Goal: Task Accomplishment & Management: Complete application form

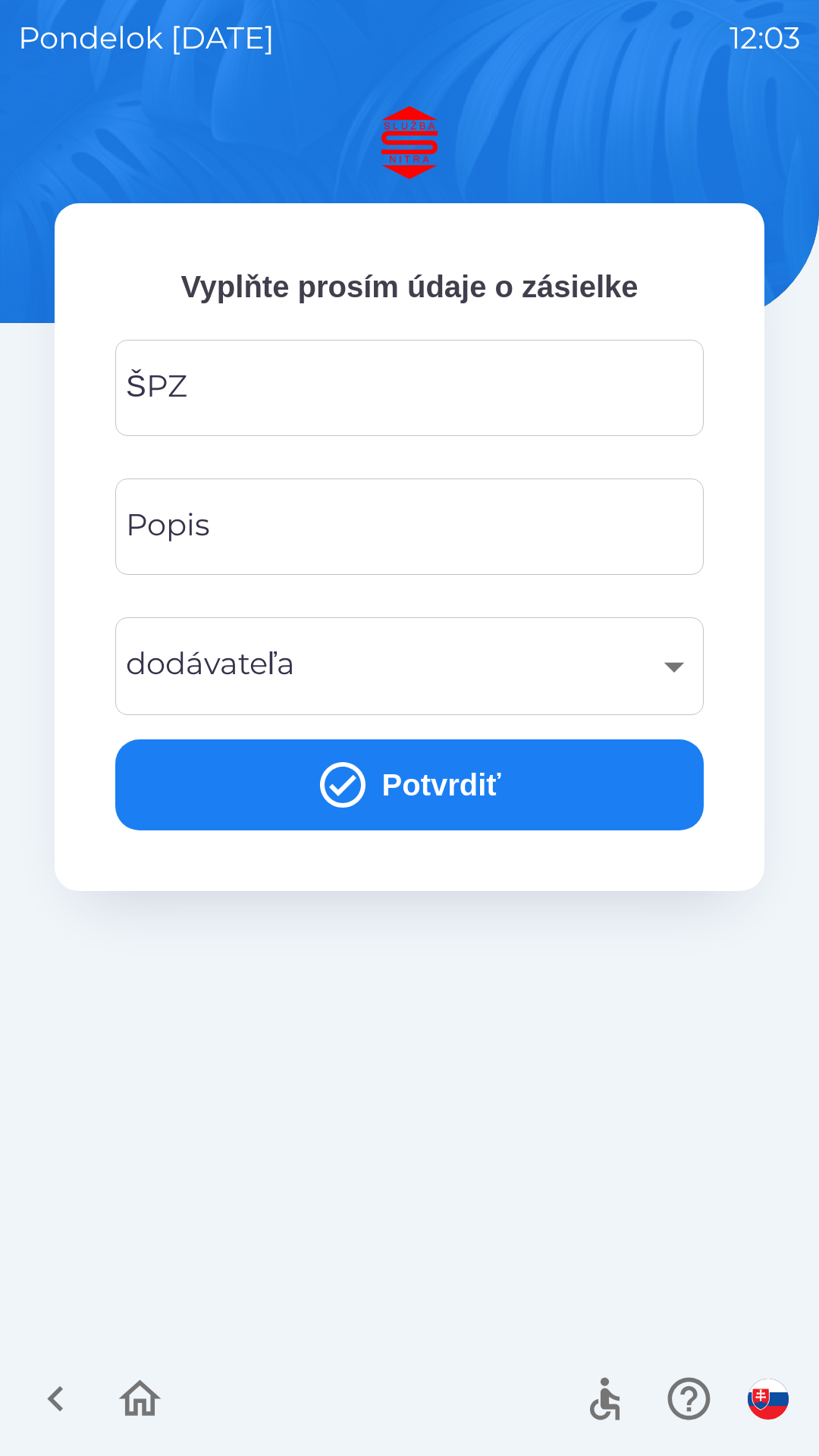
click at [269, 374] on input "ŠPZ" at bounding box center [410, 388] width 552 height 60
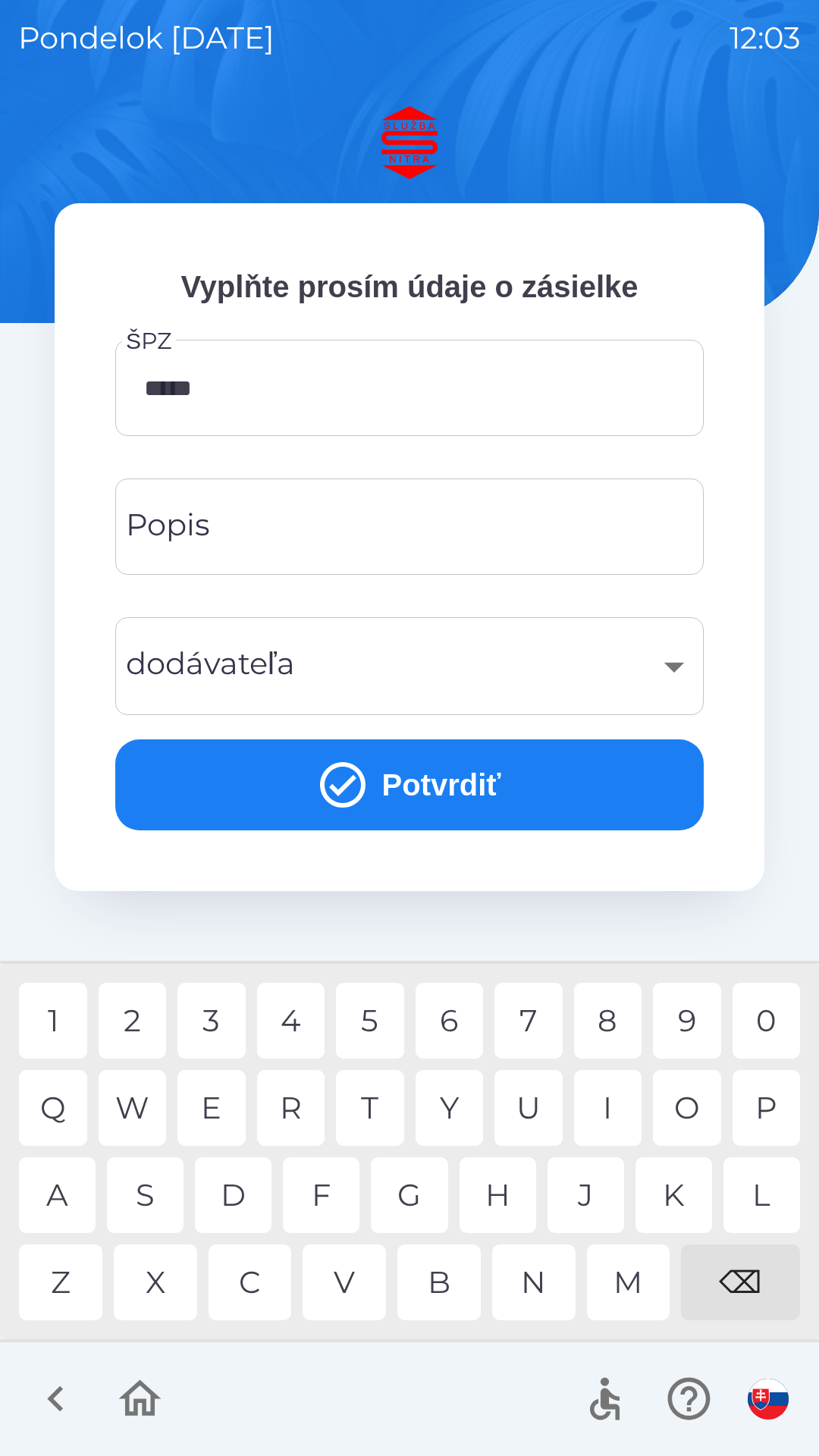
click at [524, 1017] on div "7" at bounding box center [529, 1021] width 68 height 76
click at [421, 1210] on div "G" at bounding box center [409, 1195] width 77 height 76
type input "*******"
click at [446, 1279] on div "B" at bounding box center [439, 1283] width 83 height 76
click at [253, 518] on input "Popis" at bounding box center [410, 526] width 552 height 60
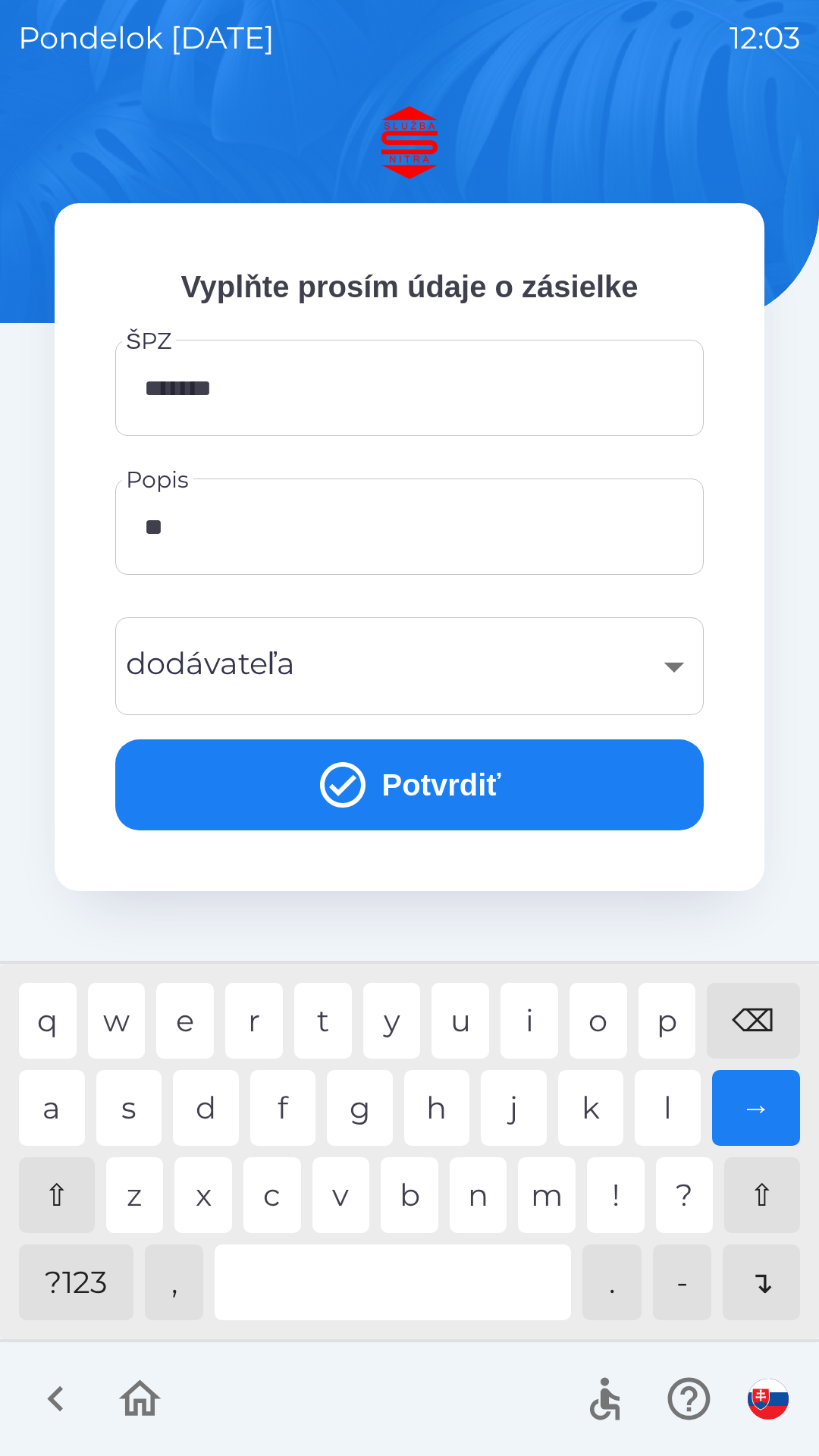
click at [71, 1100] on div "a" at bounding box center [52, 1108] width 66 height 76
click at [665, 1108] on div "l" at bounding box center [668, 1108] width 66 height 76
click at [55, 1110] on div "a" at bounding box center [52, 1108] width 66 height 76
type input "*****"
click at [142, 1173] on div "z" at bounding box center [135, 1195] width 58 height 76
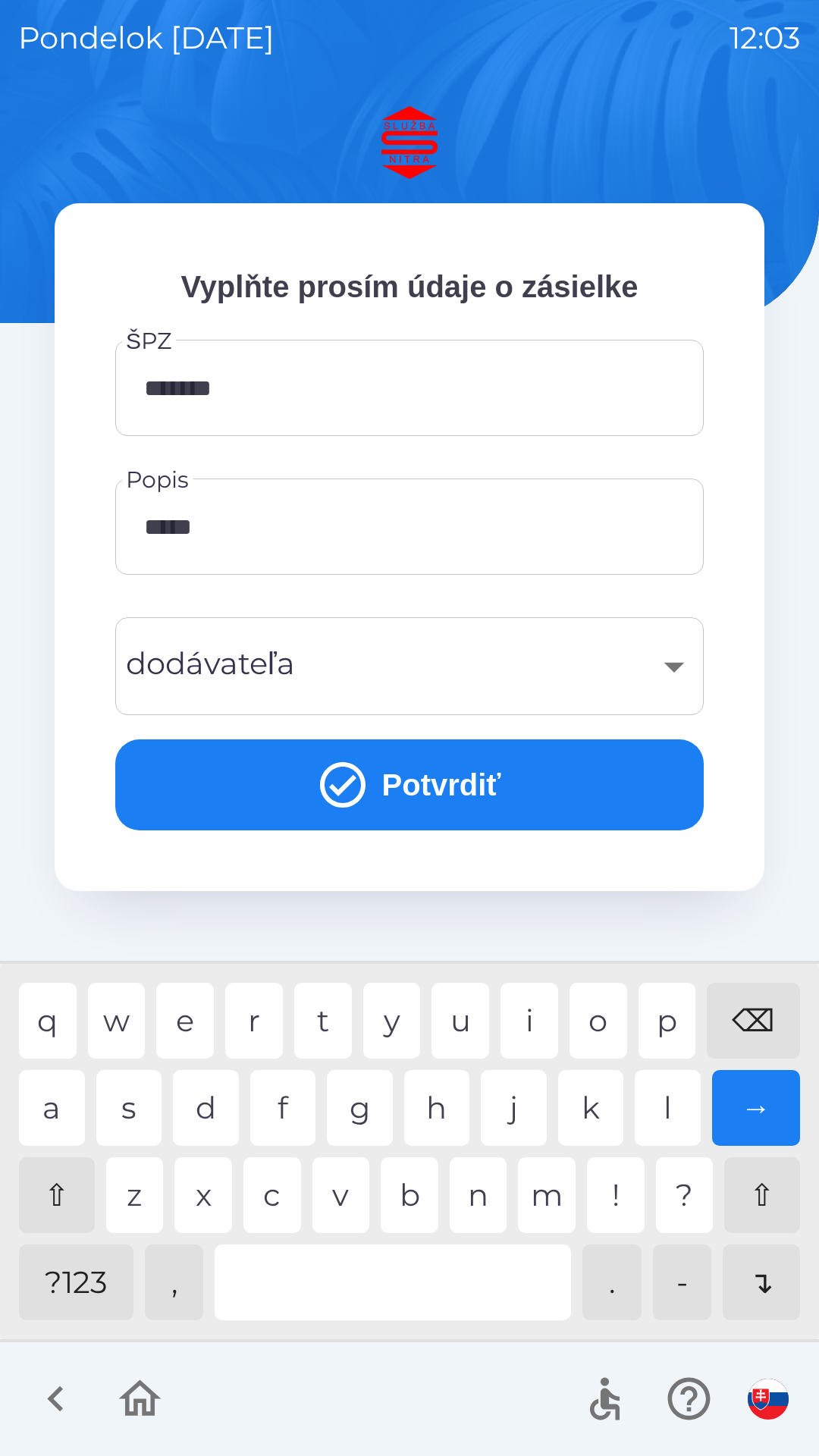
click at [677, 660] on div "​" at bounding box center [410, 665] width 552 height 62
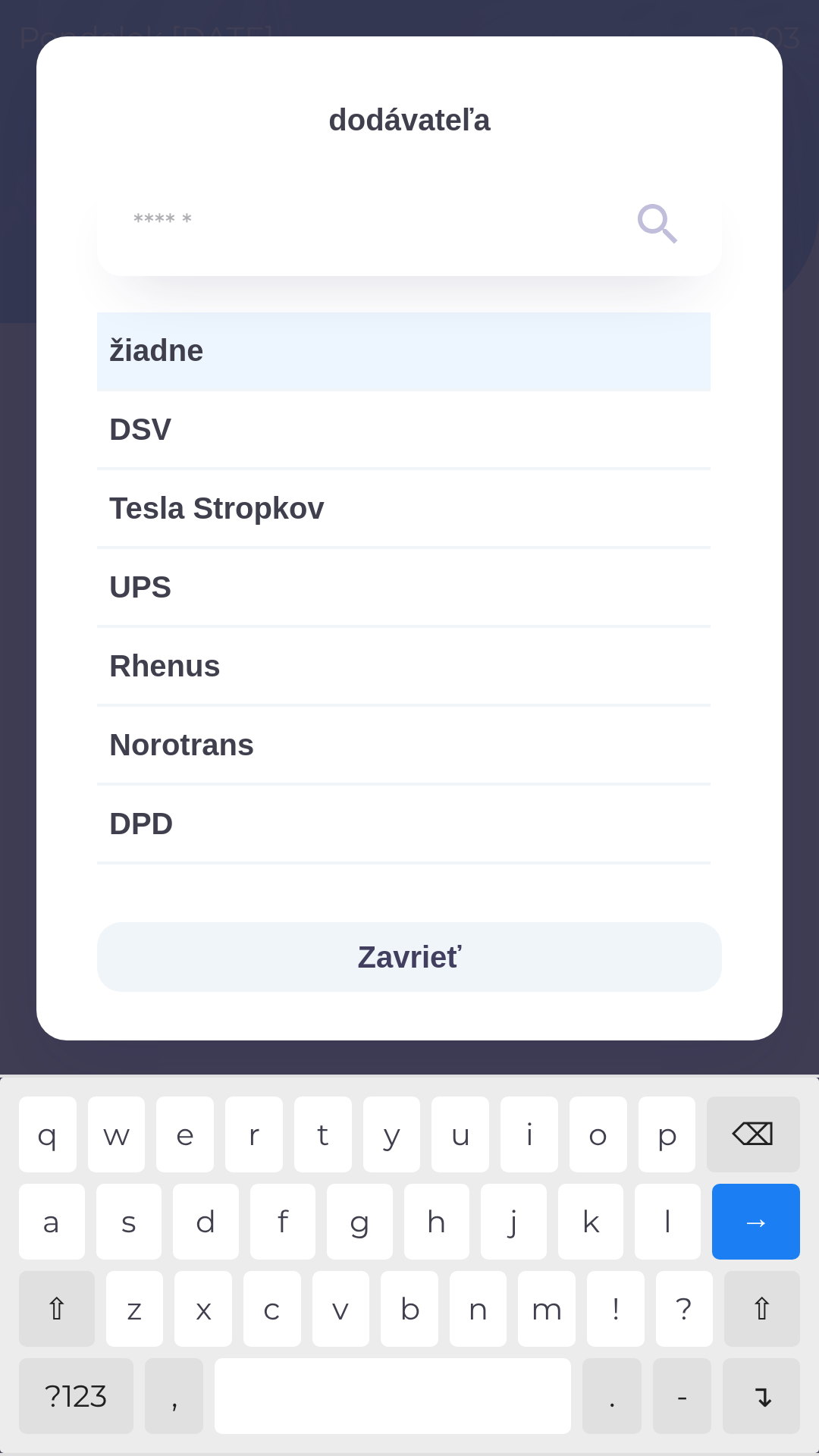
click at [302, 218] on input "text" at bounding box center [379, 225] width 491 height 42
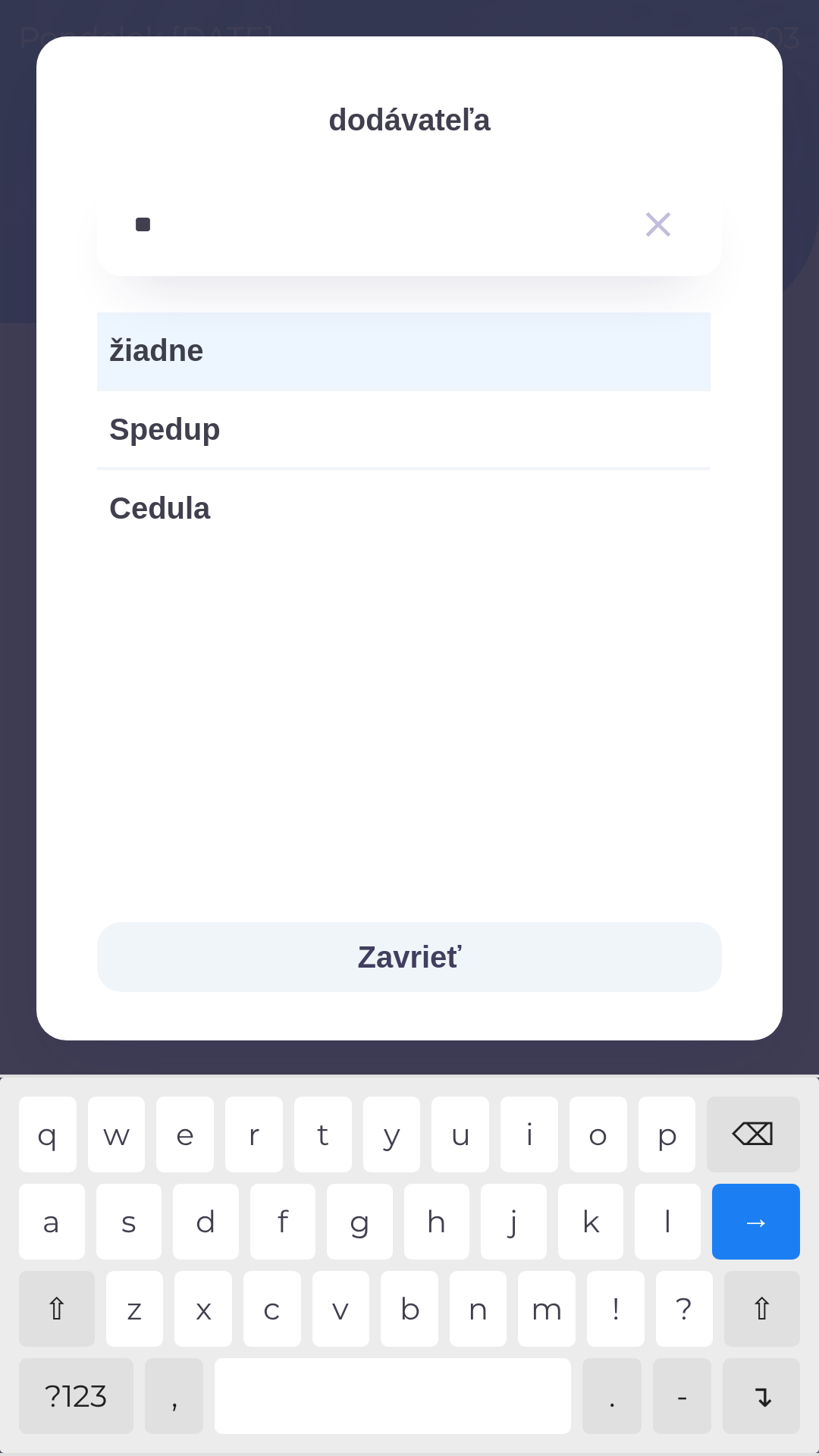
click at [464, 1136] on div "u" at bounding box center [460, 1135] width 58 height 76
click at [355, 1320] on div "v" at bounding box center [341, 1309] width 58 height 76
type input "*"
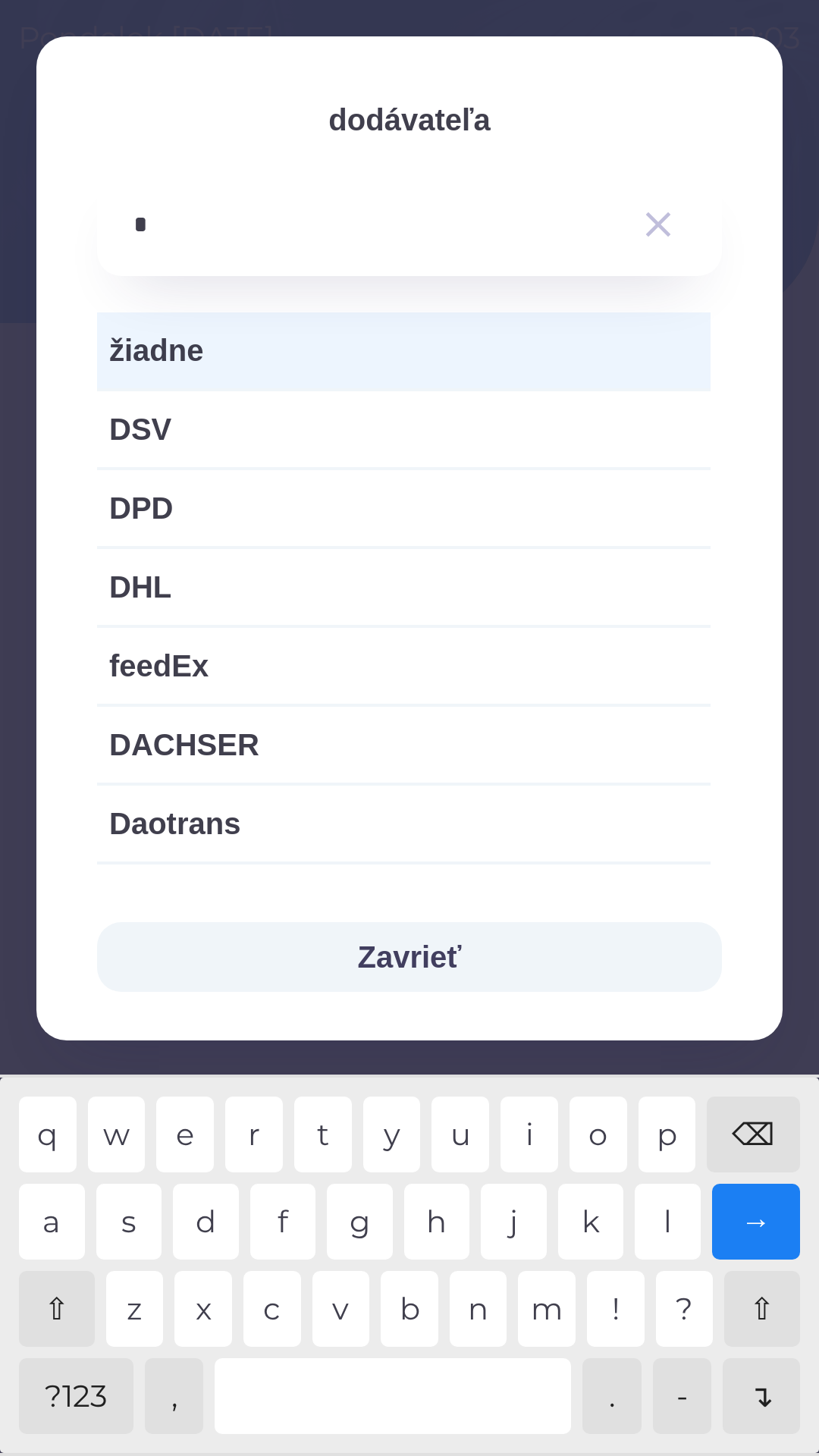
click at [750, 1108] on div "⌫" at bounding box center [754, 1135] width 93 height 76
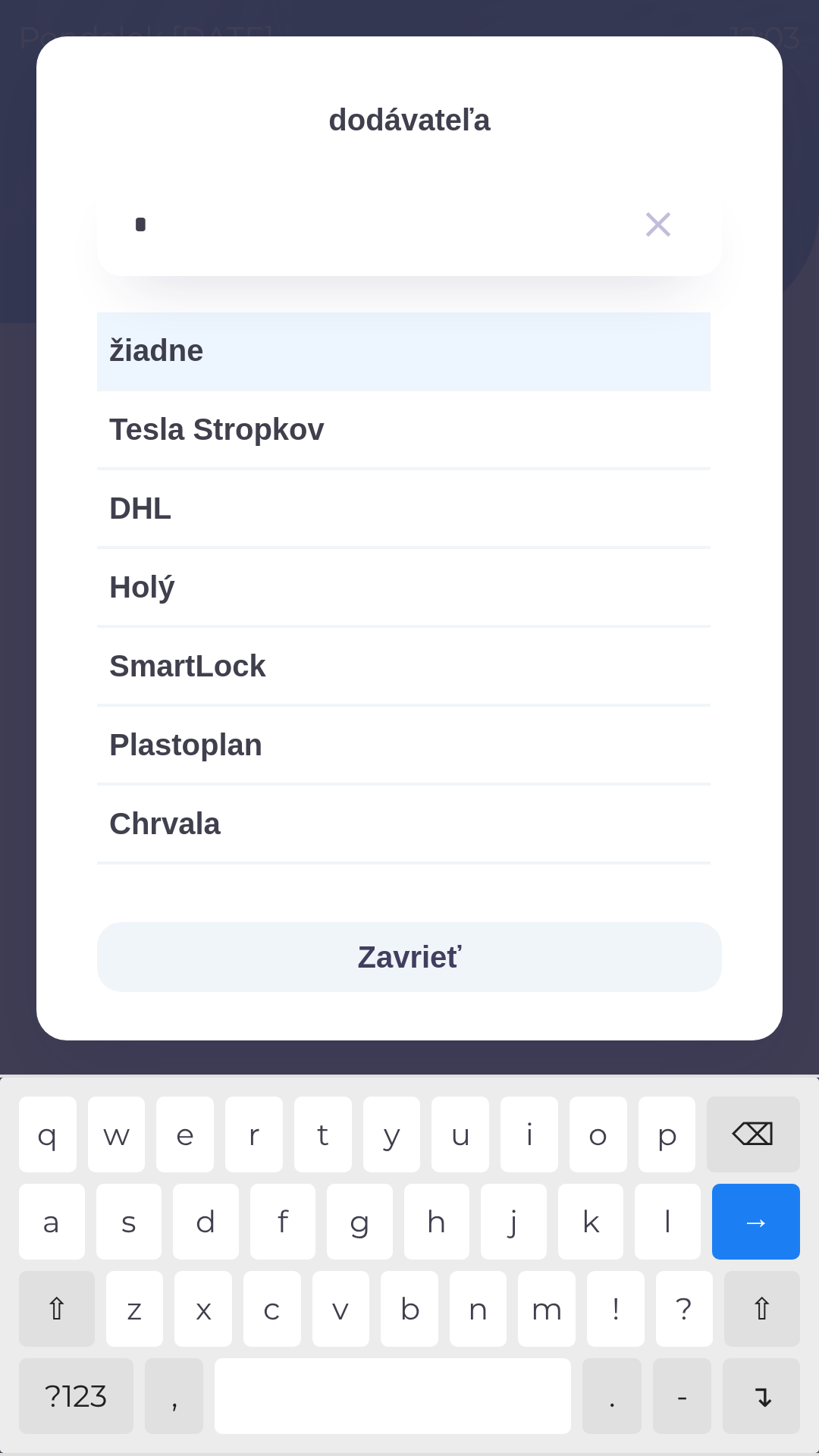
click at [658, 1195] on div "l" at bounding box center [668, 1222] width 66 height 76
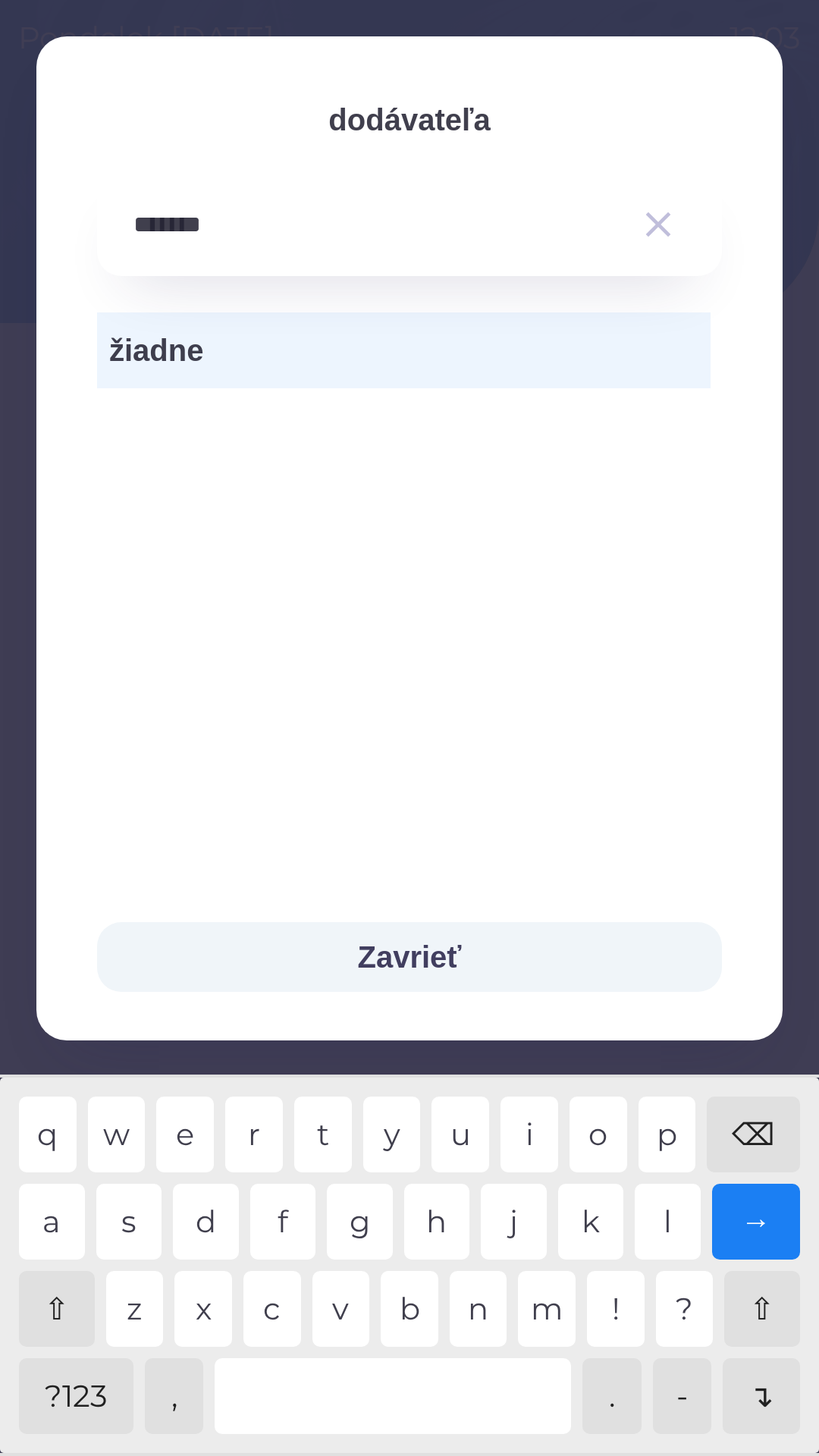
click at [256, 1124] on div "r" at bounding box center [254, 1135] width 58 height 76
click at [750, 1107] on div "⌫" at bounding box center [754, 1135] width 93 height 76
click at [744, 1109] on div "⌫" at bounding box center [754, 1135] width 93 height 76
click at [748, 1119] on div "⌫" at bounding box center [754, 1135] width 93 height 76
type input "*"
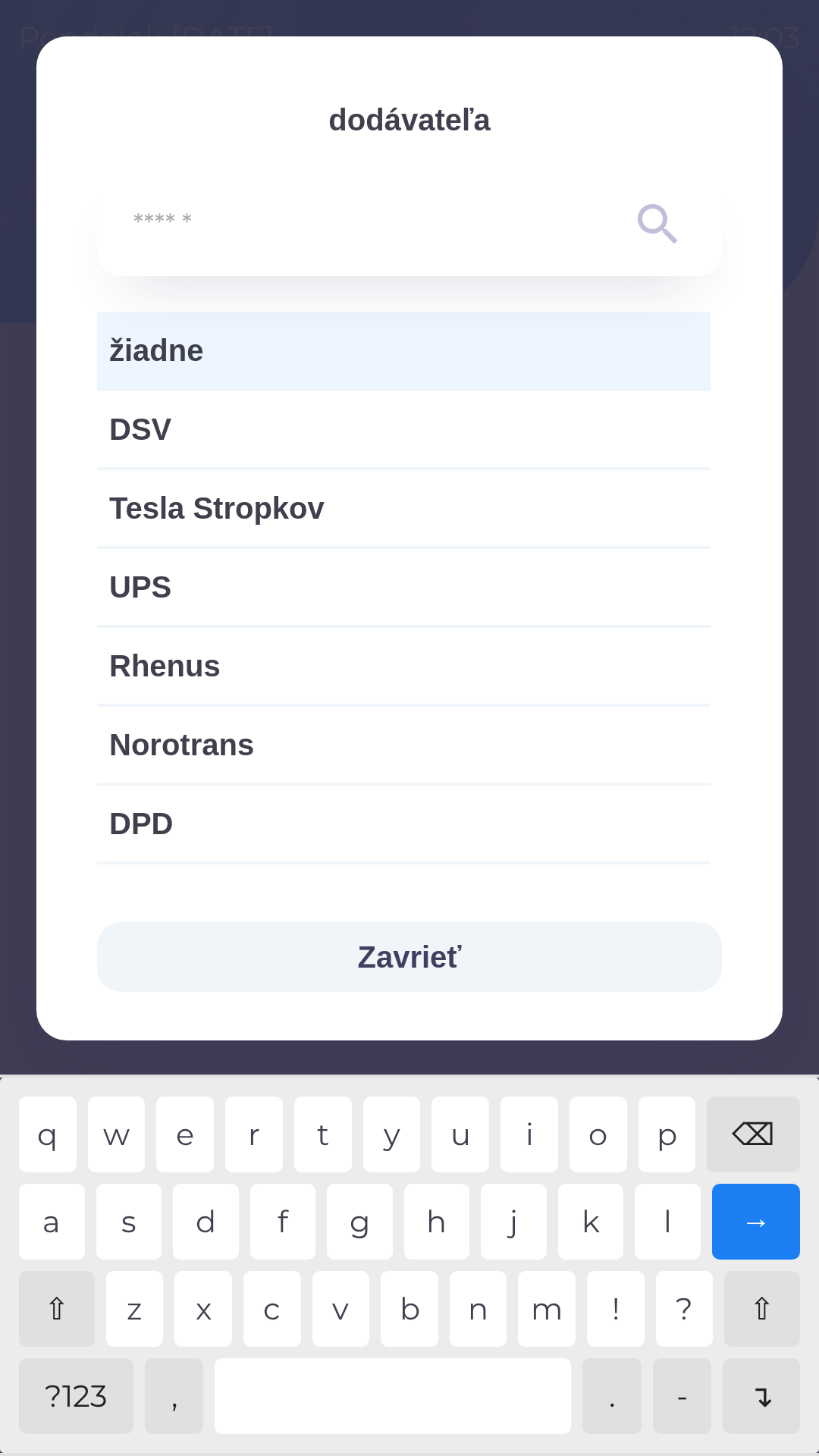
click at [737, 1140] on div "⌫" at bounding box center [754, 1135] width 93 height 76
click at [298, 343] on span "žiadne" at bounding box center [404, 351] width 590 height 46
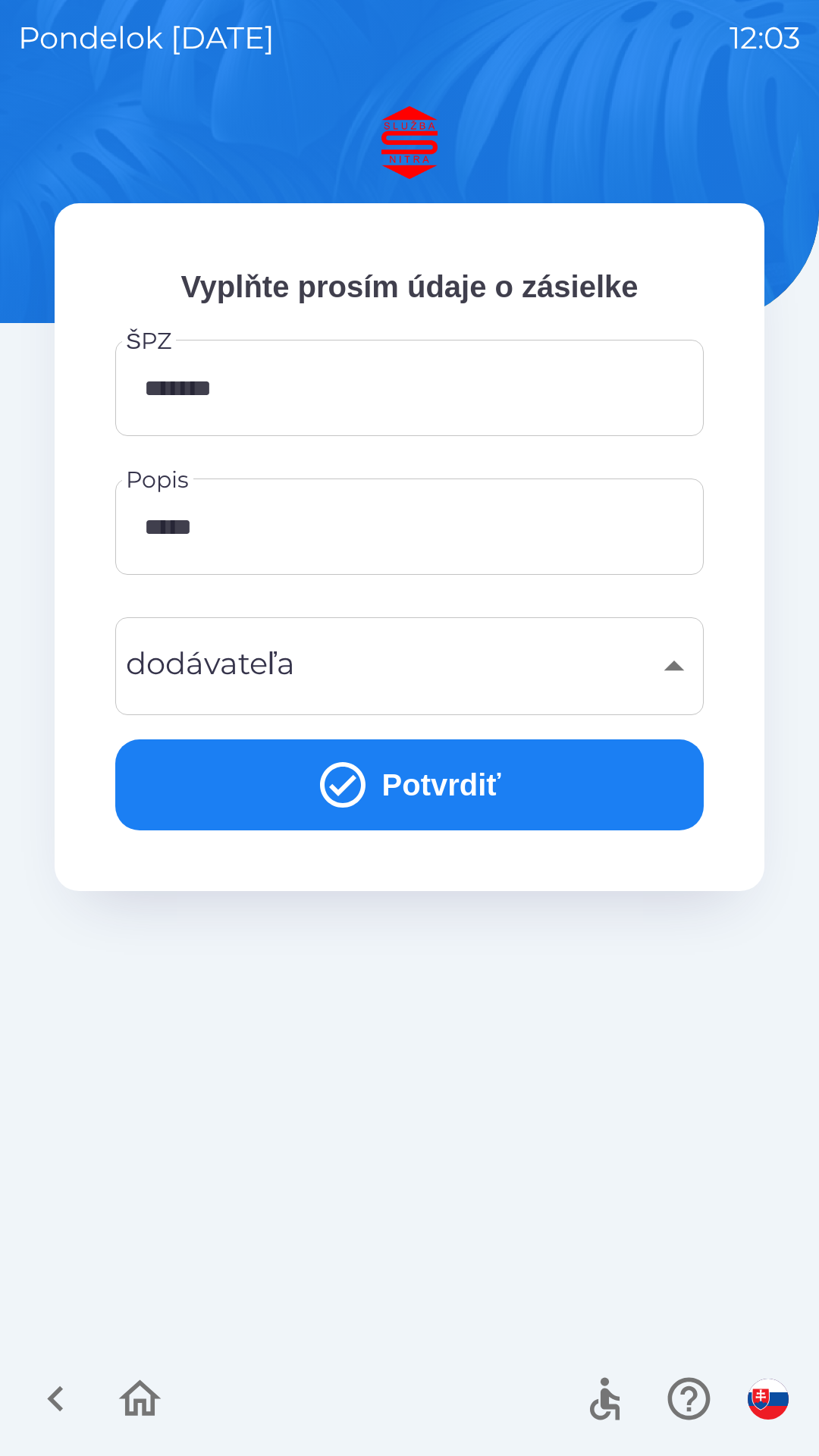
click at [391, 762] on button "Potvrdiť" at bounding box center [410, 785] width 589 height 91
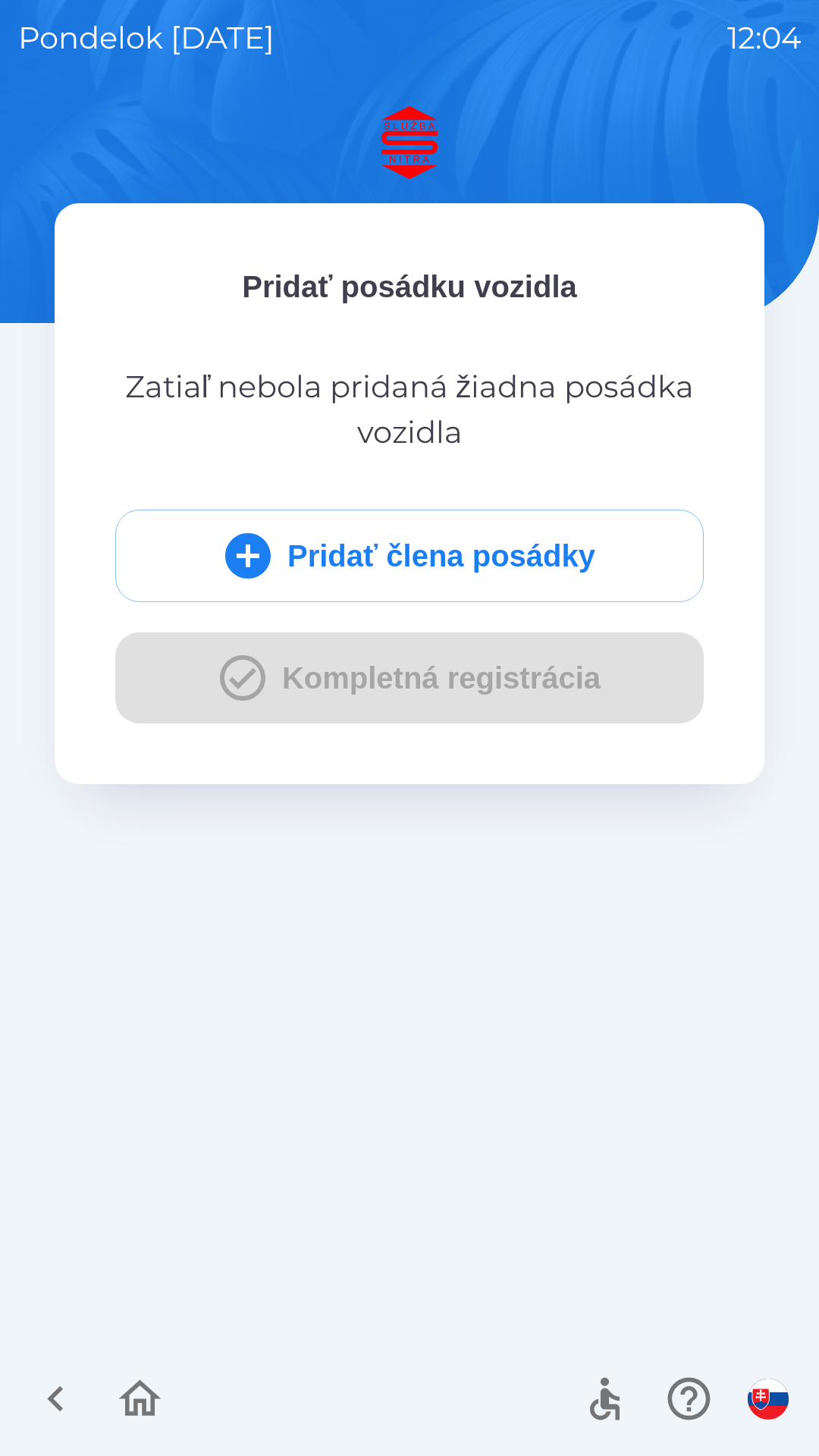
click at [392, 676] on div "Pridať člena posádky Kompletná registrácia" at bounding box center [410, 617] width 589 height 214
click at [449, 652] on div "Pridať člena posádky Kompletná registrácia" at bounding box center [410, 617] width 589 height 214
click at [454, 644] on div "Pridať člena posádky Kompletná registrácia" at bounding box center [410, 617] width 589 height 214
click at [356, 544] on button "Pridať člena posádky" at bounding box center [410, 556] width 589 height 93
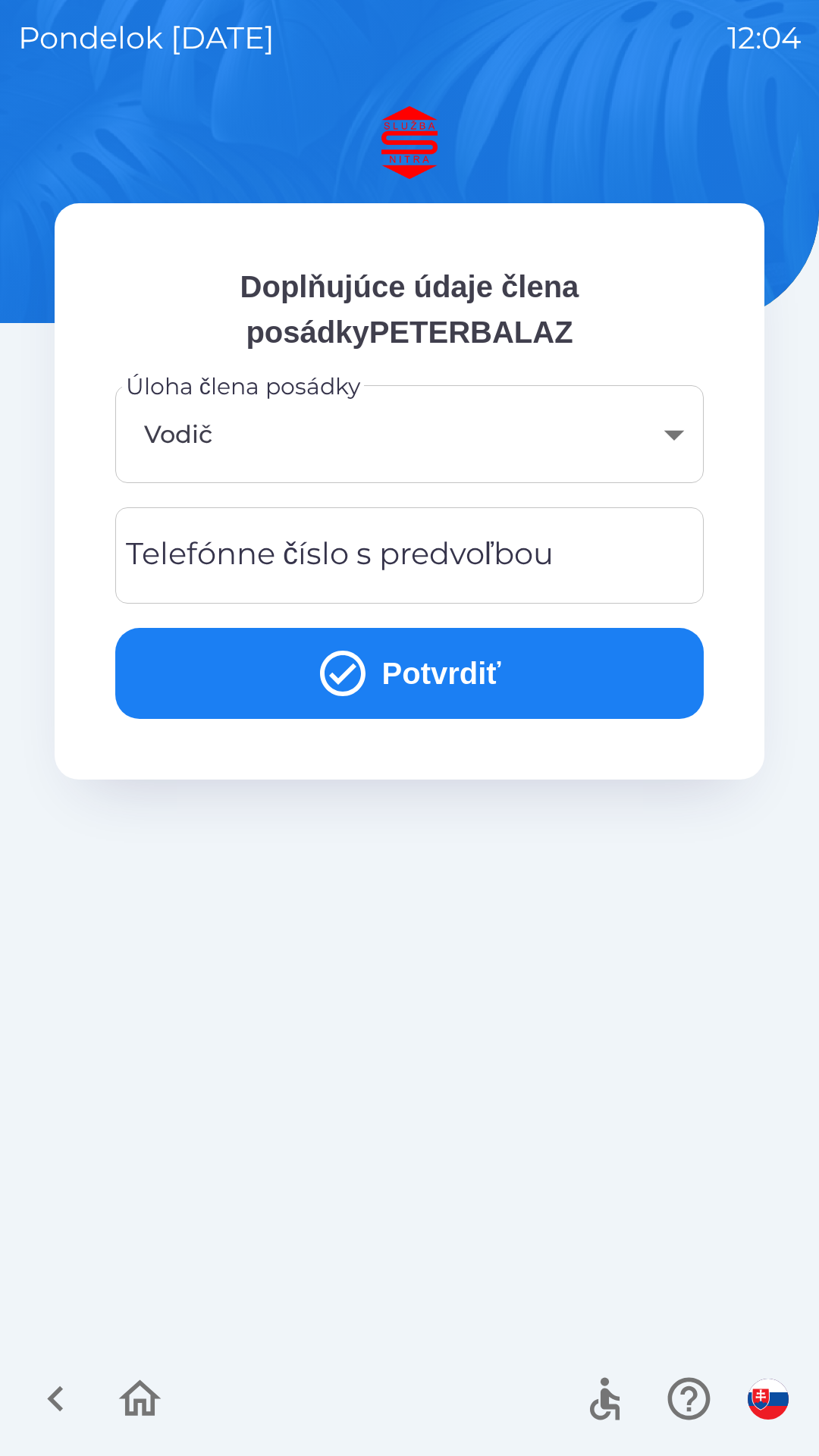
click at [385, 658] on button "Potvrdiť" at bounding box center [410, 673] width 589 height 91
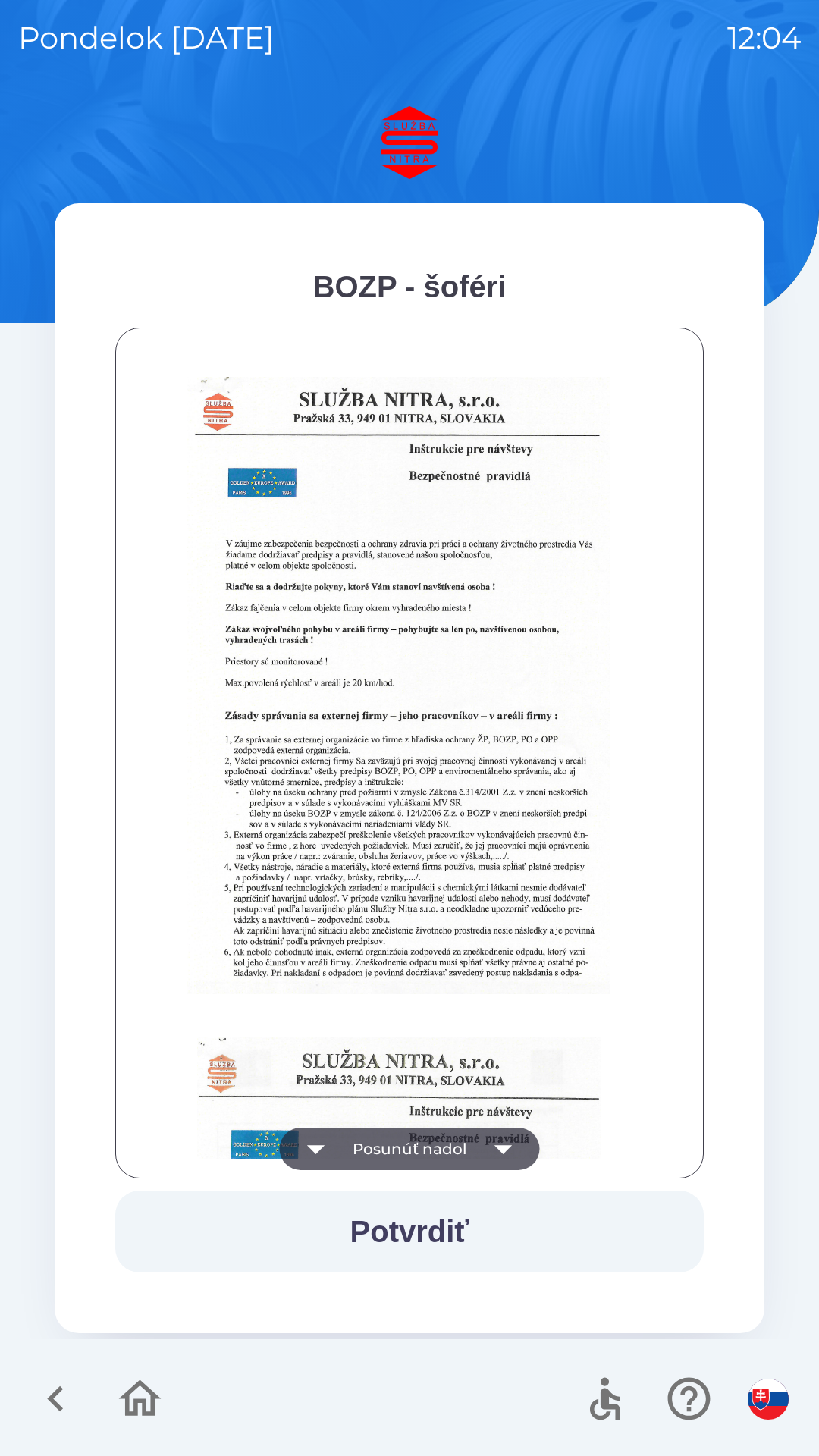
click at [502, 1143] on icon "button" at bounding box center [503, 1148] width 43 height 43
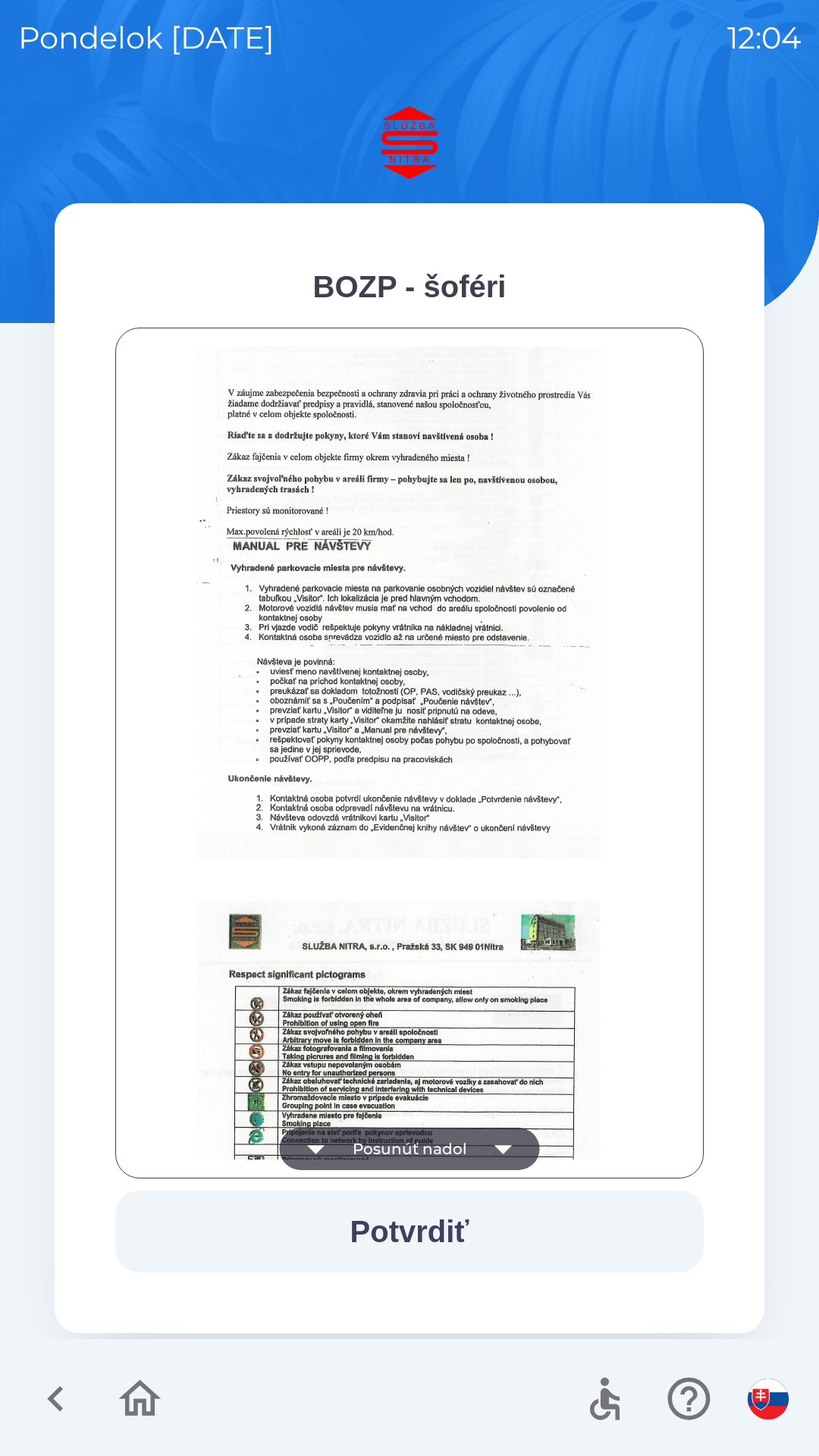
click at [507, 1146] on icon "button" at bounding box center [503, 1150] width 17 height 9
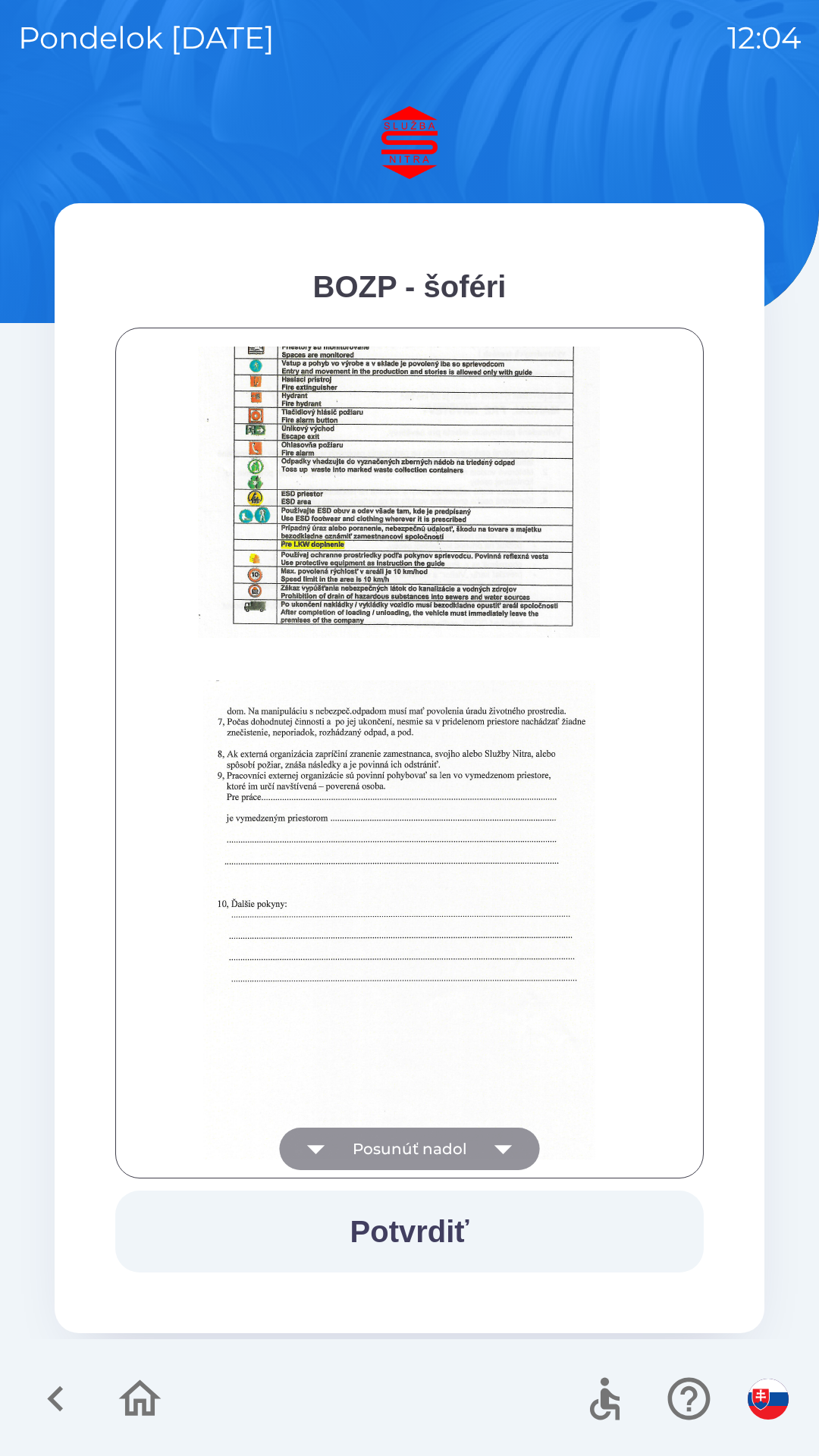
click at [512, 1144] on icon "button" at bounding box center [503, 1148] width 43 height 43
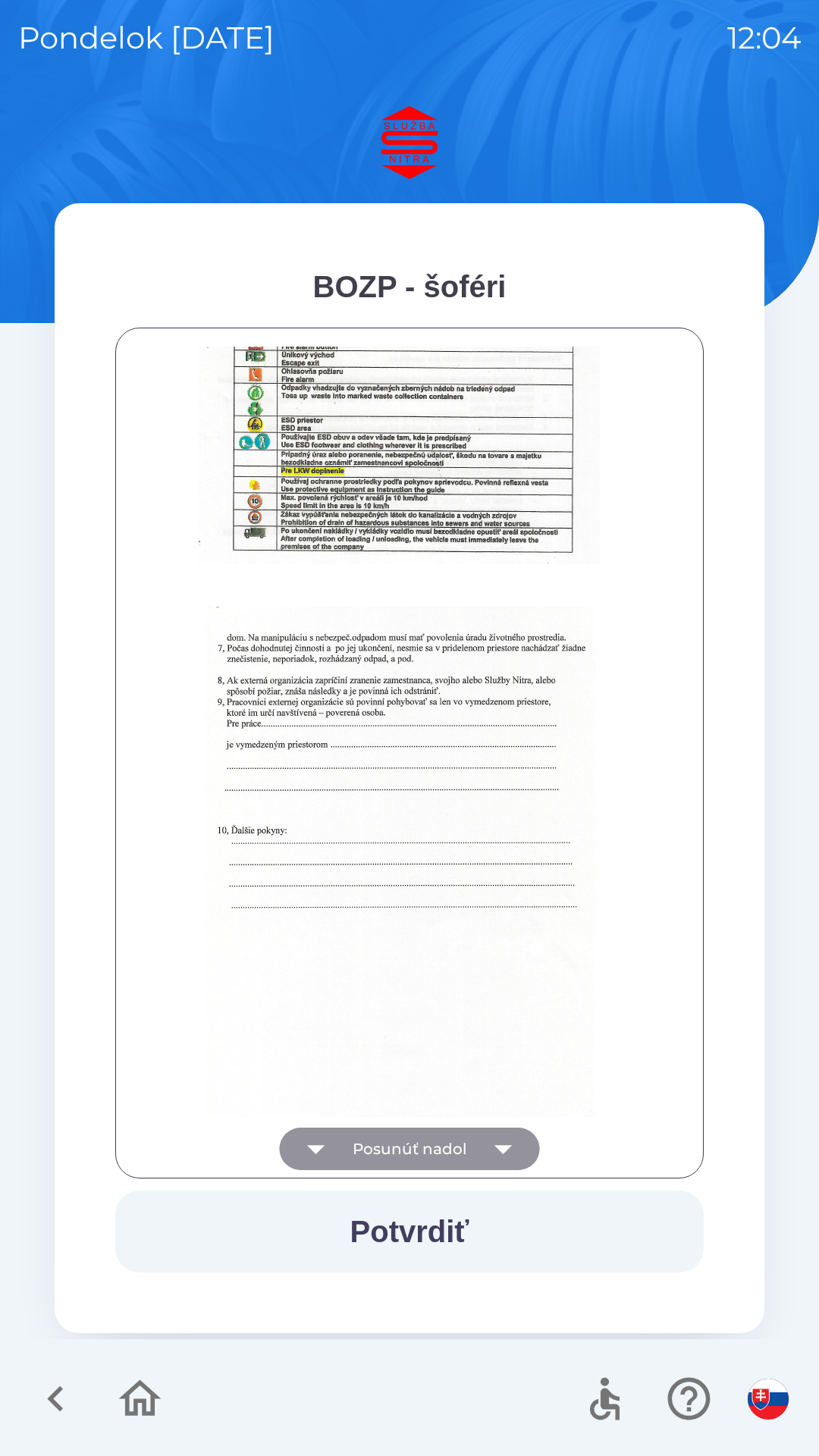
click at [504, 1149] on div at bounding box center [410, 754] width 551 height 813
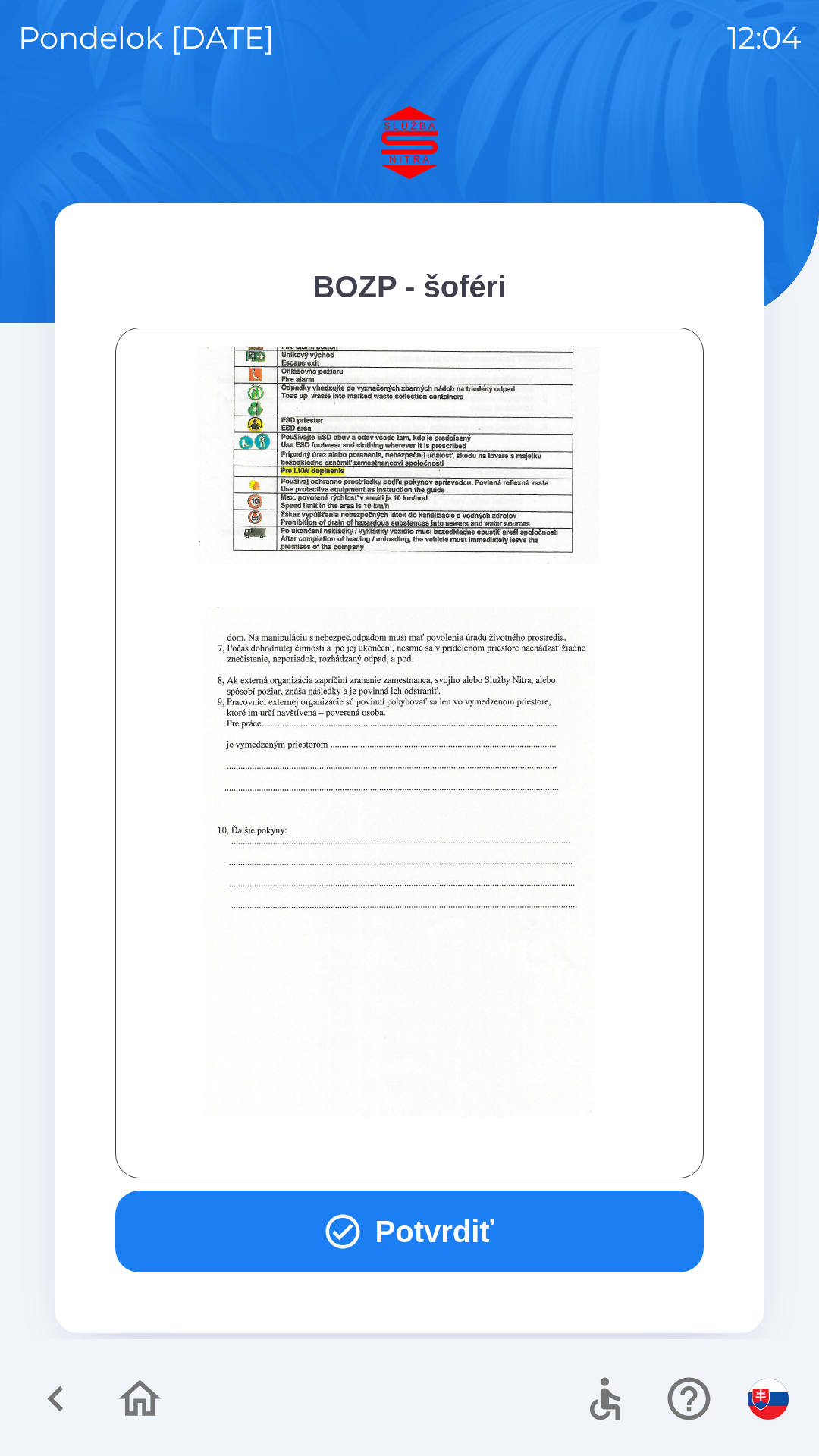
click at [514, 1150] on div at bounding box center [410, 754] width 551 height 813
click at [411, 1231] on button "Potvrdiť" at bounding box center [410, 1231] width 589 height 82
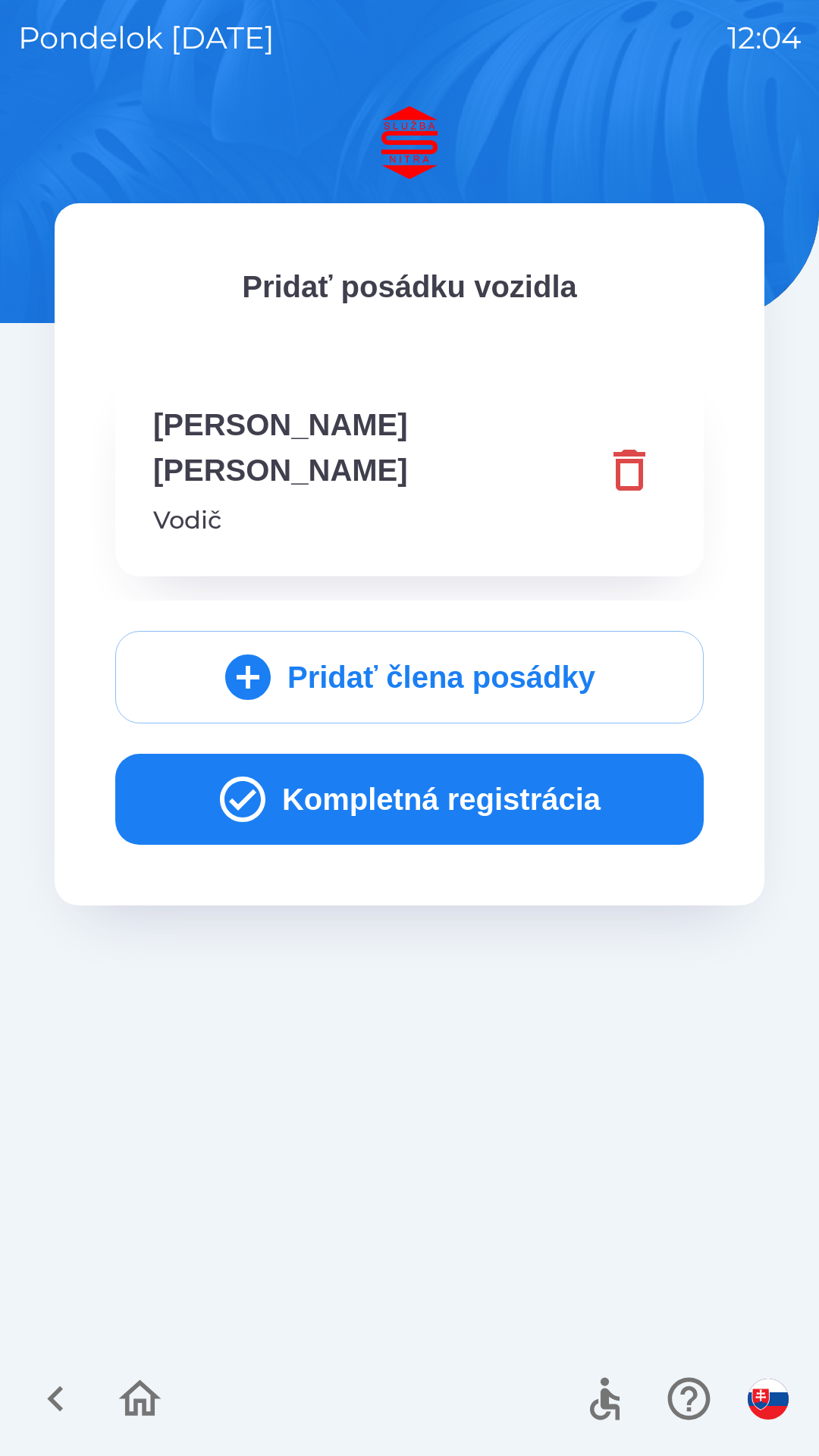
click at [379, 754] on button "Kompletná registrácia" at bounding box center [410, 799] width 589 height 91
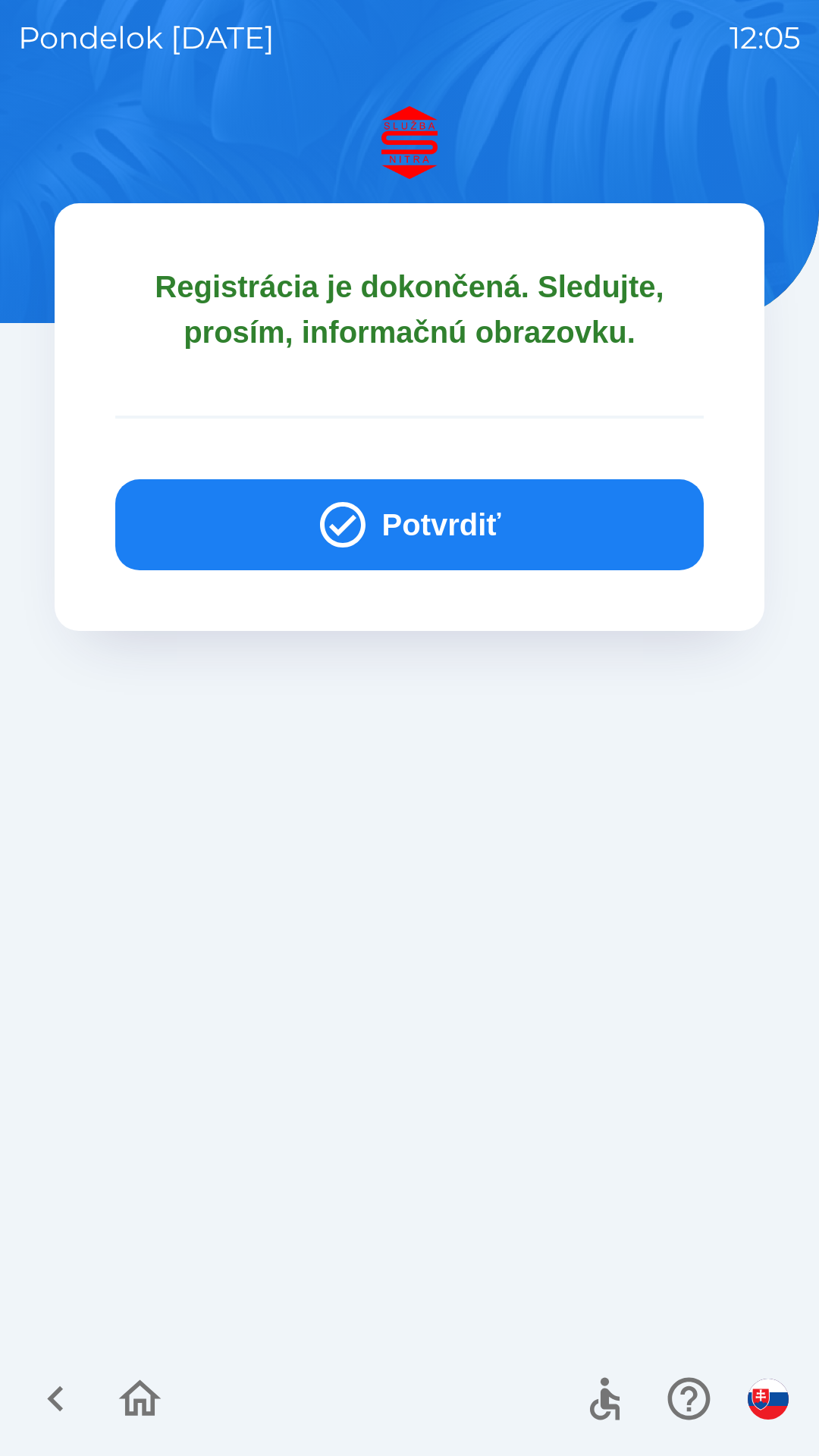
click at [363, 500] on icon "button" at bounding box center [343, 525] width 55 height 55
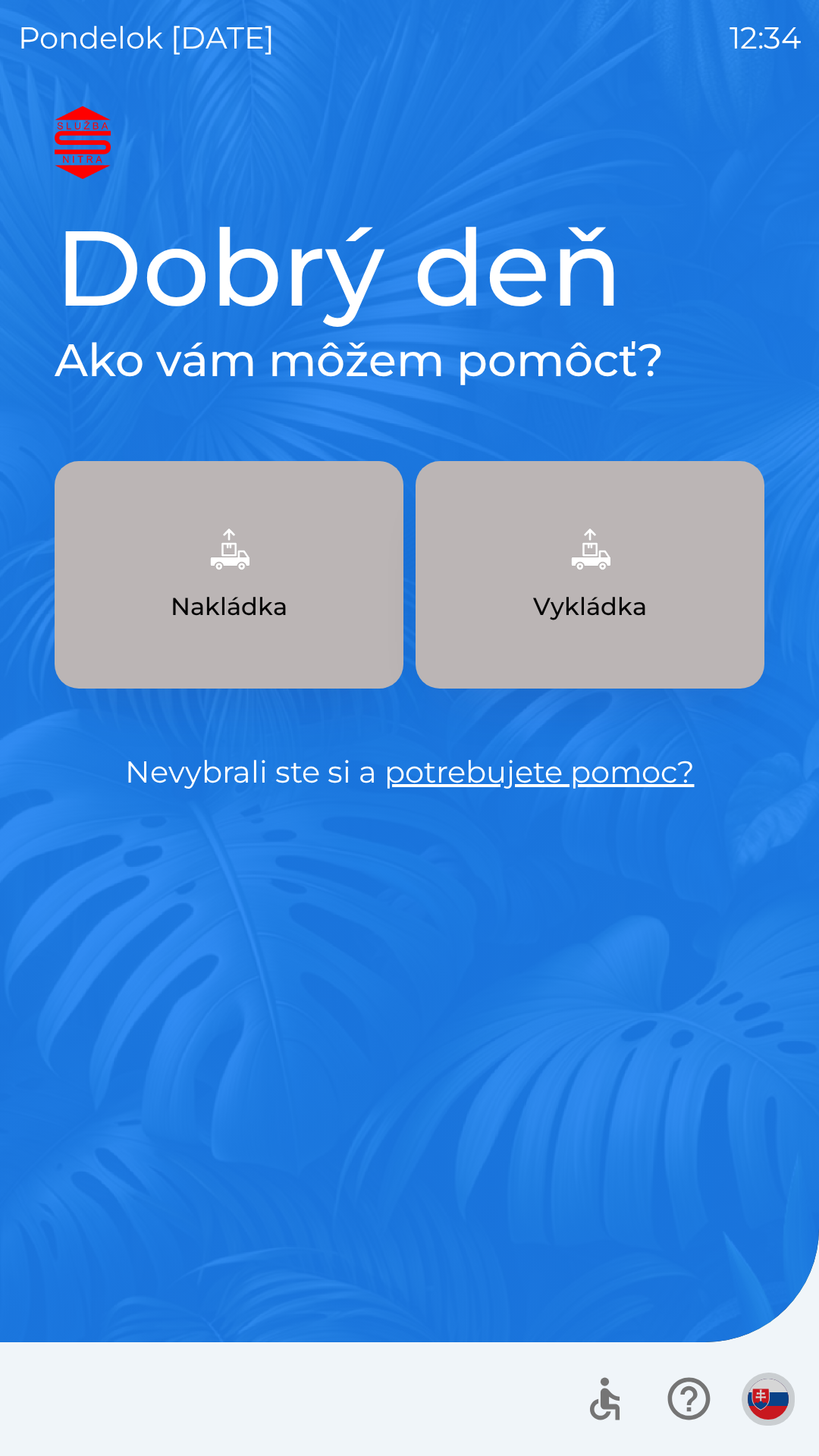
click at [754, 1377] on button "button" at bounding box center [768, 1399] width 53 height 53
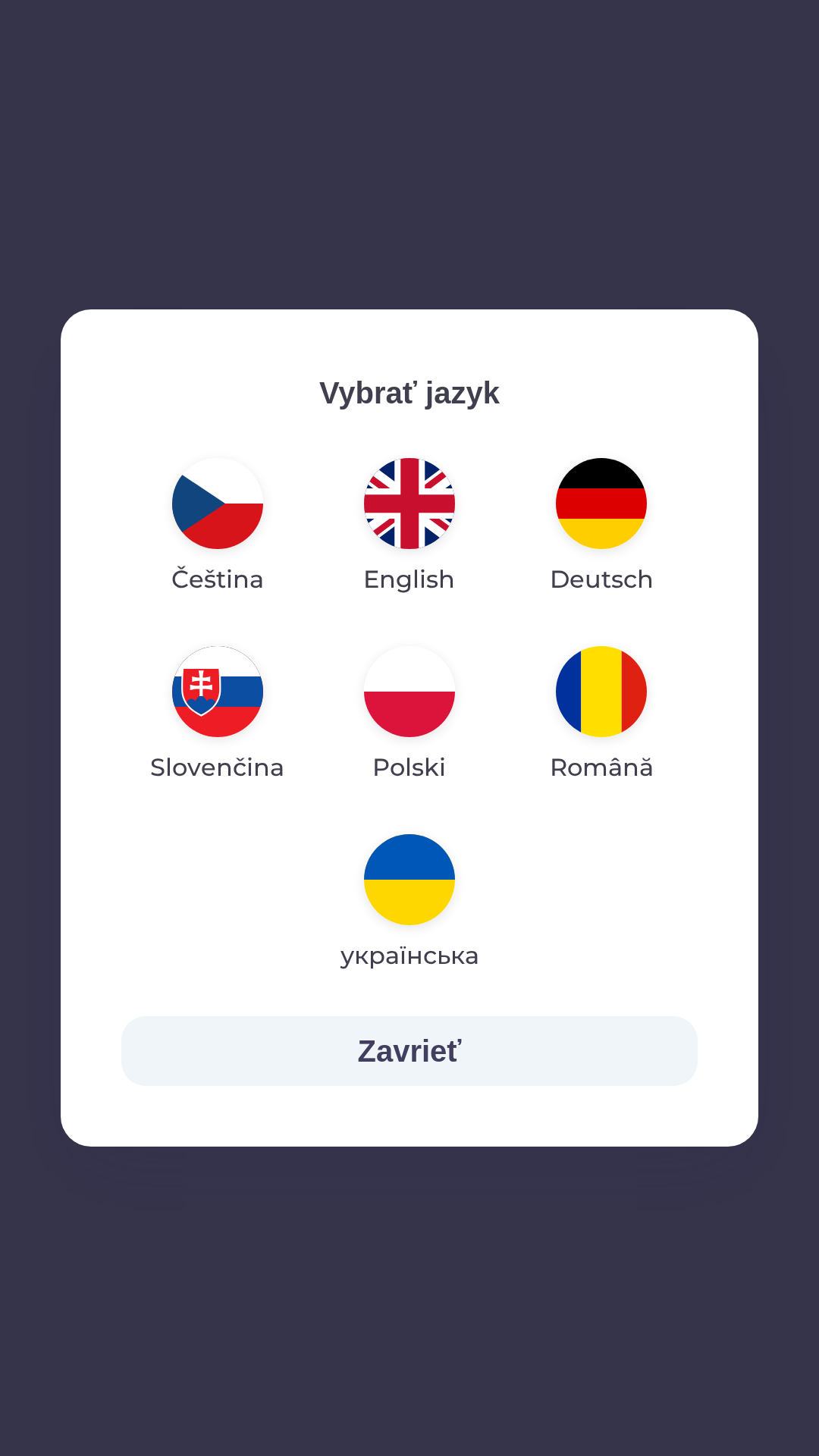
click at [406, 701] on img "button" at bounding box center [410, 692] width 91 height 91
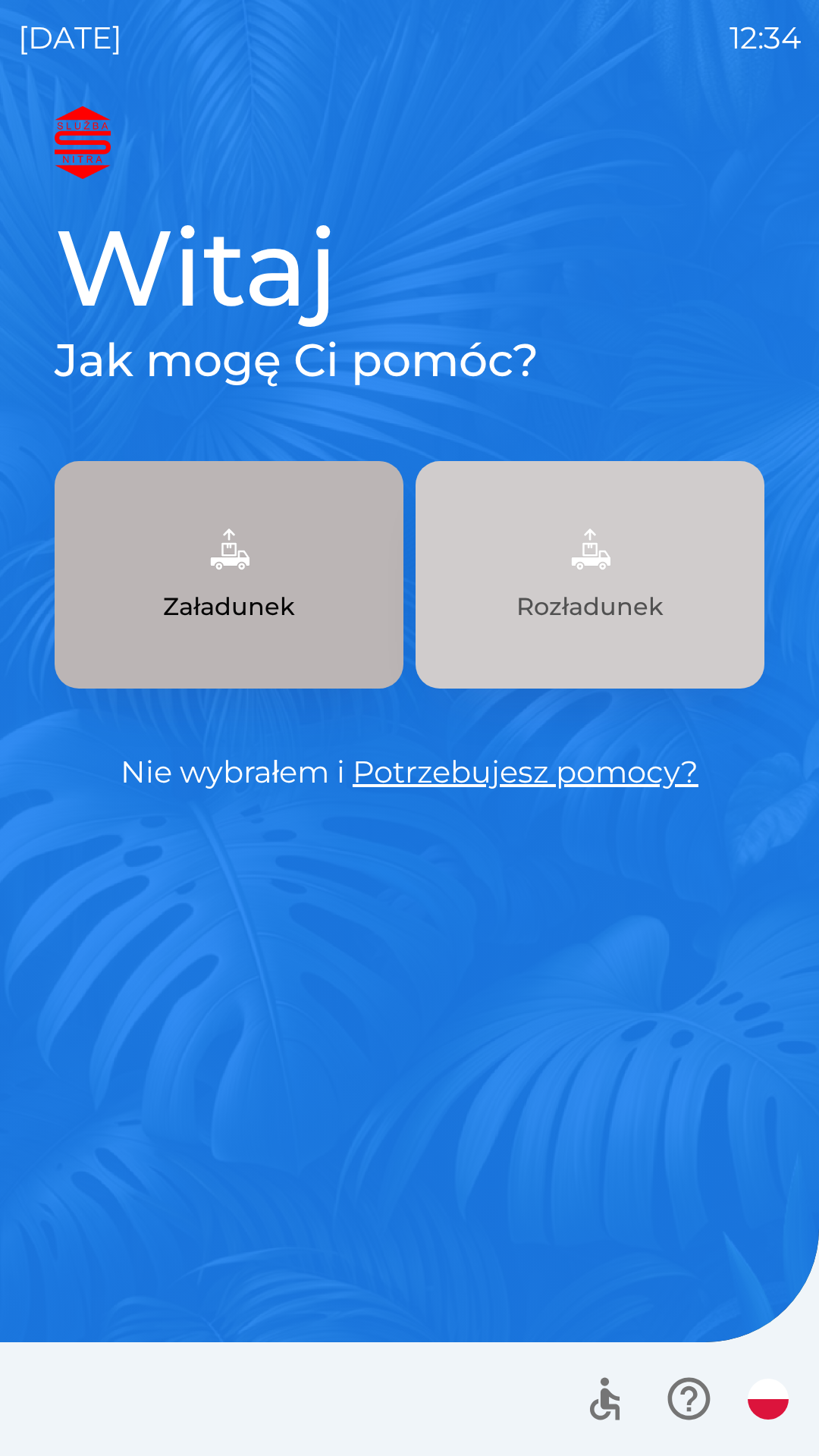
click at [585, 574] on img "button" at bounding box center [590, 549] width 66 height 66
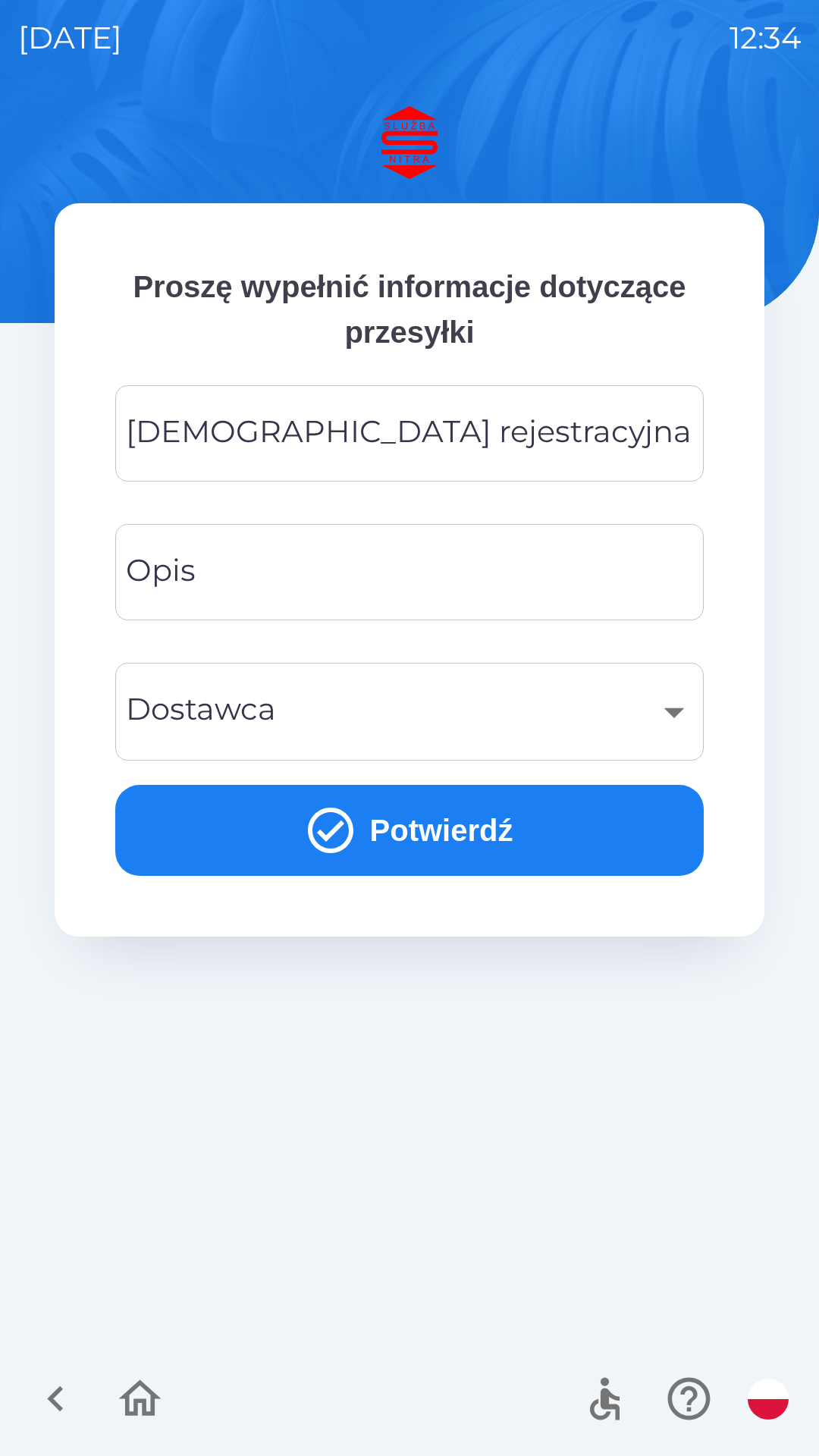
click at [299, 426] on div "[DEMOGRAPHIC_DATA] rejestracyjna Tablica rejestracyjna" at bounding box center [410, 433] width 589 height 97
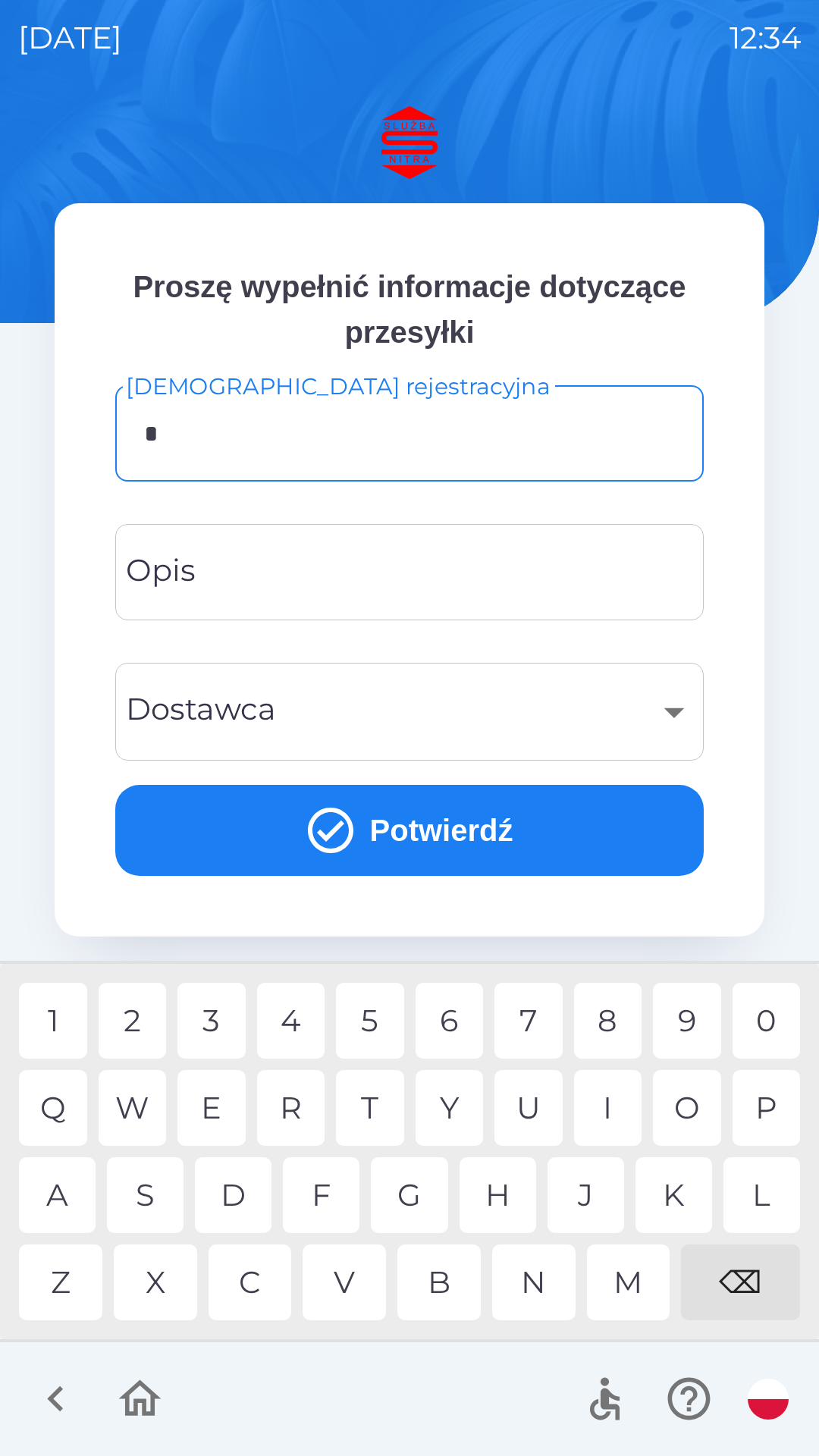
click at [152, 1203] on div "S" at bounding box center [145, 1195] width 77 height 76
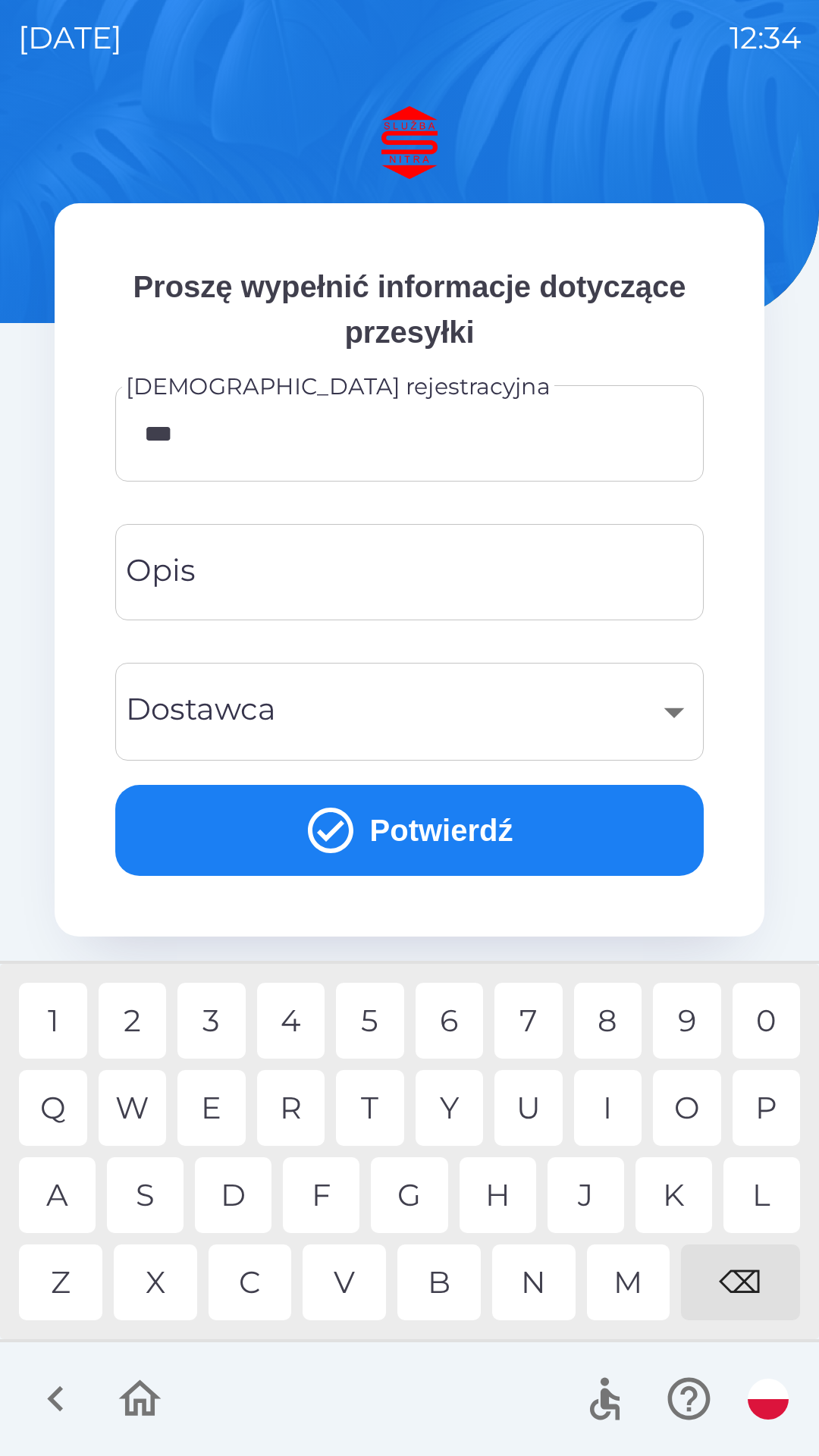
click at [535, 1028] on div "7" at bounding box center [529, 1021] width 68 height 76
click at [761, 1022] on div "0" at bounding box center [767, 1021] width 68 height 76
click at [764, 1017] on div "0" at bounding box center [767, 1021] width 68 height 76
click at [140, 1021] on div "2" at bounding box center [133, 1021] width 68 height 76
type input "*******"
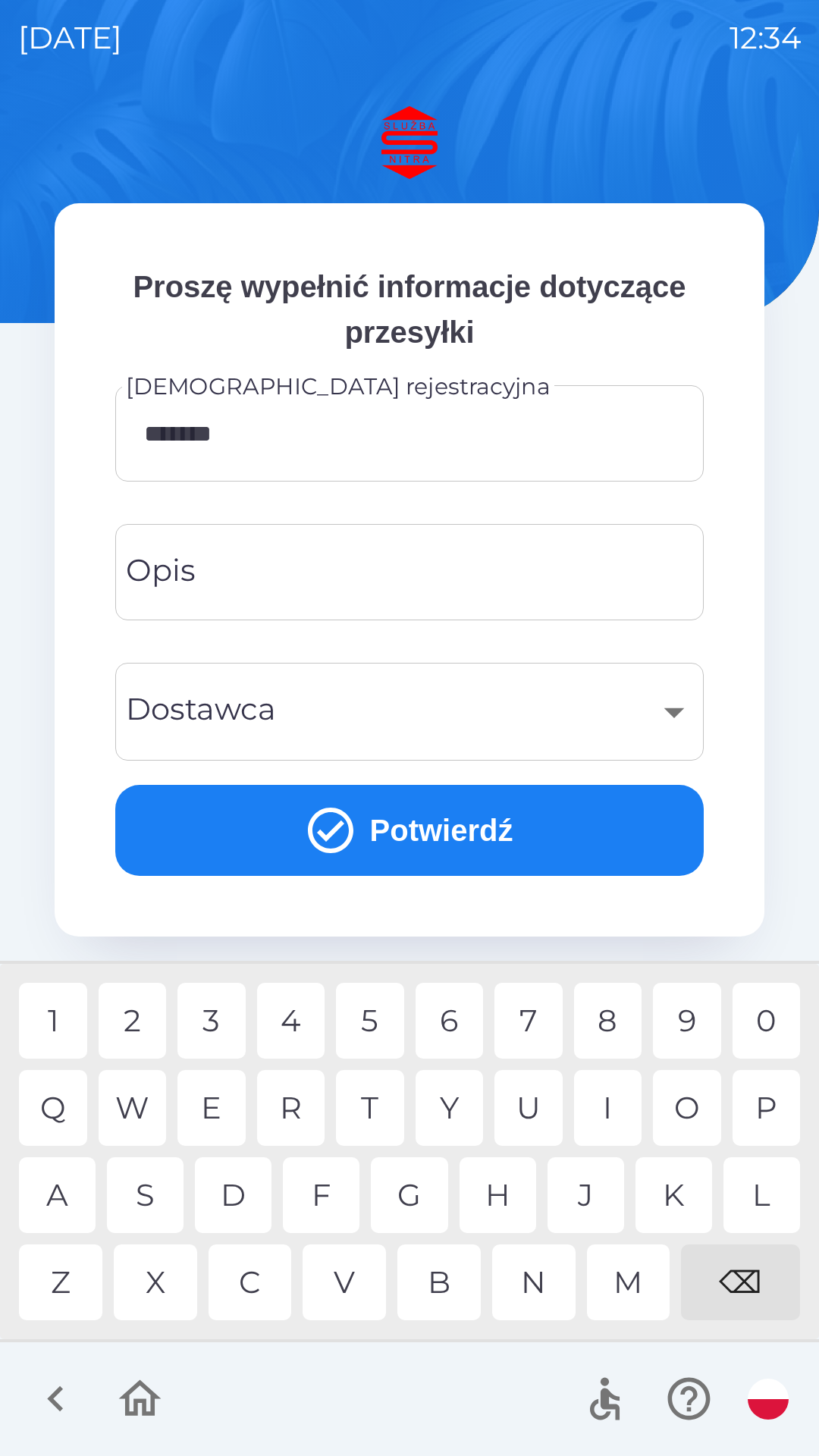
click at [578, 1199] on div "J" at bounding box center [586, 1195] width 77 height 76
click at [241, 580] on input "Opis" at bounding box center [410, 572] width 552 height 60
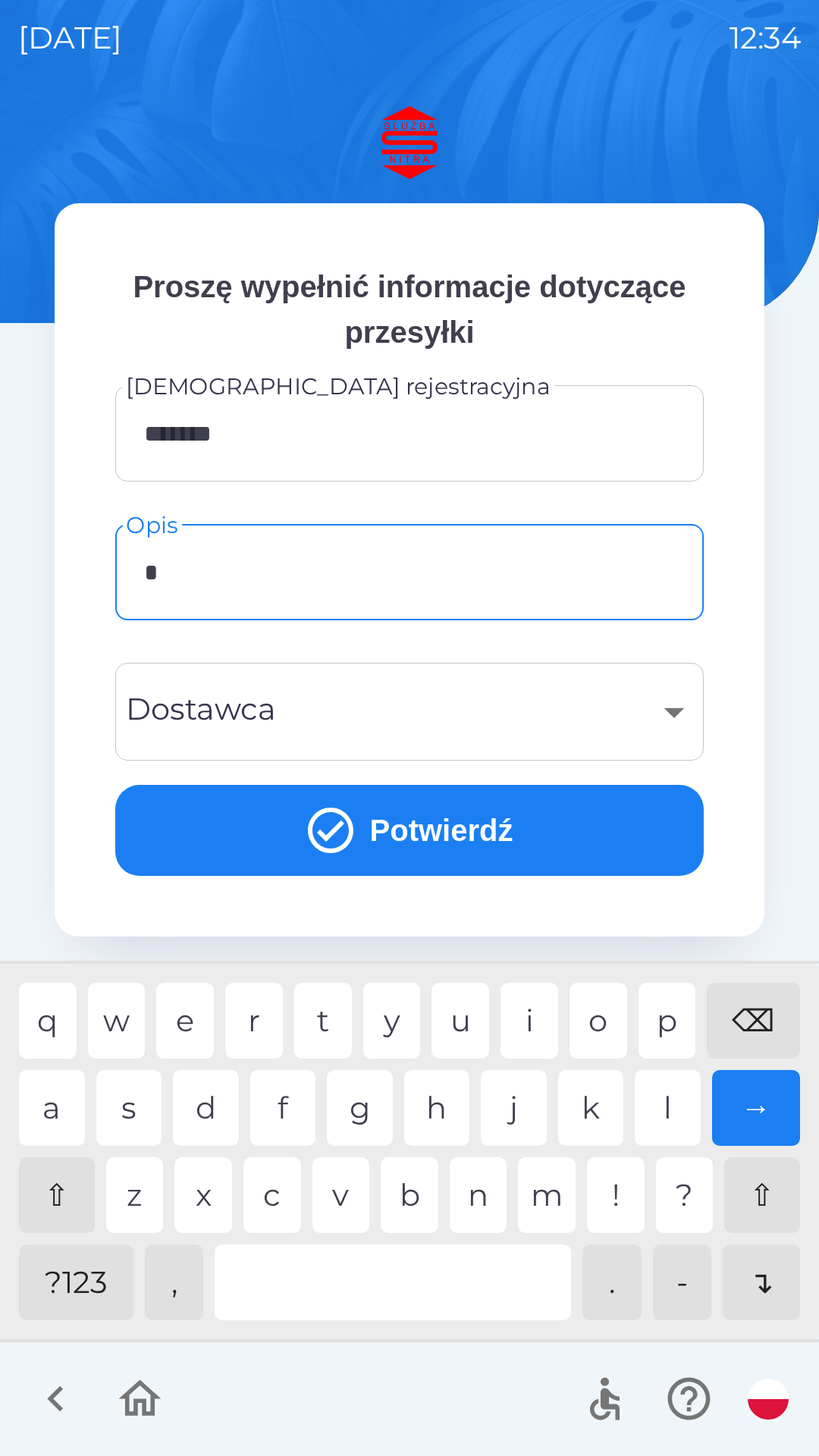
click at [669, 1017] on div "p" at bounding box center [667, 1021] width 58 height 76
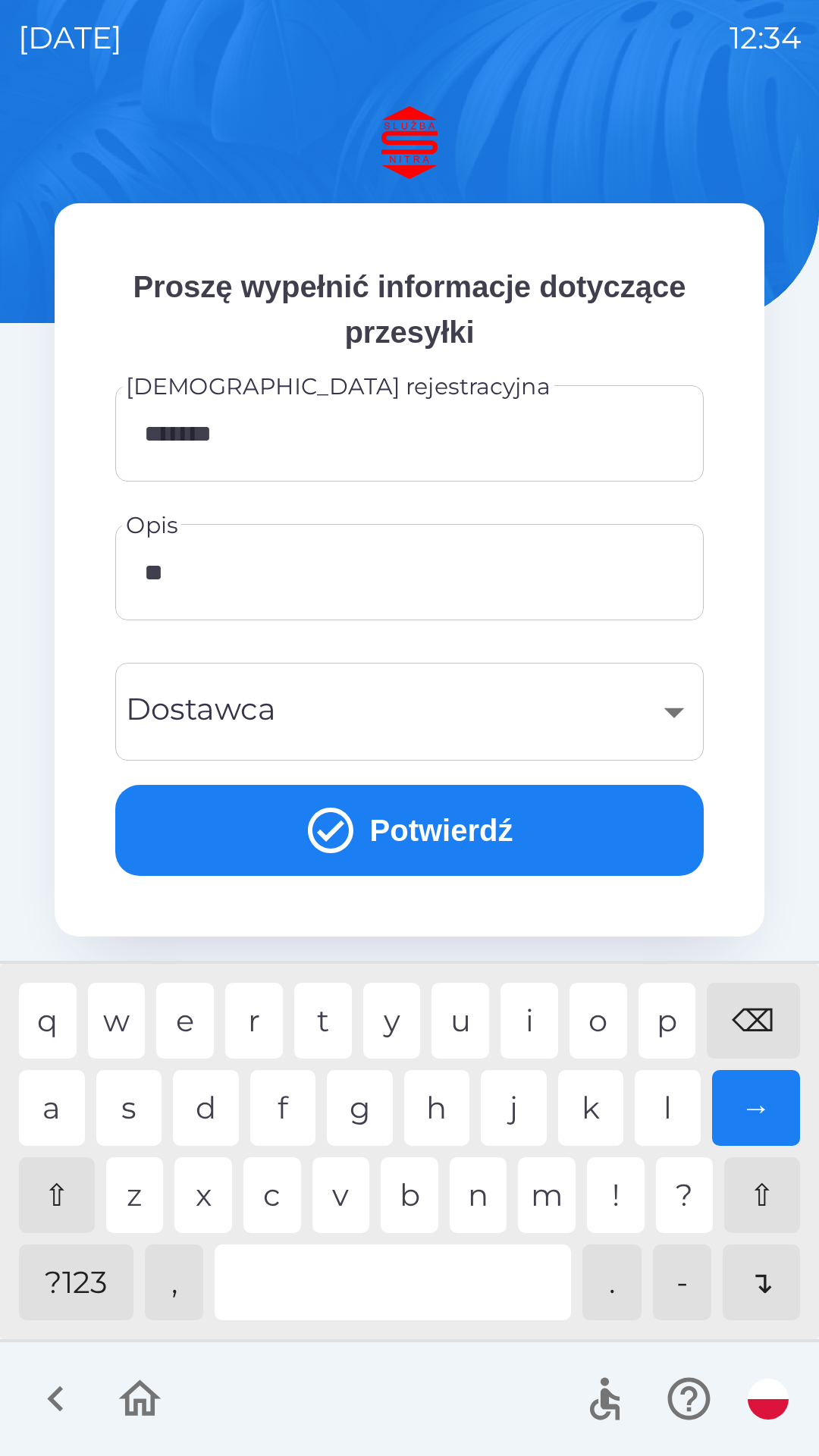
click at [64, 1119] on div "a" at bounding box center [52, 1108] width 66 height 76
click at [665, 1106] on div "l" at bounding box center [668, 1108] width 66 height 76
click at [664, 1022] on div "p" at bounding box center [667, 1021] width 58 height 76
click at [593, 998] on div "o" at bounding box center [598, 1021] width 58 height 76
click at [504, 1111] on div "j" at bounding box center [514, 1108] width 66 height 76
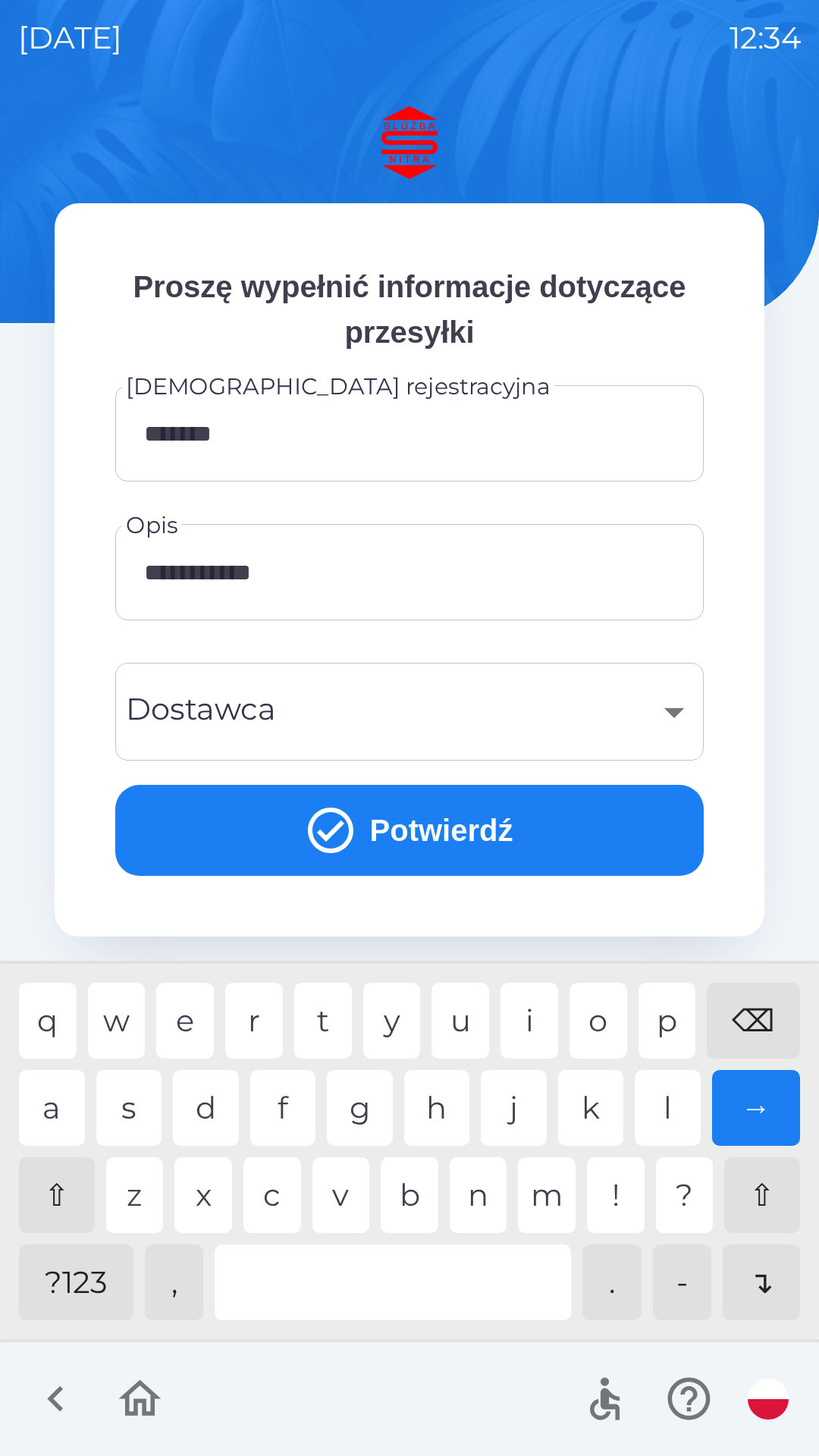
click at [191, 1012] on div "e" at bounding box center [185, 1021] width 58 height 76
click at [463, 1181] on div "n" at bounding box center [478, 1195] width 58 height 76
type input "**********"
click at [530, 1013] on div "i" at bounding box center [529, 1021] width 58 height 76
click at [328, 719] on div "​" at bounding box center [410, 711] width 552 height 62
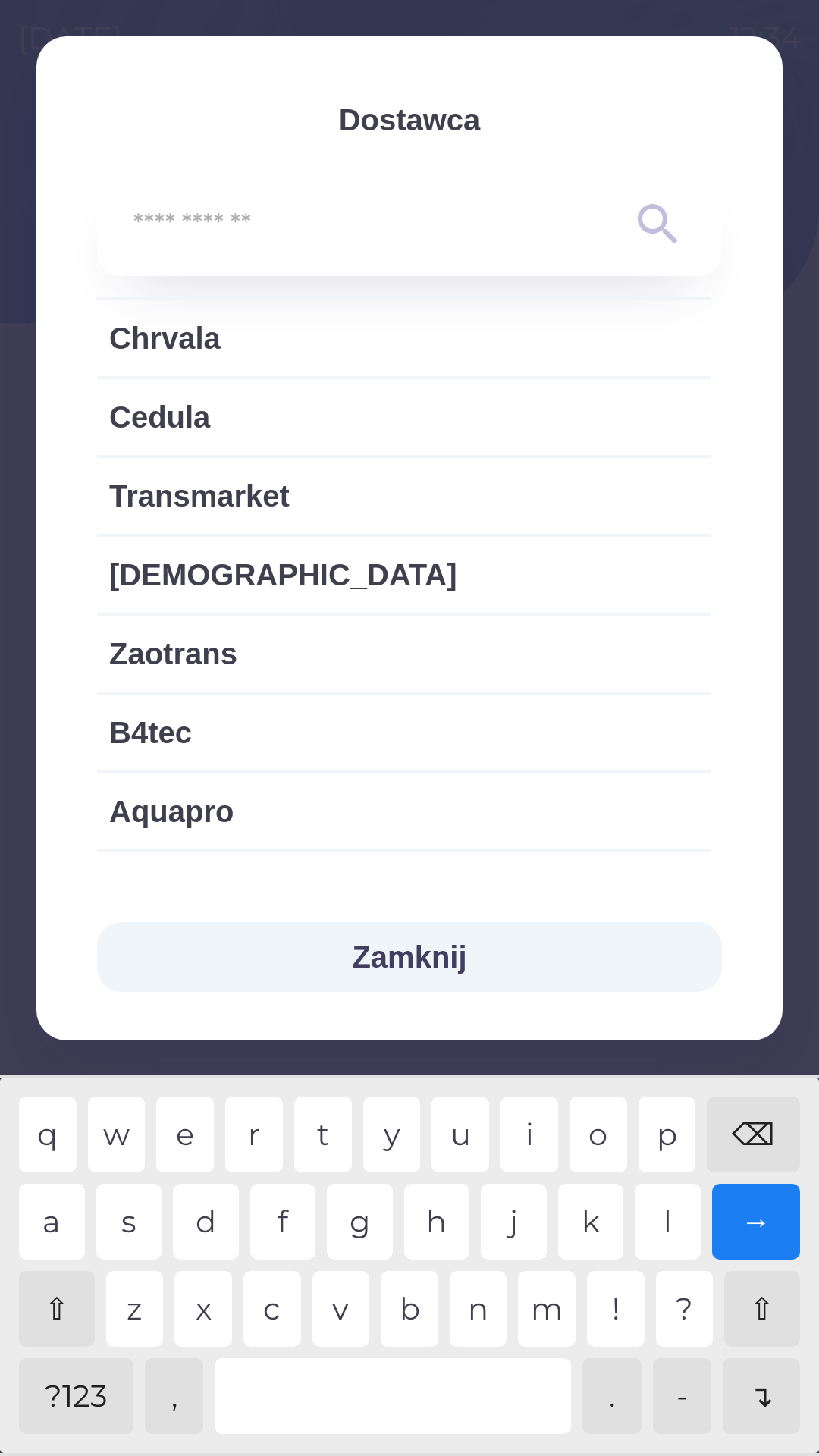
scroll to position [2310, 0]
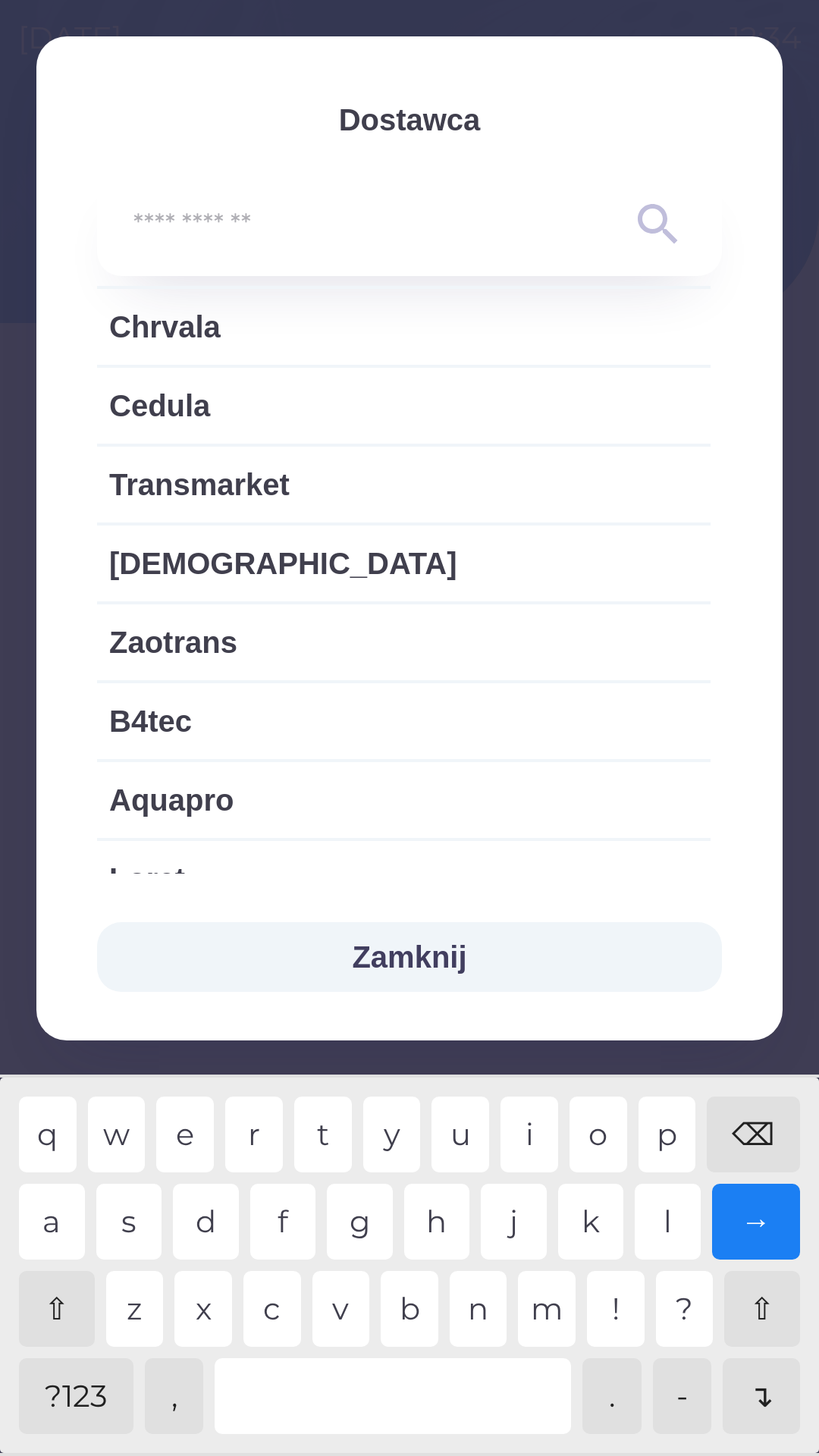
click at [198, 487] on span "Transmarket" at bounding box center [404, 484] width 590 height 46
type input "***"
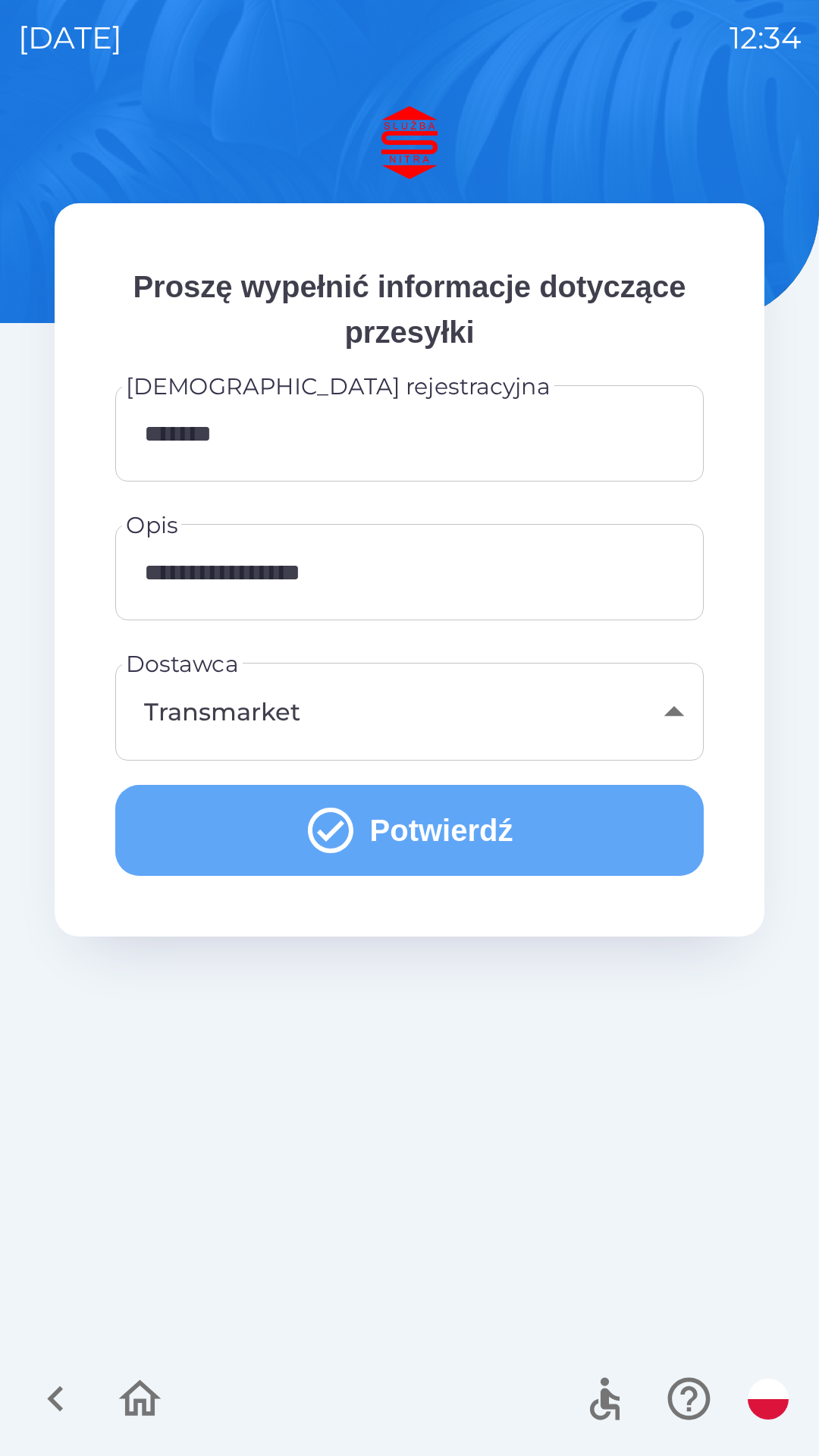
click at [444, 832] on button "Potwierdź" at bounding box center [410, 830] width 589 height 91
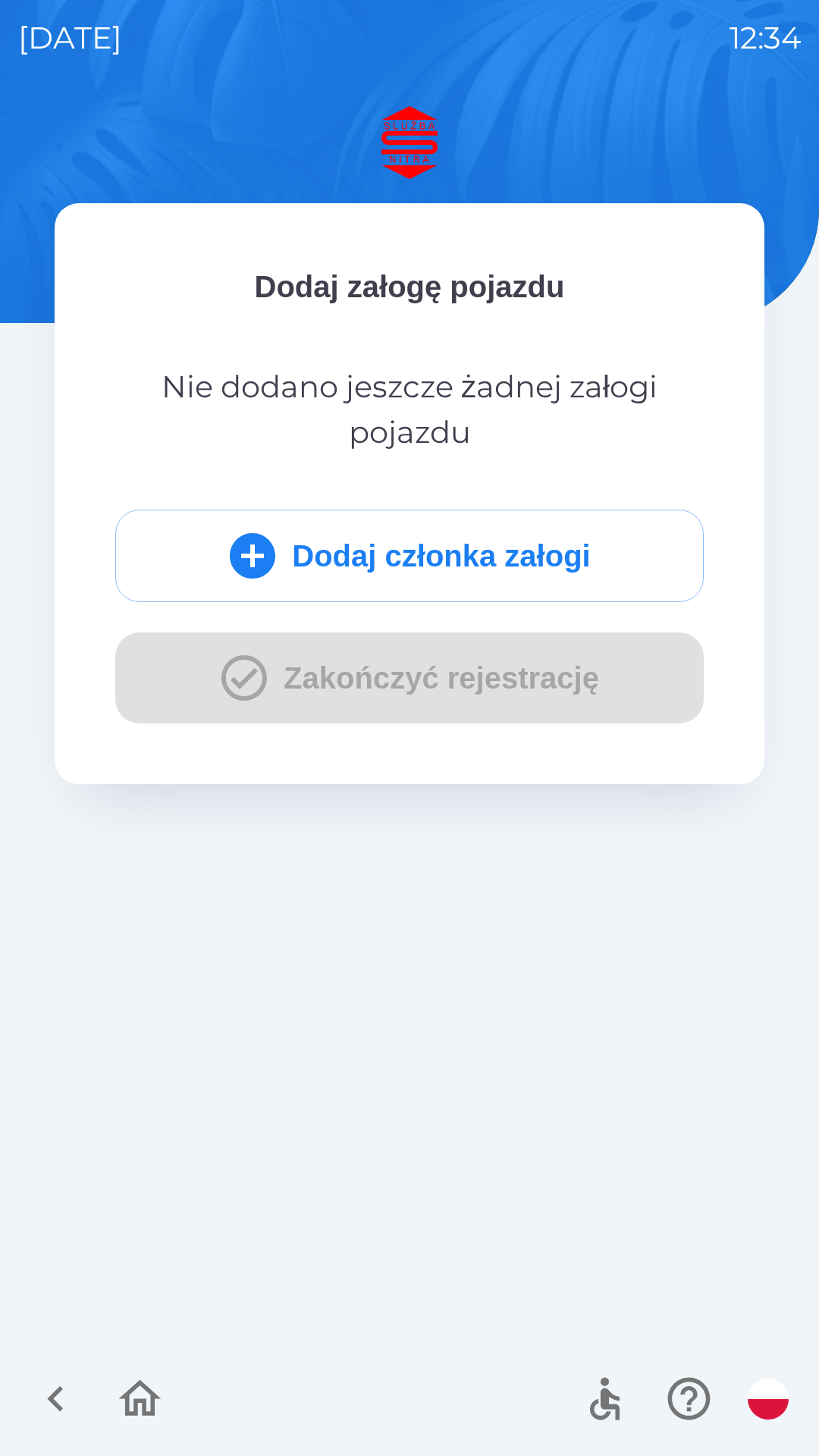
click at [368, 571] on button "Dodaj członka załogi" at bounding box center [410, 556] width 589 height 93
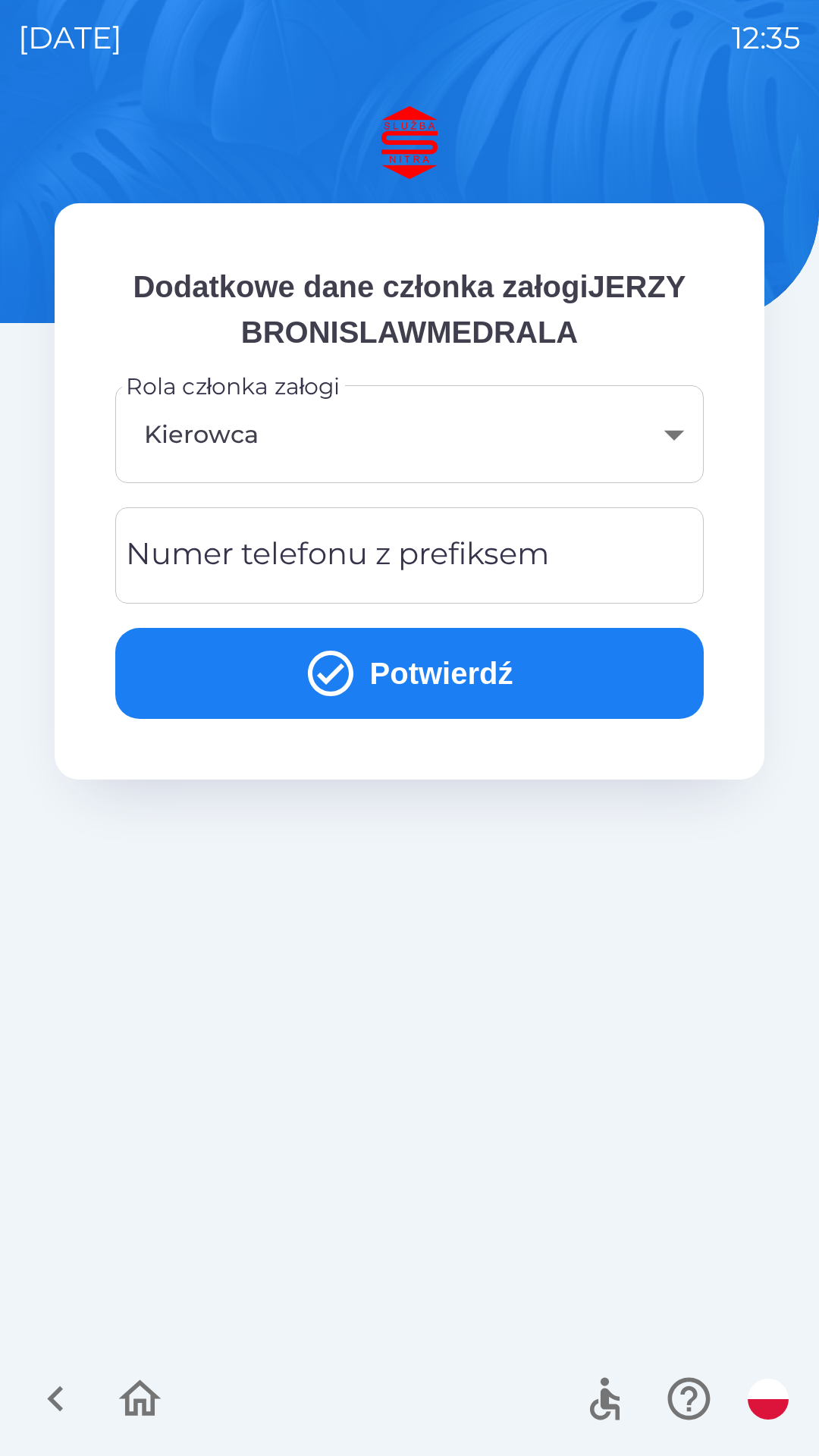
click at [214, 551] on div "Numer telefonu z prefiksem Numer telefonu z prefiksem" at bounding box center [410, 555] width 589 height 97
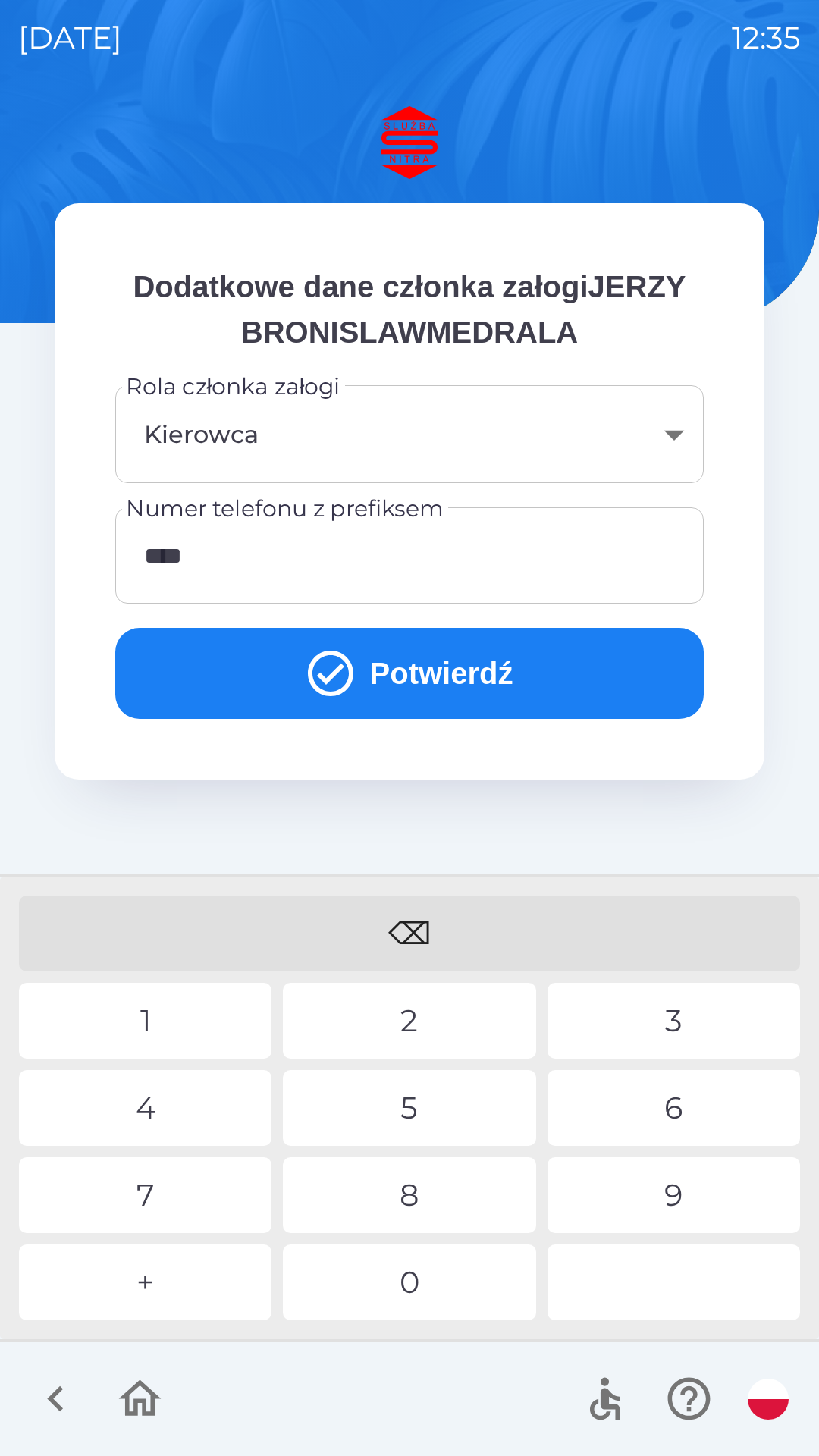
click at [408, 1108] on div "5" at bounding box center [409, 1108] width 252 height 76
click at [137, 1196] on div "7" at bounding box center [145, 1195] width 252 height 76
click at [405, 1284] on div "0" at bounding box center [409, 1283] width 252 height 76
click at [671, 1017] on div "3" at bounding box center [674, 1021] width 252 height 76
type input "**********"
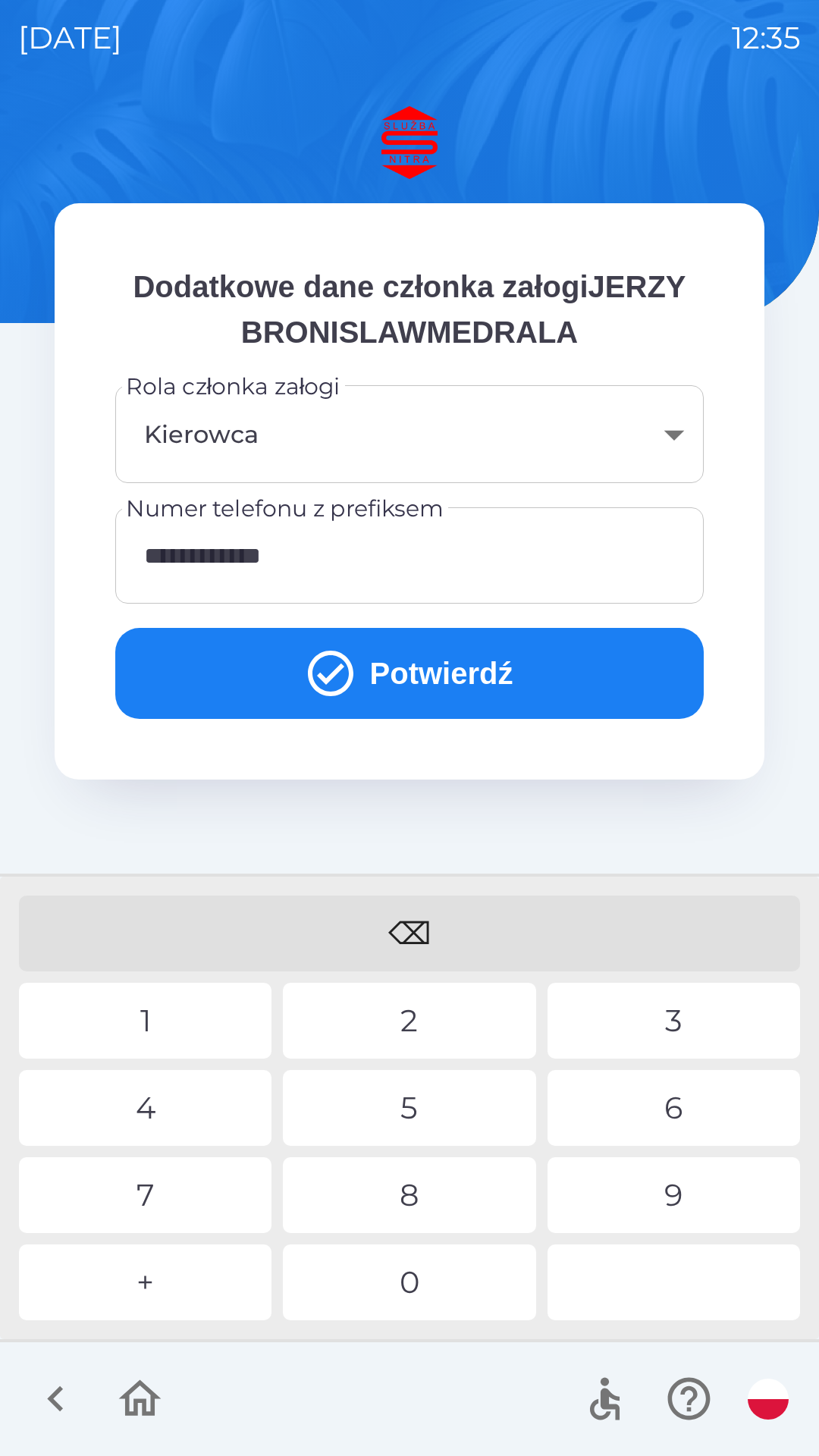
click at [423, 687] on button "Potwierdź" at bounding box center [410, 673] width 589 height 91
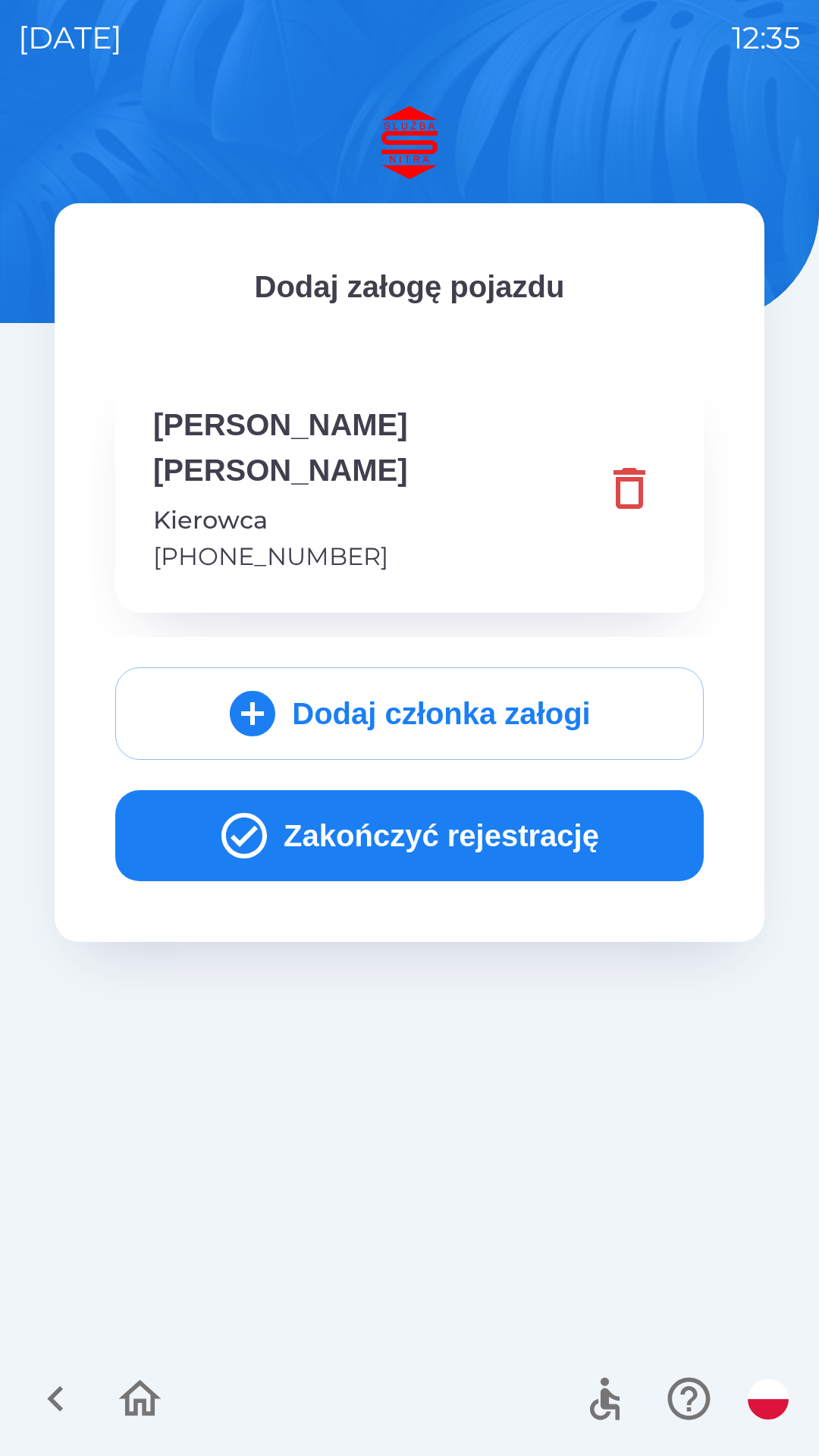
click at [420, 837] on button "Zakończyć rejestrację" at bounding box center [410, 836] width 589 height 91
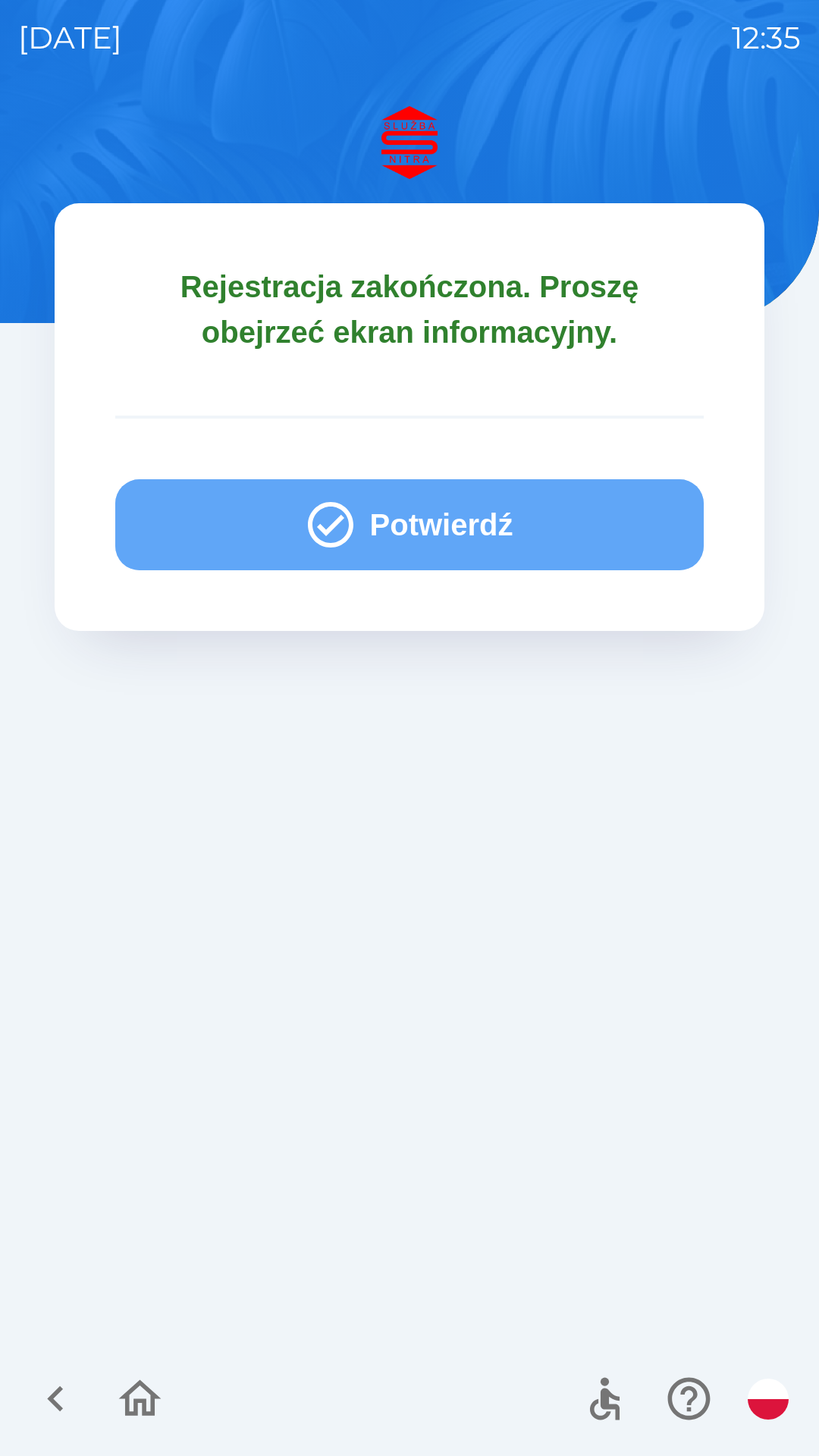
click at [409, 525] on button "Potwierdź" at bounding box center [410, 525] width 589 height 91
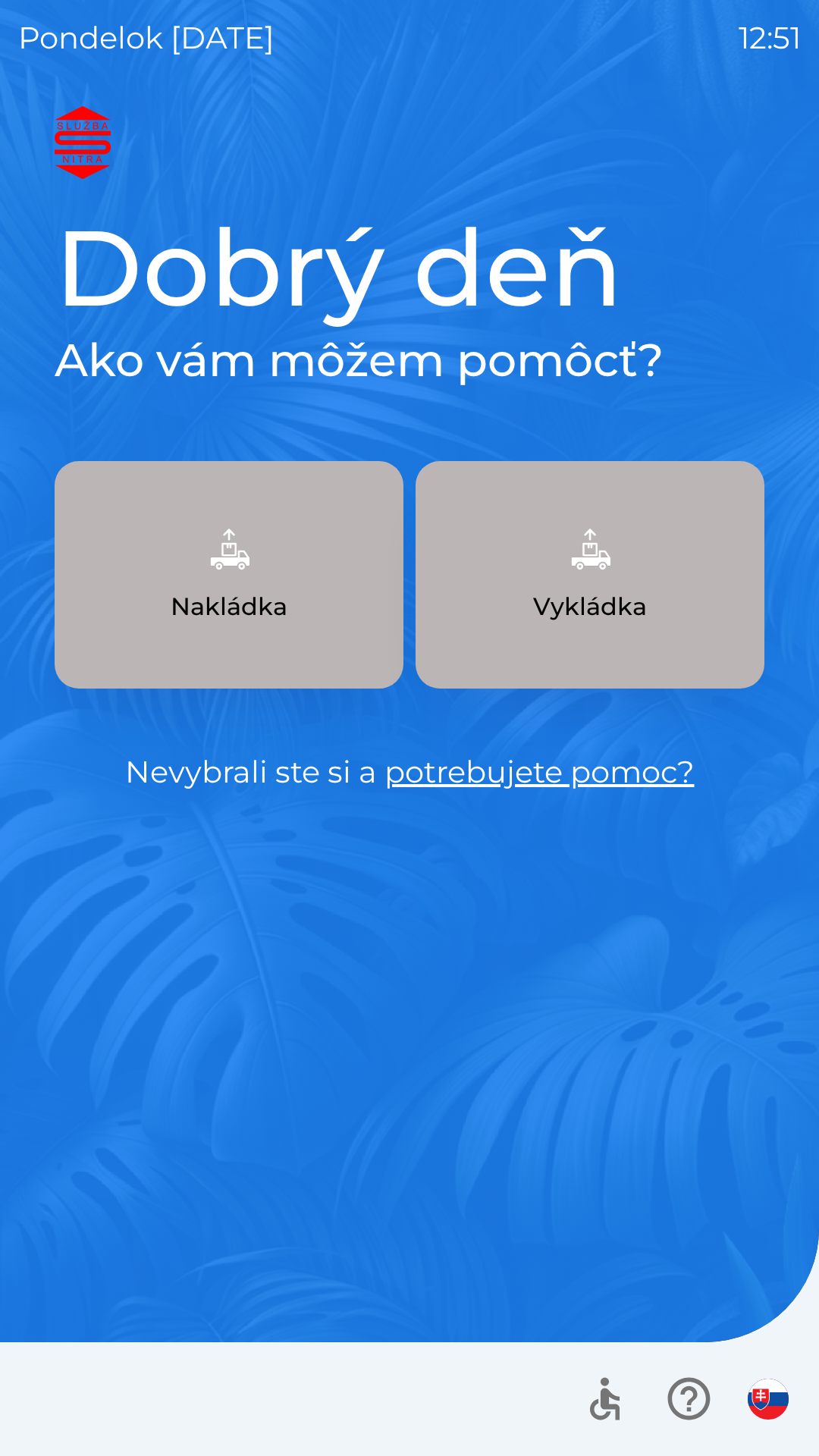
click at [591, 574] on img "button" at bounding box center [590, 549] width 66 height 66
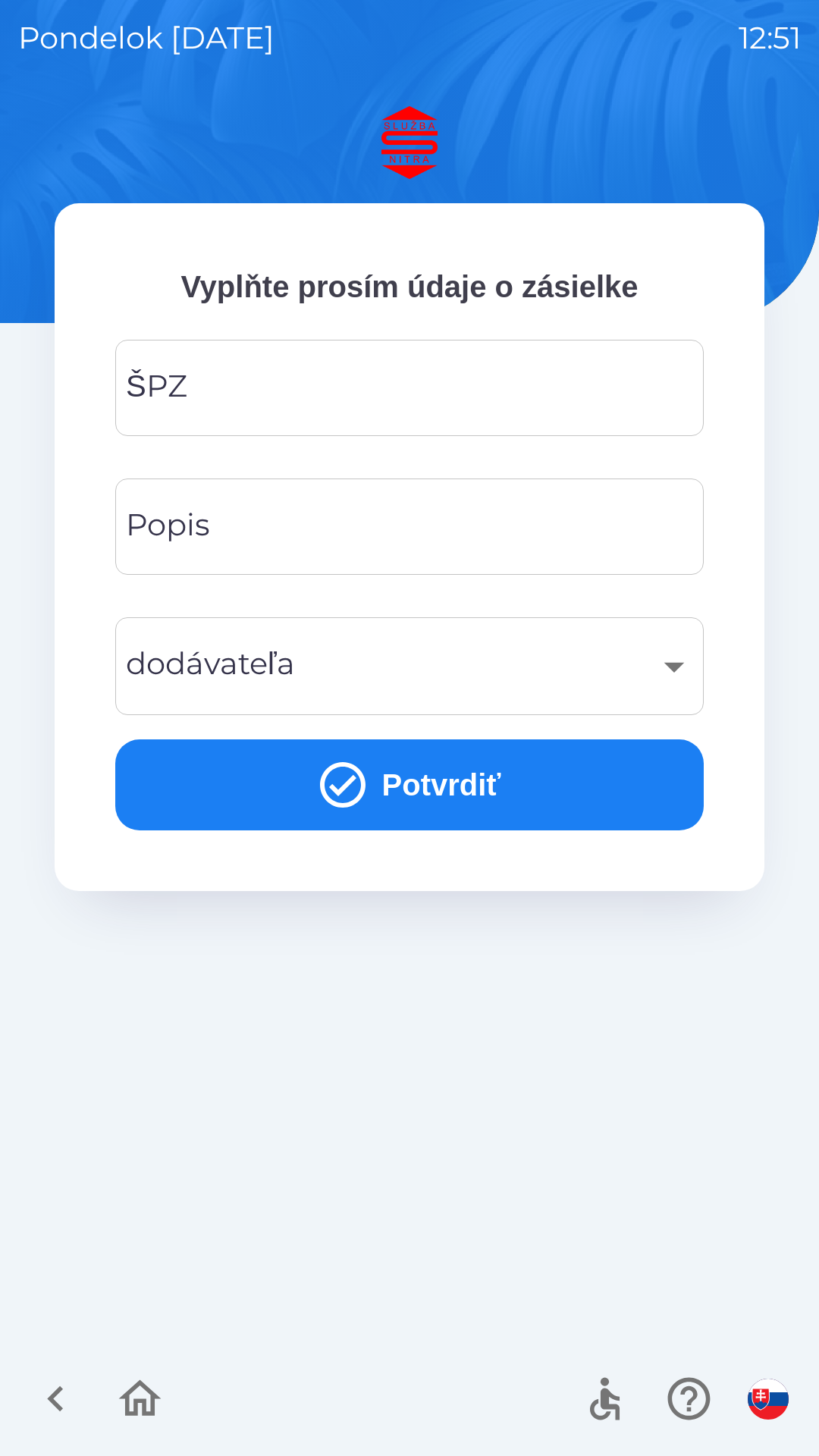
click at [390, 379] on input "ŠPZ" at bounding box center [410, 388] width 552 height 60
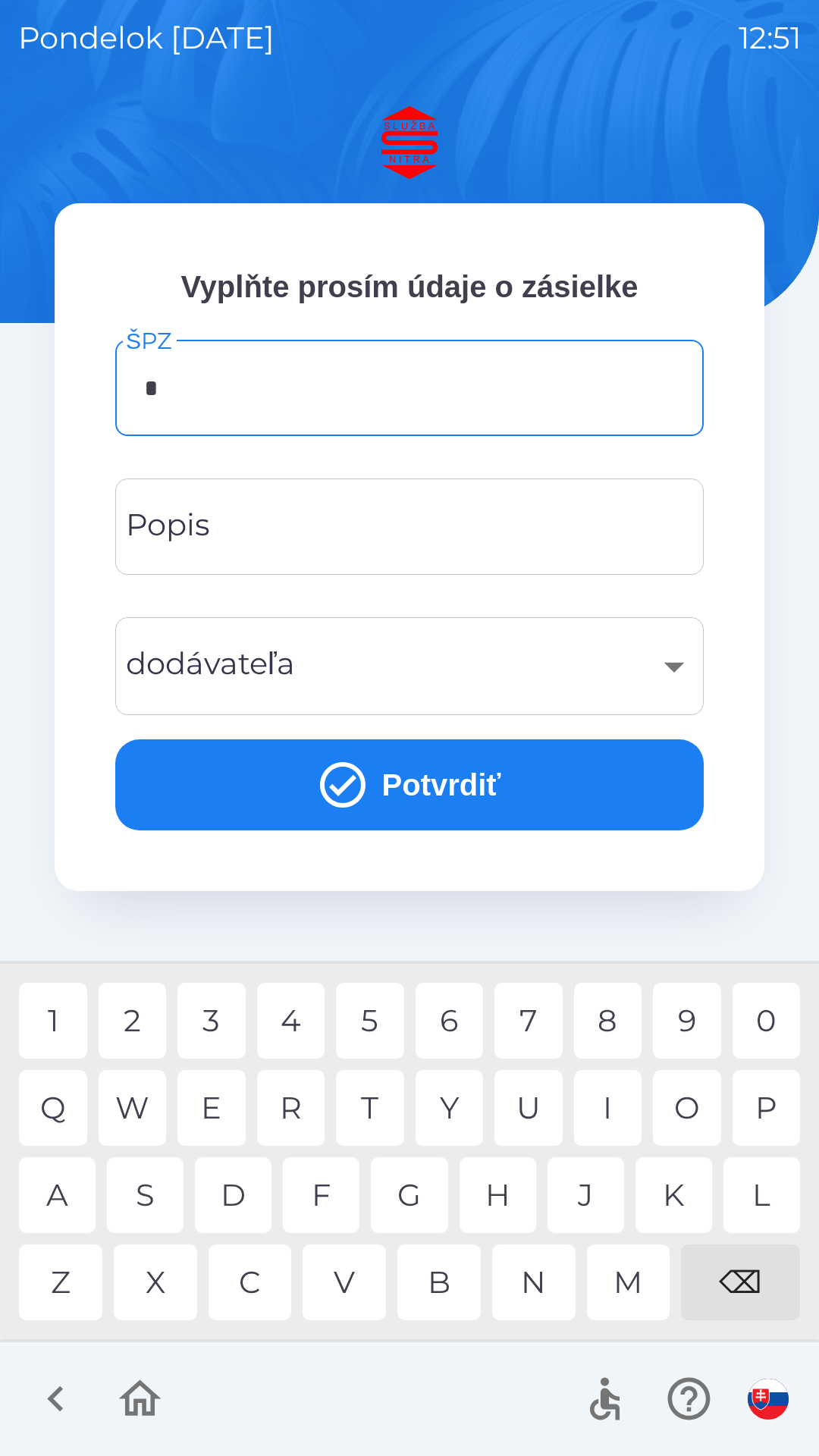
click at [446, 1275] on div "B" at bounding box center [439, 1283] width 83 height 76
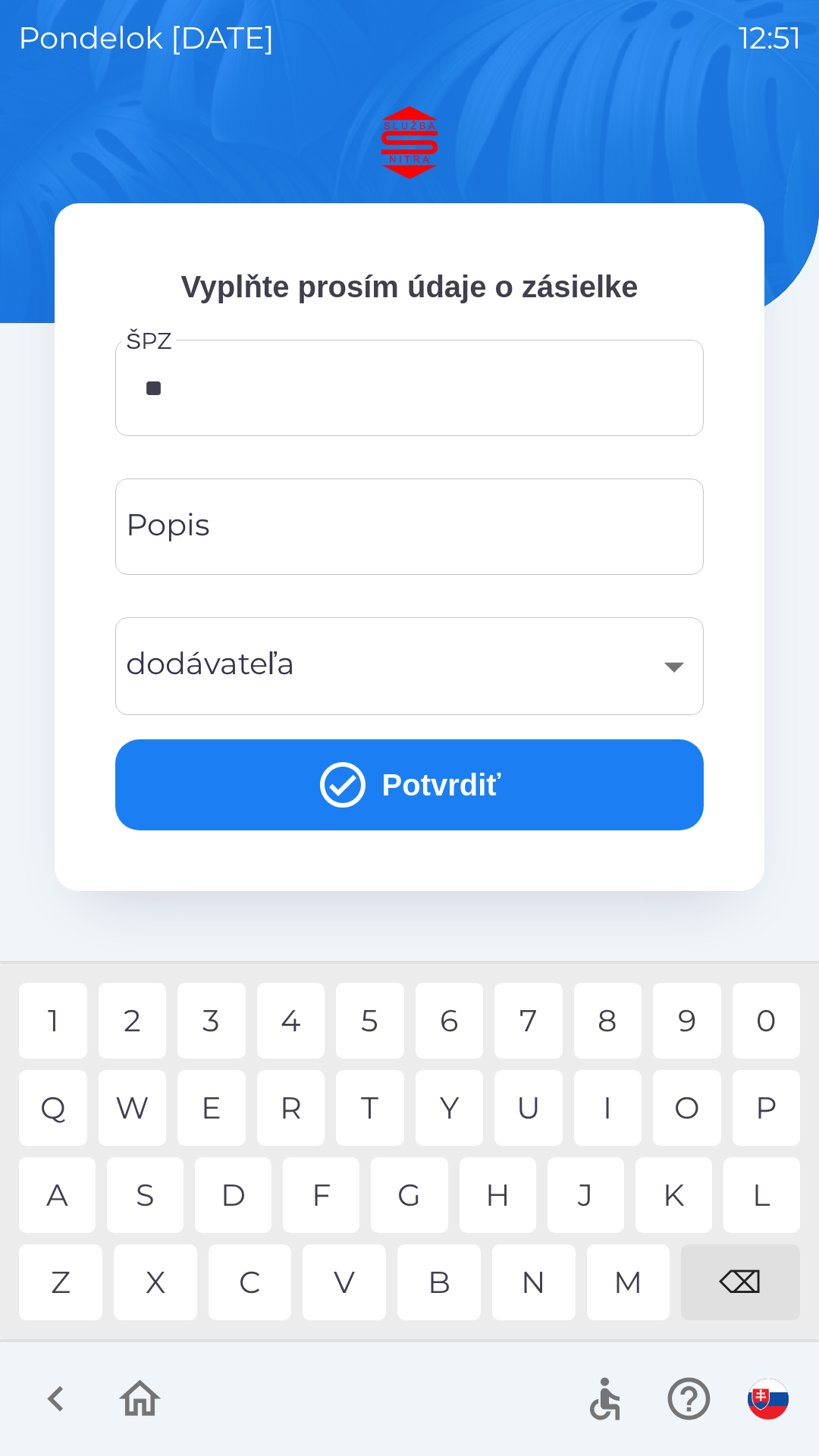
click at [549, 1275] on div "N" at bounding box center [534, 1283] width 83 height 76
click at [55, 1013] on div "1" at bounding box center [53, 1021] width 68 height 76
click at [258, 1282] on div "C" at bounding box center [250, 1283] width 83 height 76
type input "*******"
click at [63, 1176] on div "A" at bounding box center [57, 1195] width 77 height 76
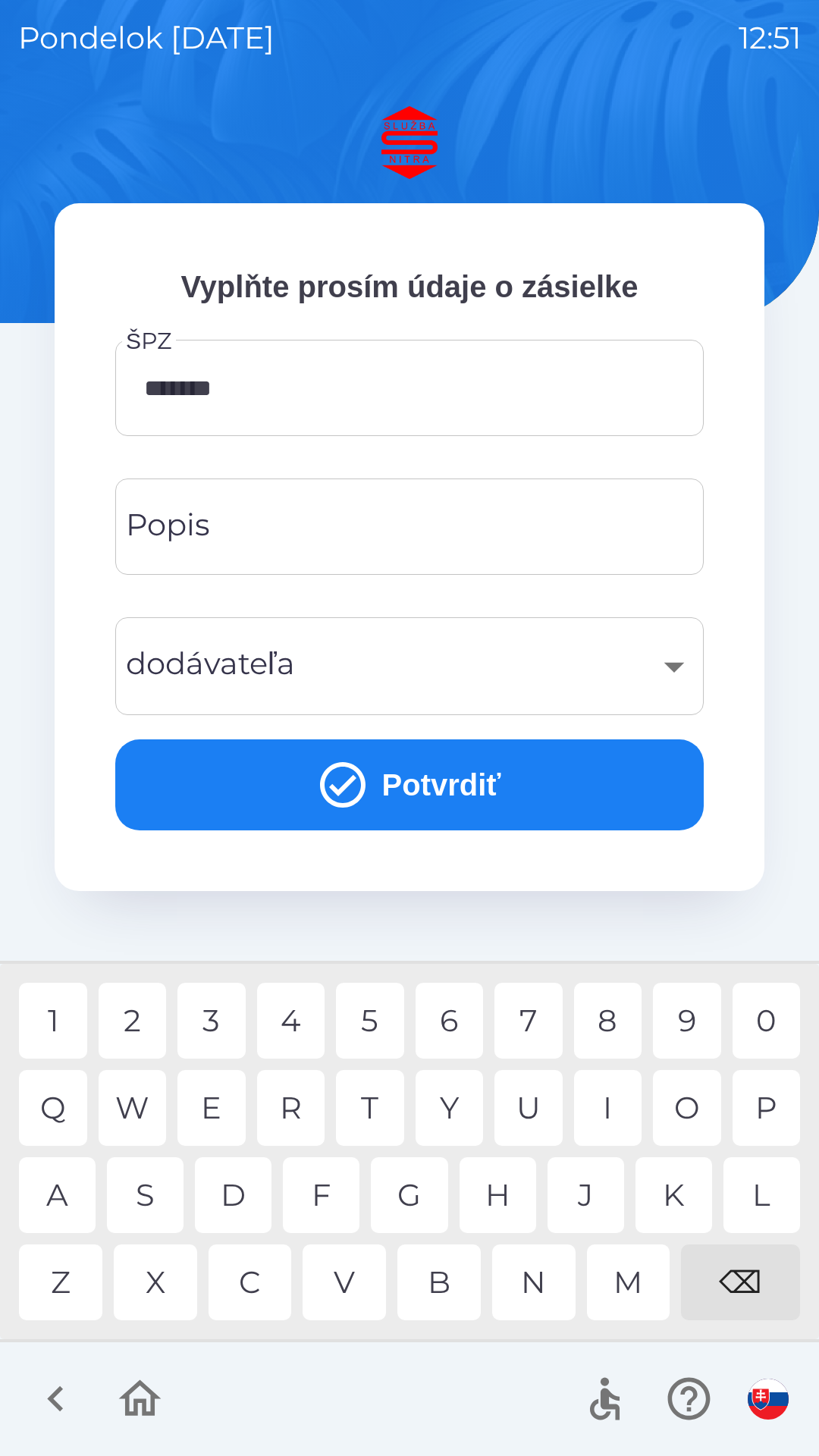
click at [437, 653] on div "​" at bounding box center [410, 665] width 552 height 62
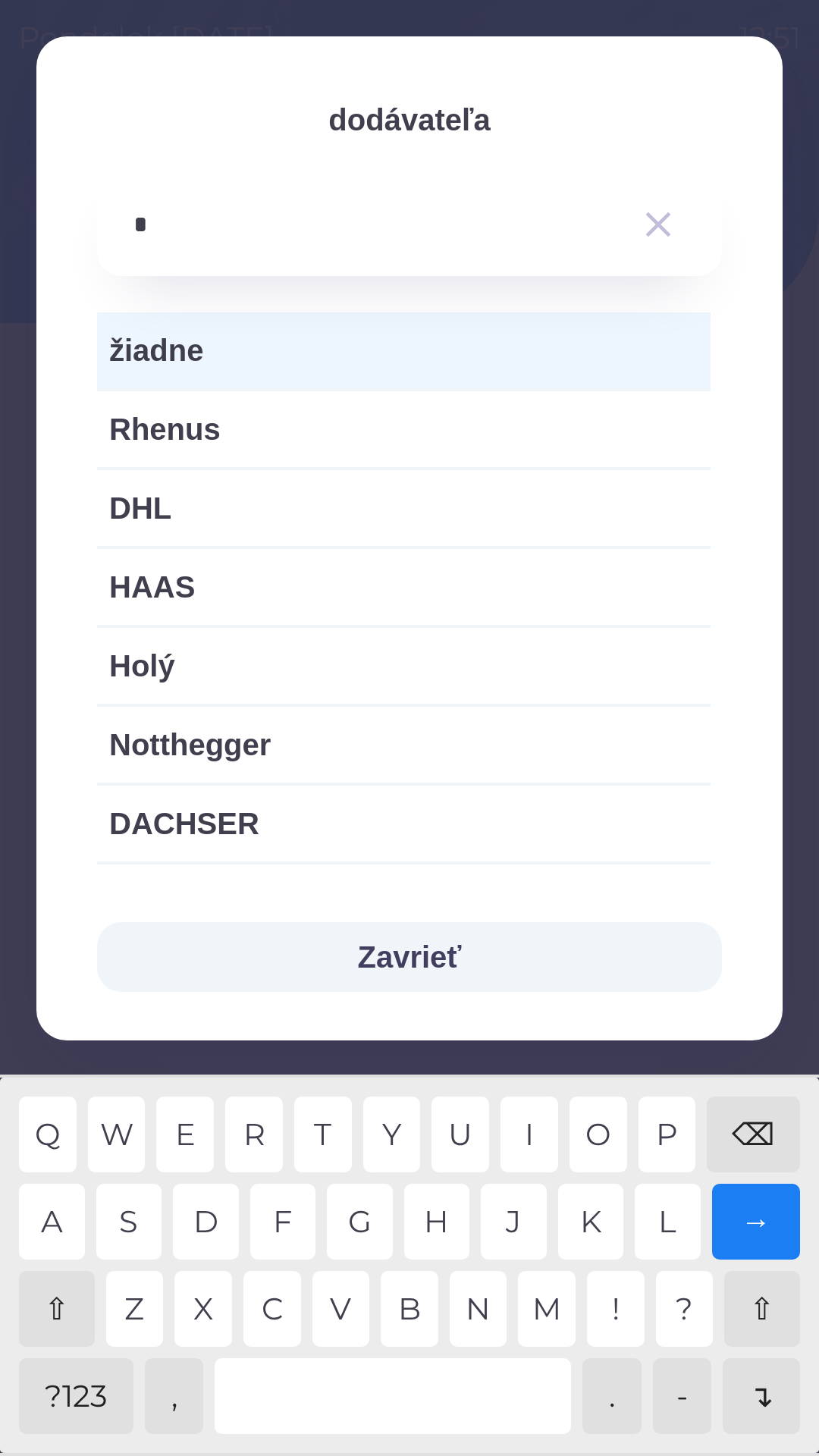
click at [443, 1214] on div "H" at bounding box center [437, 1222] width 66 height 76
type input "**"
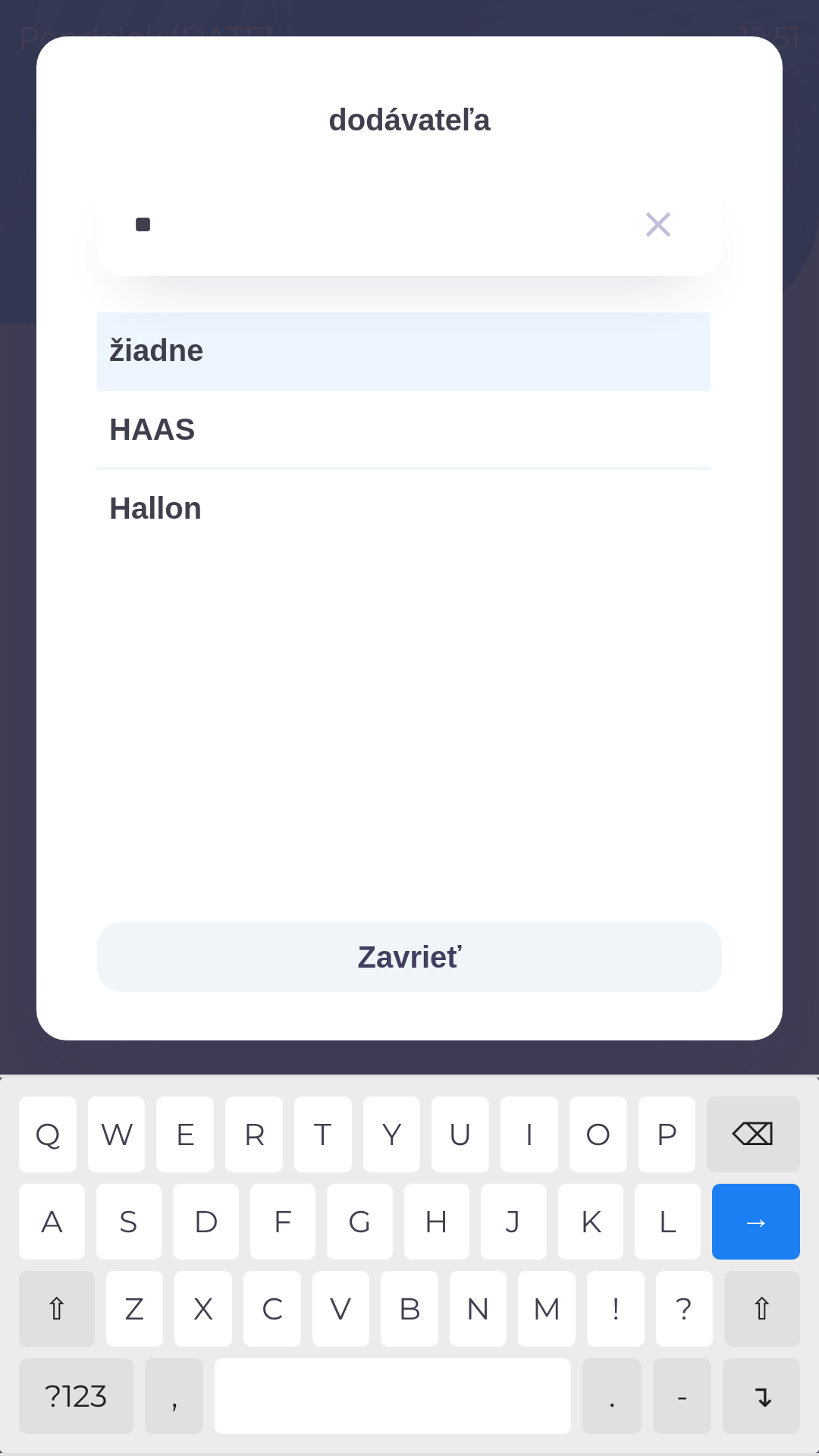
click at [247, 513] on span "Hallon" at bounding box center [404, 508] width 590 height 46
type input "***"
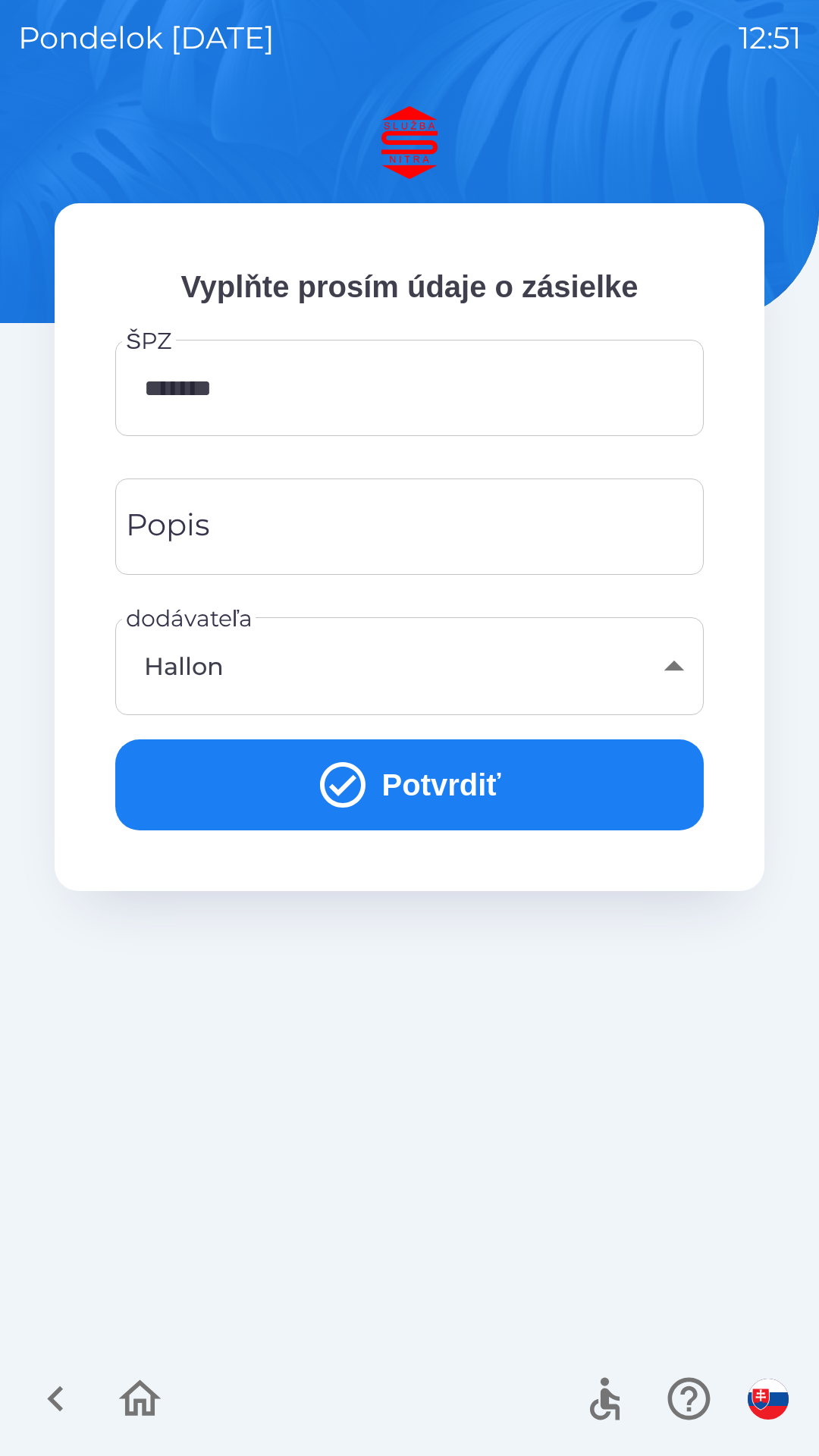
click at [470, 780] on button "Potvrdiť" at bounding box center [410, 785] width 589 height 91
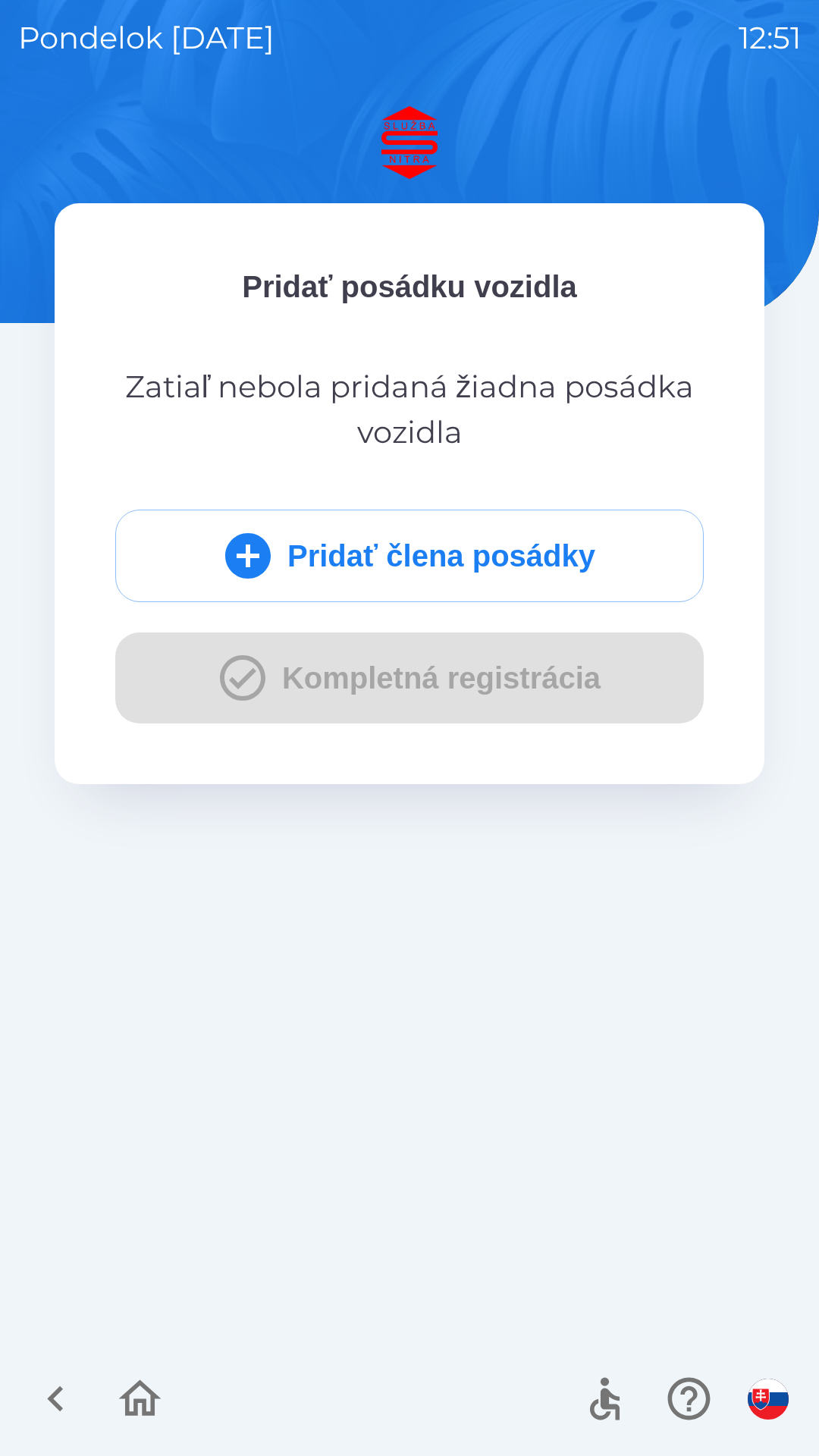
click at [502, 543] on button "Pridať člena posádky" at bounding box center [410, 556] width 589 height 93
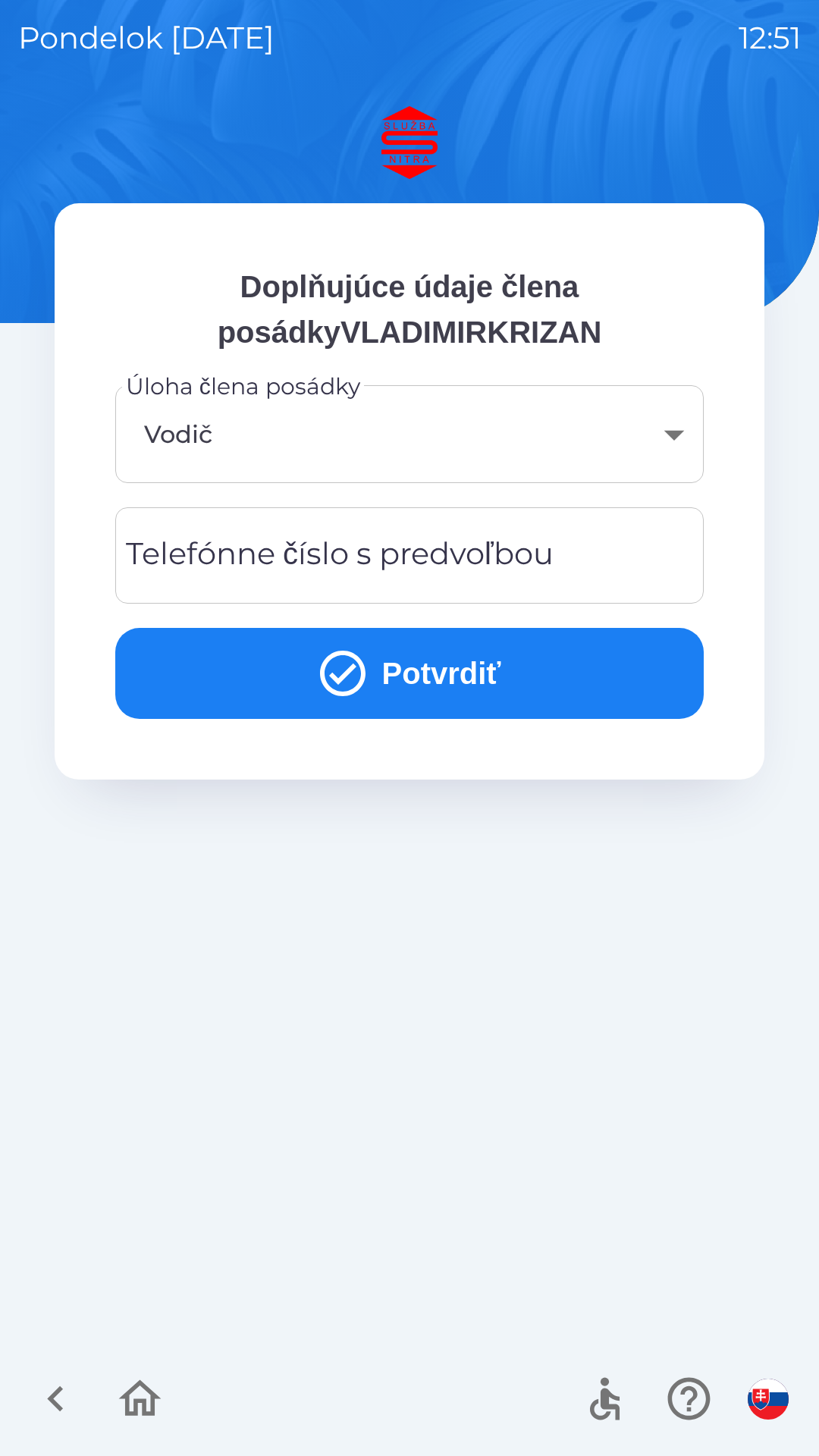
click at [474, 545] on div "Telefónne číslo s predvoľbou Telefónne číslo s predvoľbou" at bounding box center [410, 555] width 589 height 97
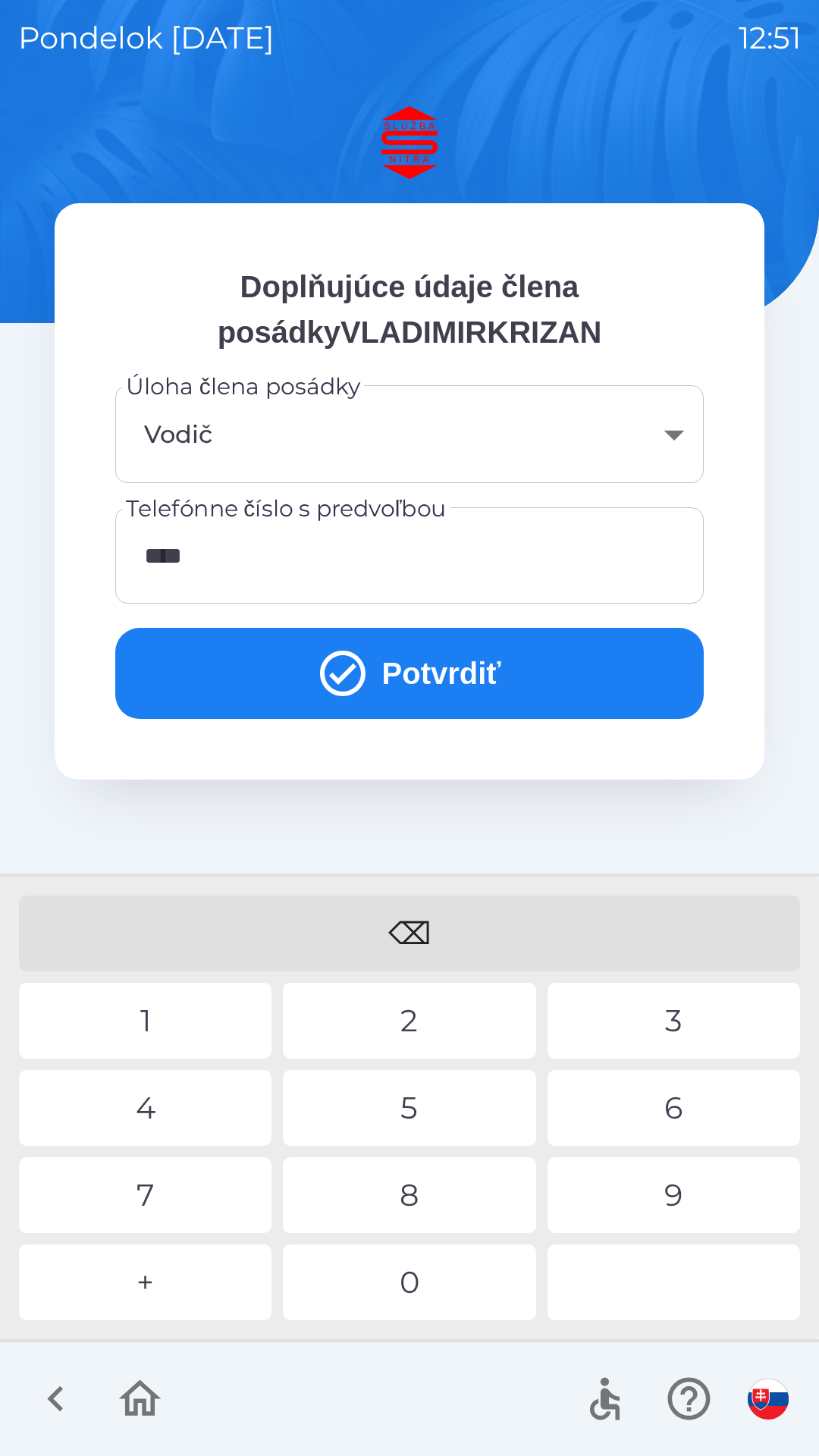
click at [148, 1006] on div "1" at bounding box center [145, 1021] width 252 height 76
click at [408, 1279] on div "0" at bounding box center [409, 1283] width 252 height 76
click at [409, 1003] on div "2" at bounding box center [409, 1021] width 252 height 76
click at [668, 1006] on div "3" at bounding box center [674, 1021] width 252 height 76
click at [412, 1096] on div "5" at bounding box center [409, 1108] width 252 height 76
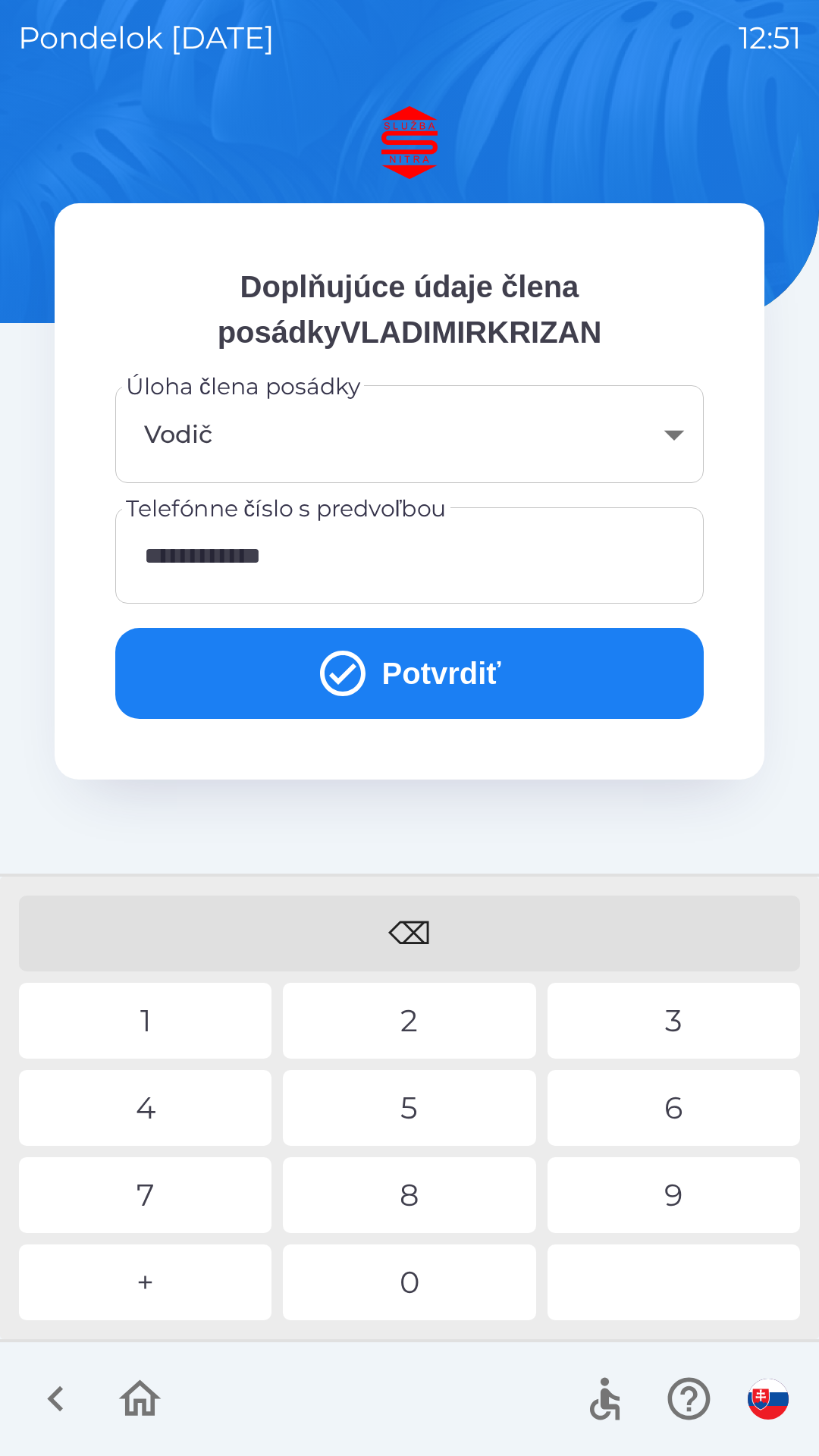
type input "**********"
click at [487, 664] on button "Potvrdiť" at bounding box center [410, 673] width 589 height 91
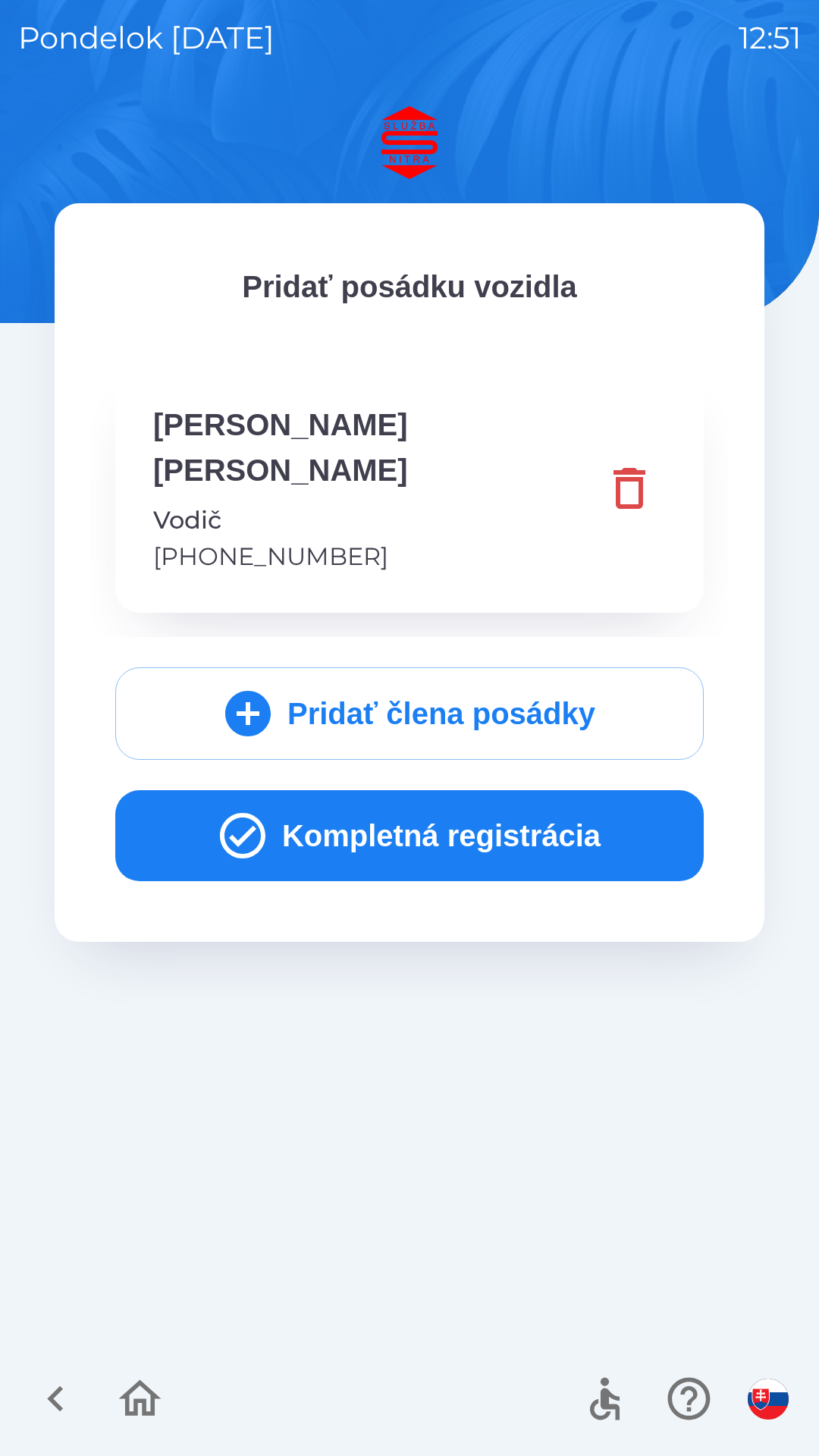
click at [502, 794] on button "Kompletná registrácia" at bounding box center [410, 836] width 589 height 91
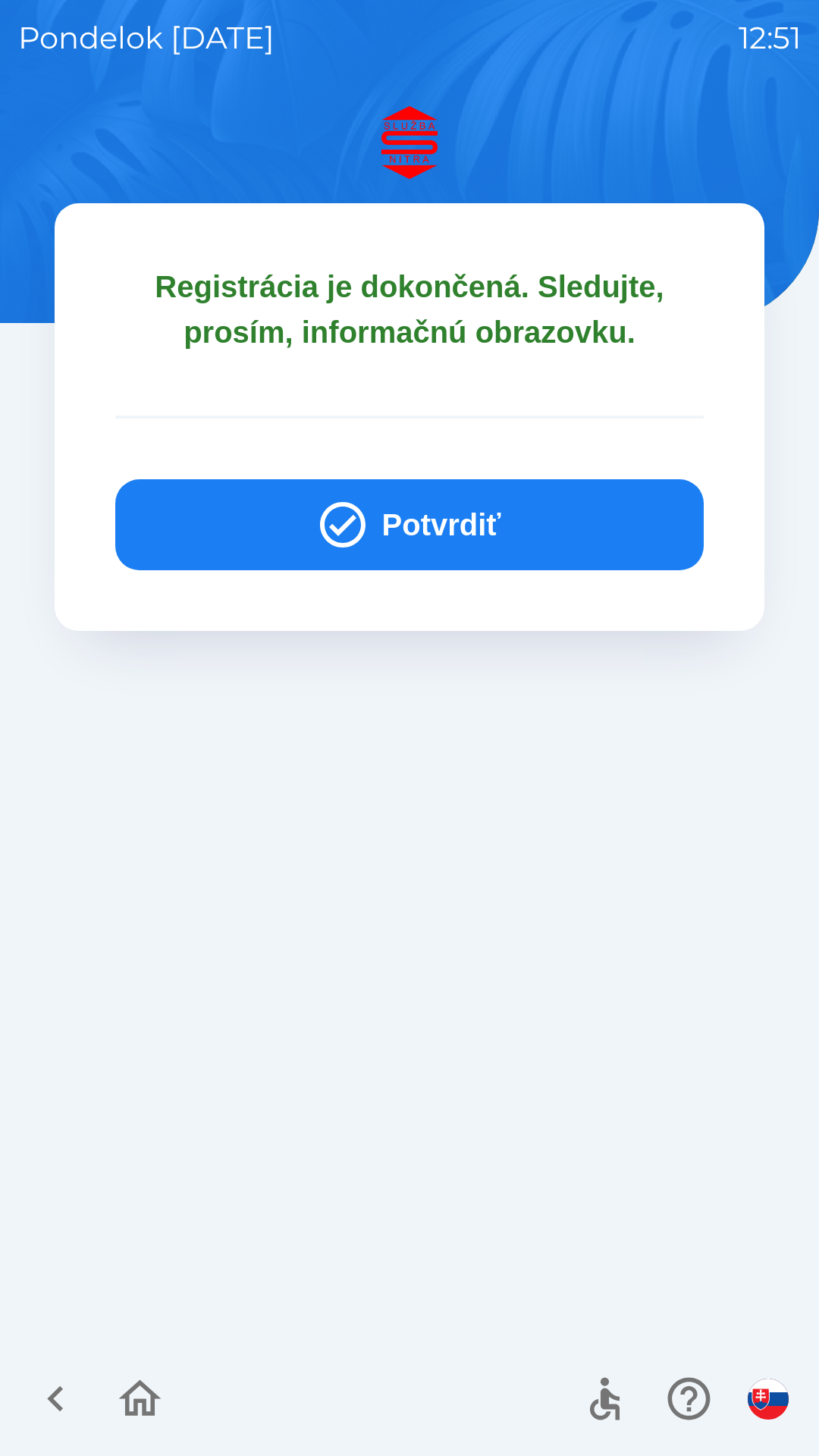
click at [489, 513] on button "Potvrdiť" at bounding box center [410, 525] width 589 height 91
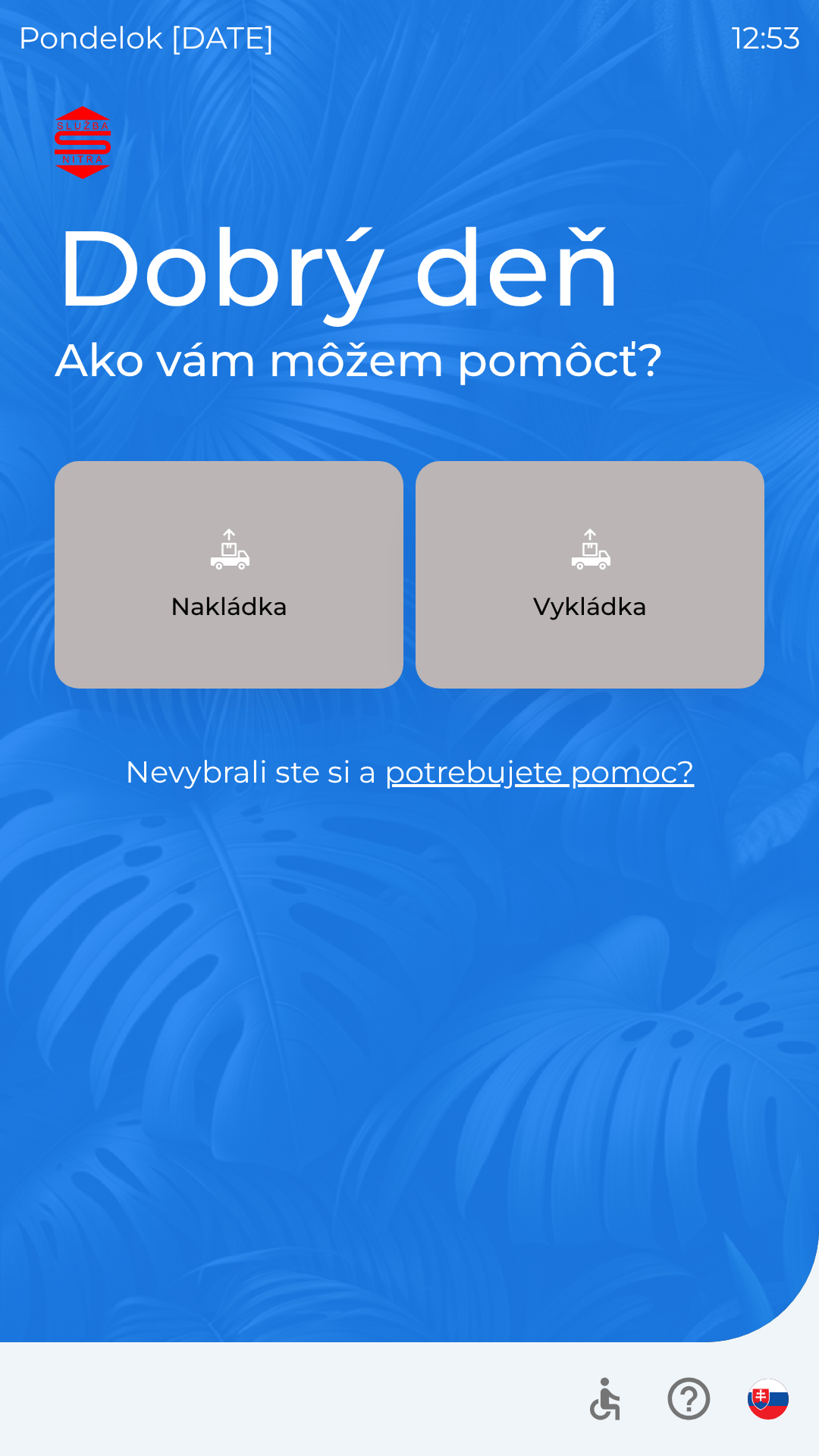
click at [563, 604] on p "Vykládka" at bounding box center [590, 607] width 114 height 36
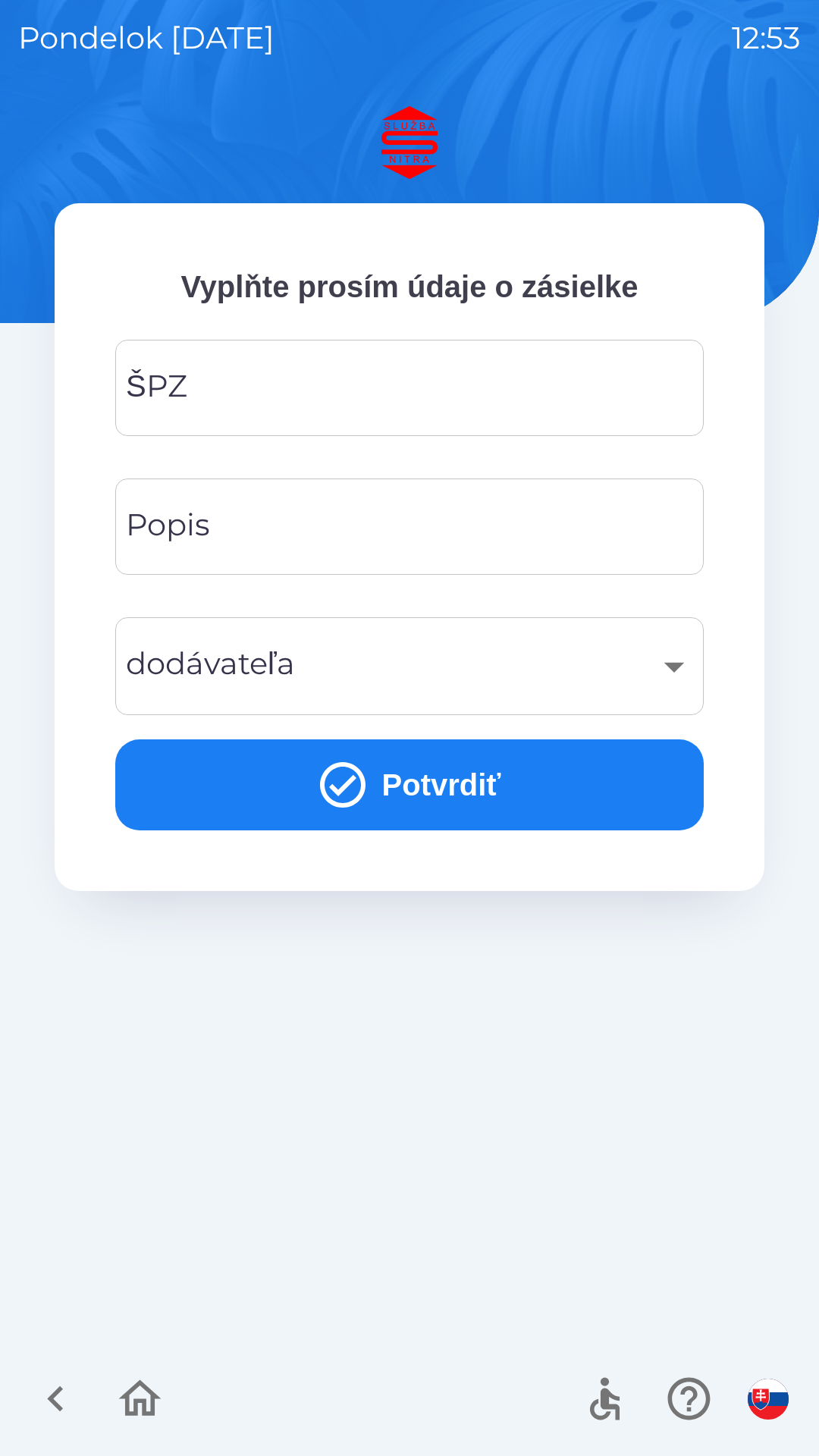
click at [345, 382] on input "ŠPZ" at bounding box center [410, 388] width 552 height 60
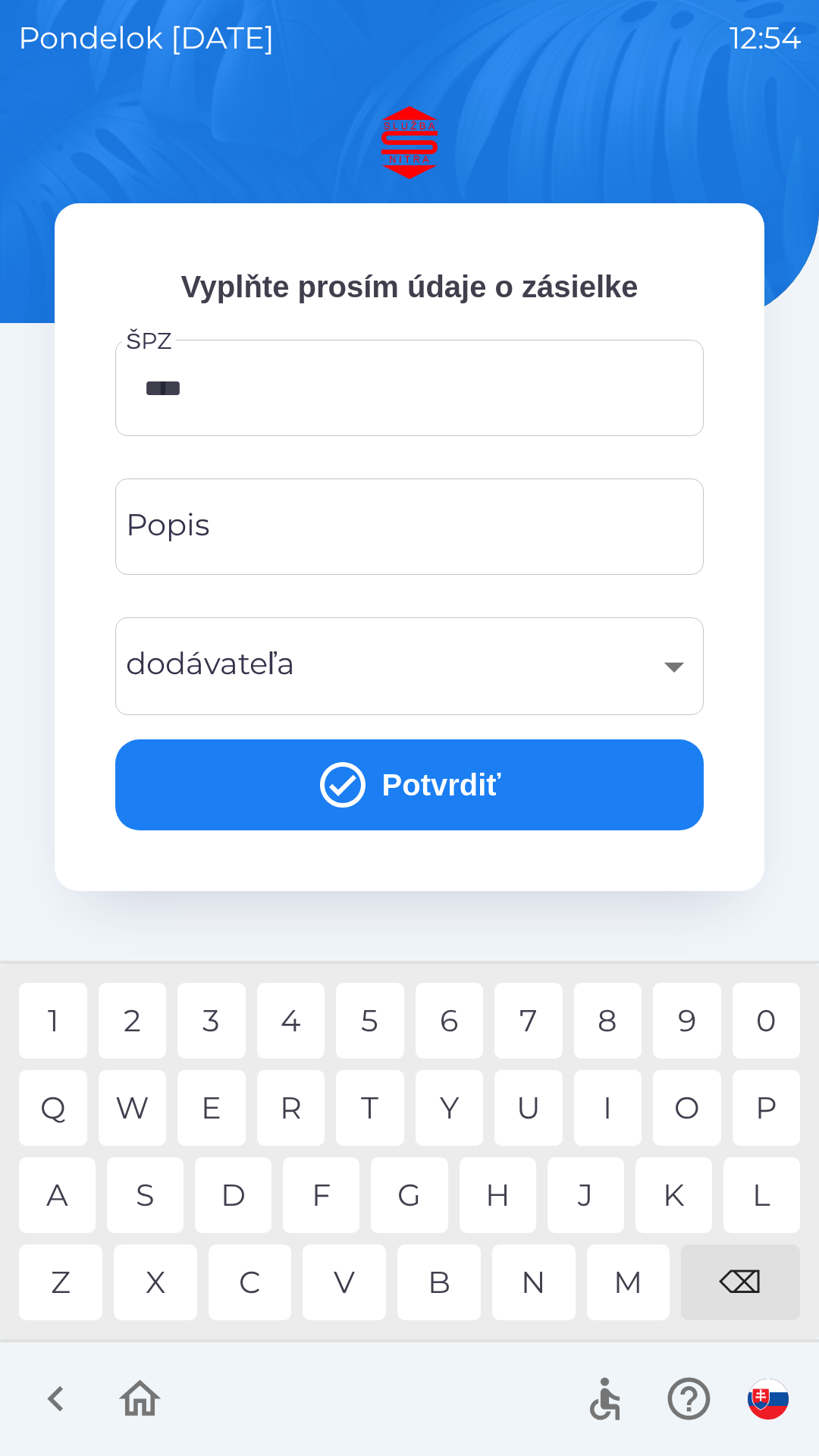
click at [48, 1021] on div "1" at bounding box center [53, 1021] width 68 height 76
type input "*******"
click at [313, 528] on input "Popis" at bounding box center [410, 526] width 552 height 60
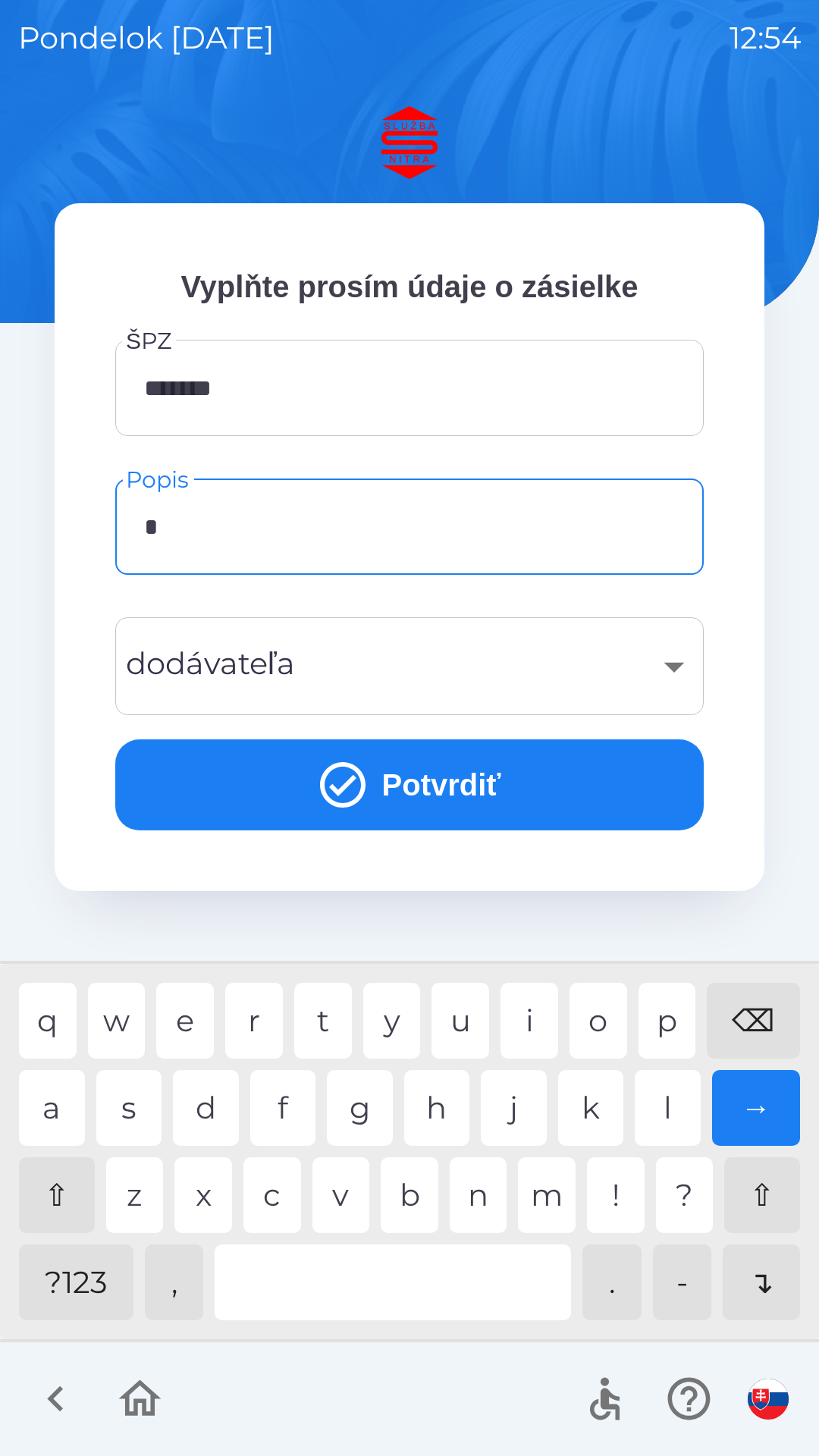
click at [289, 1109] on div "f" at bounding box center [283, 1108] width 66 height 76
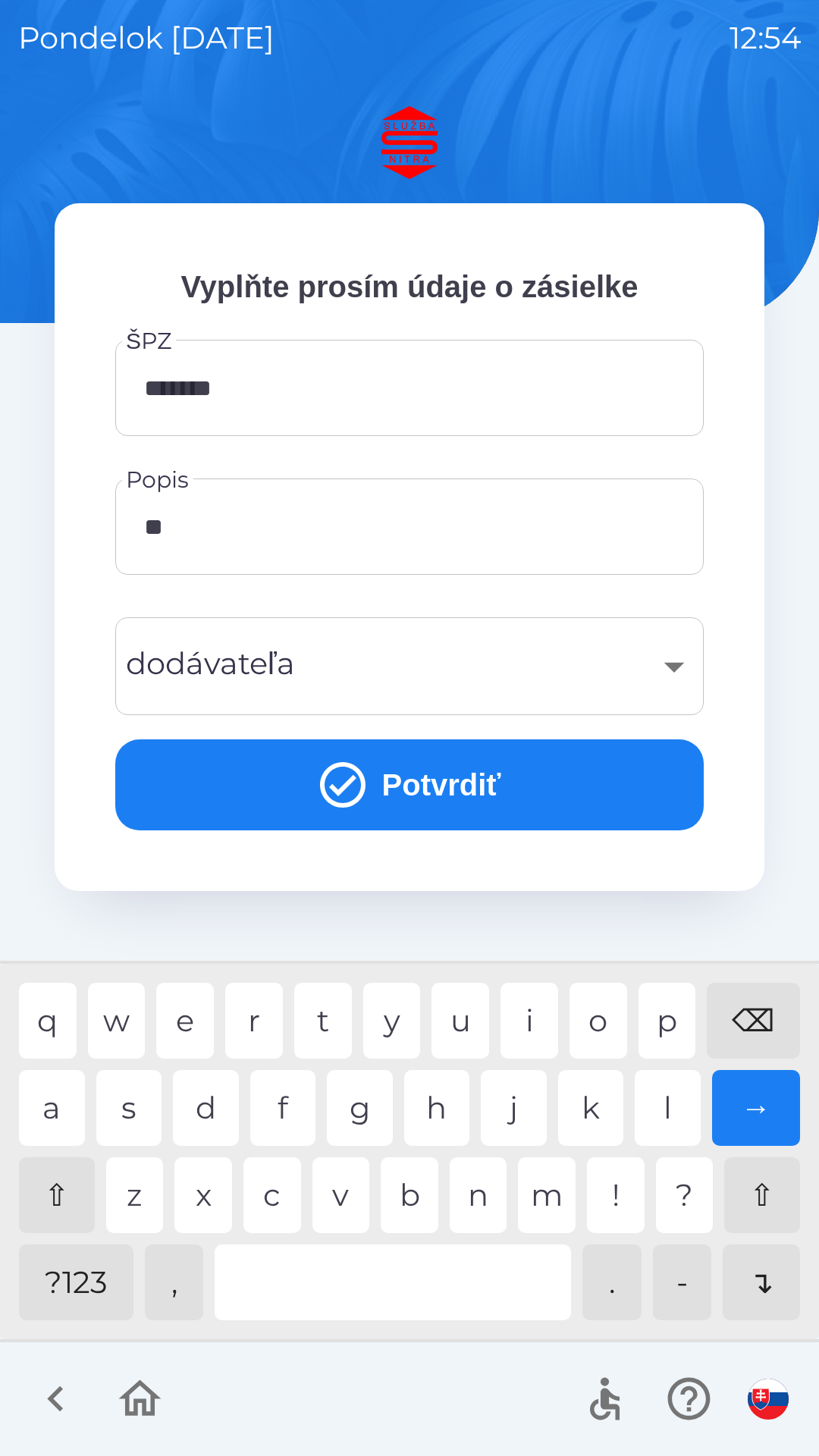
click at [198, 1024] on div "e" at bounding box center [185, 1021] width 58 height 76
type input "*****"
click at [355, 675] on div "​" at bounding box center [410, 665] width 552 height 62
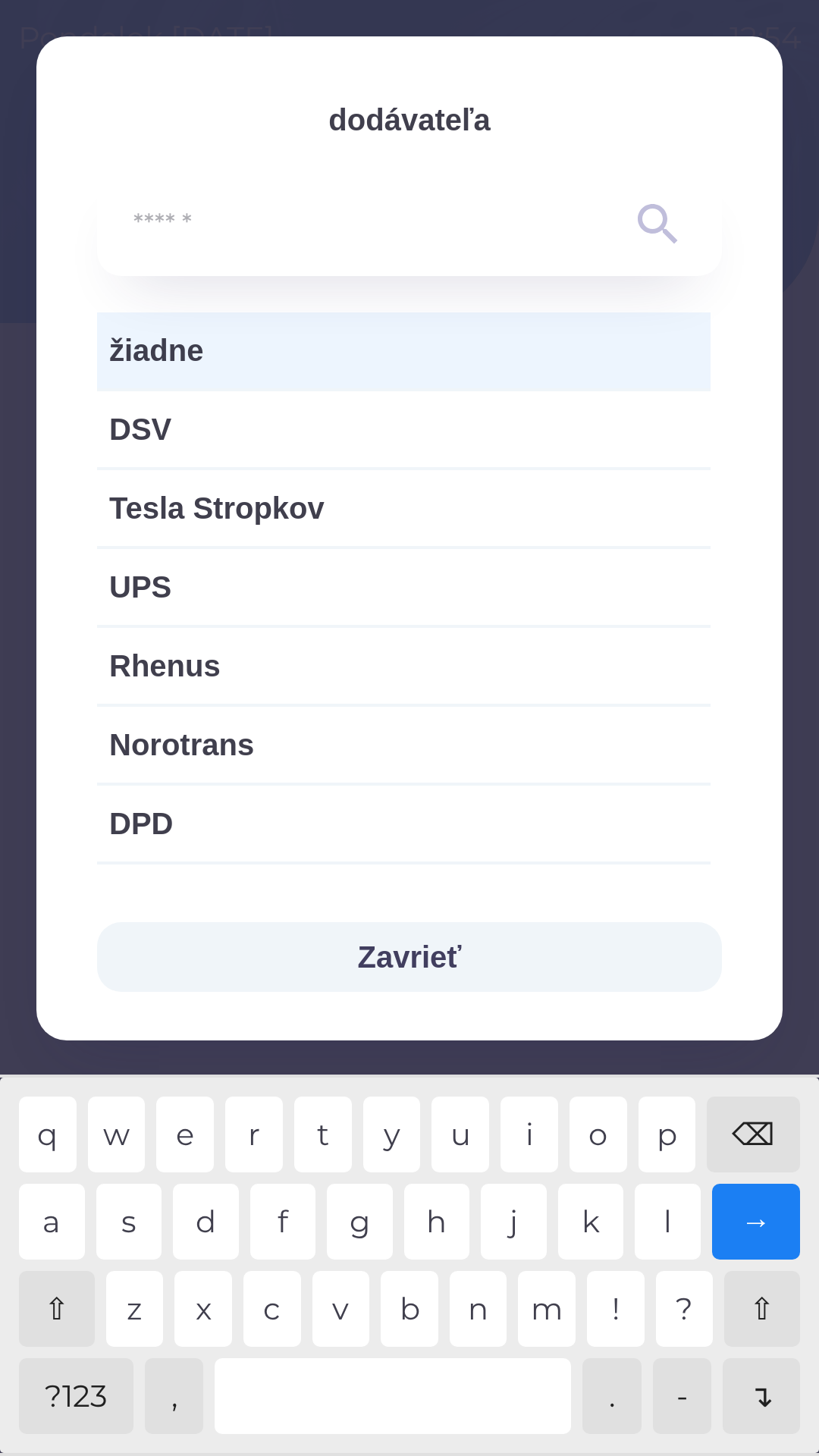
click at [252, 590] on span "UPS" at bounding box center [404, 587] width 590 height 46
type input "***"
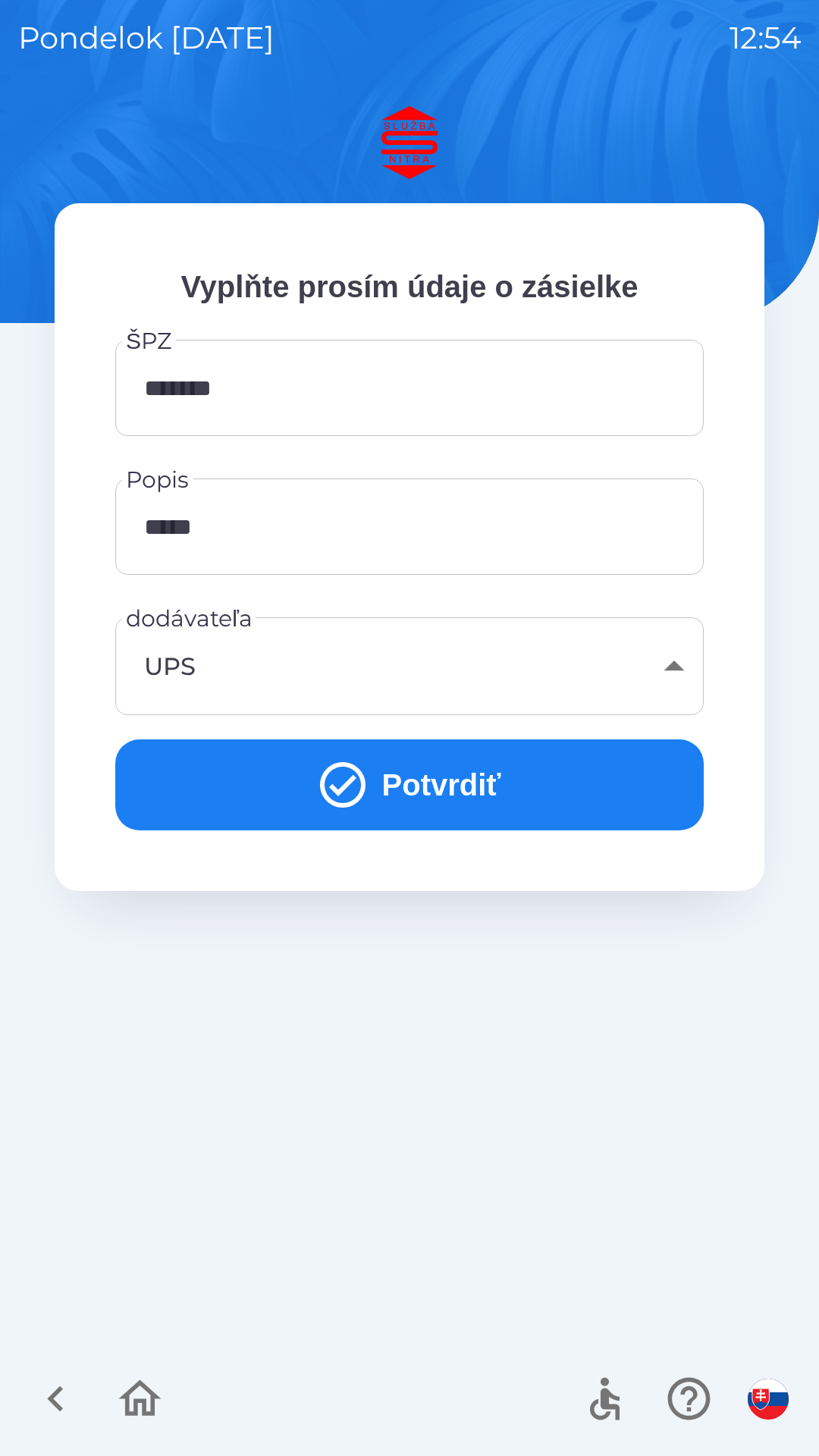
click at [434, 768] on button "Potvrdiť" at bounding box center [410, 785] width 589 height 91
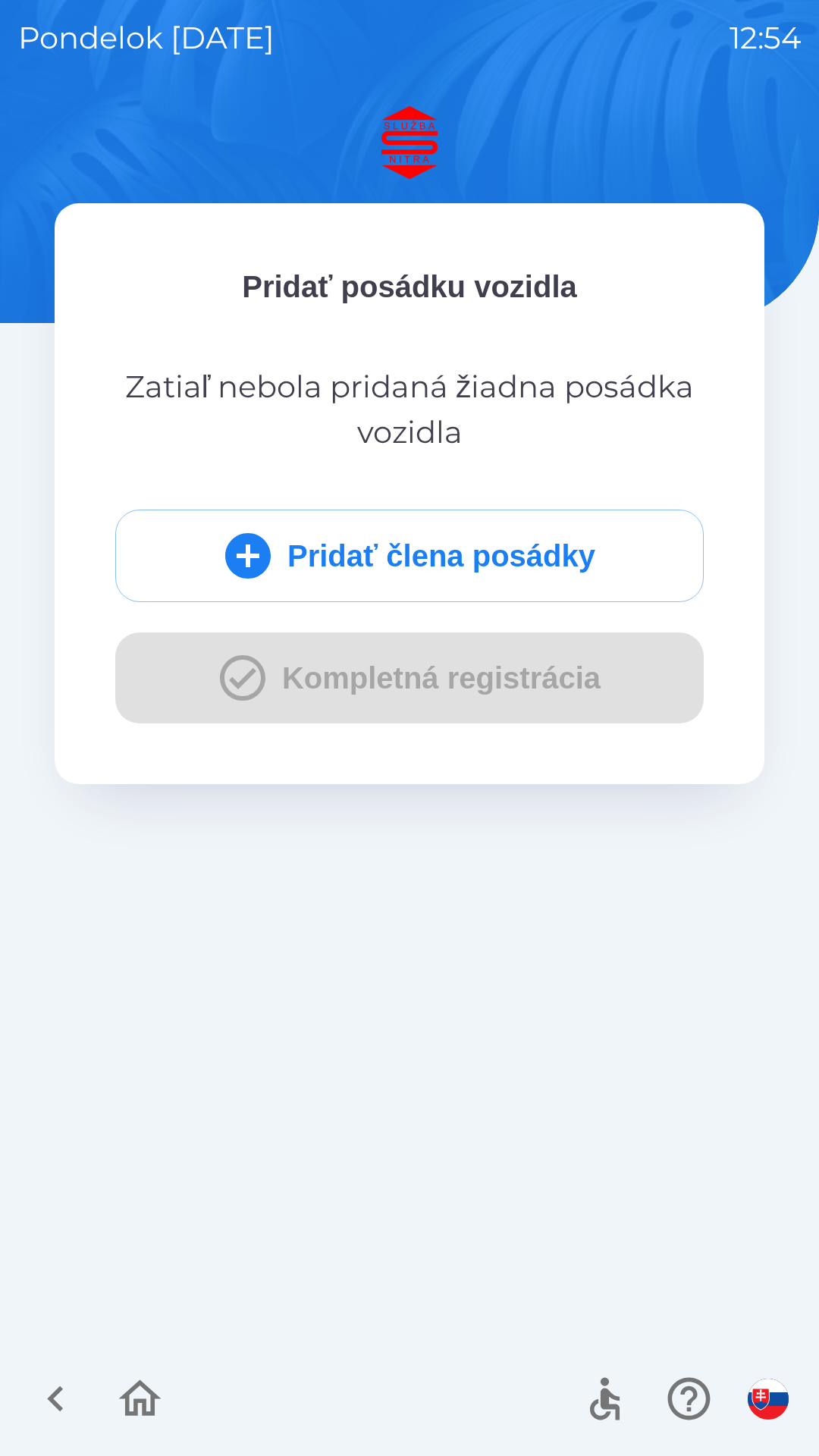
click at [457, 561] on button "Pridať člena posádky" at bounding box center [410, 556] width 589 height 93
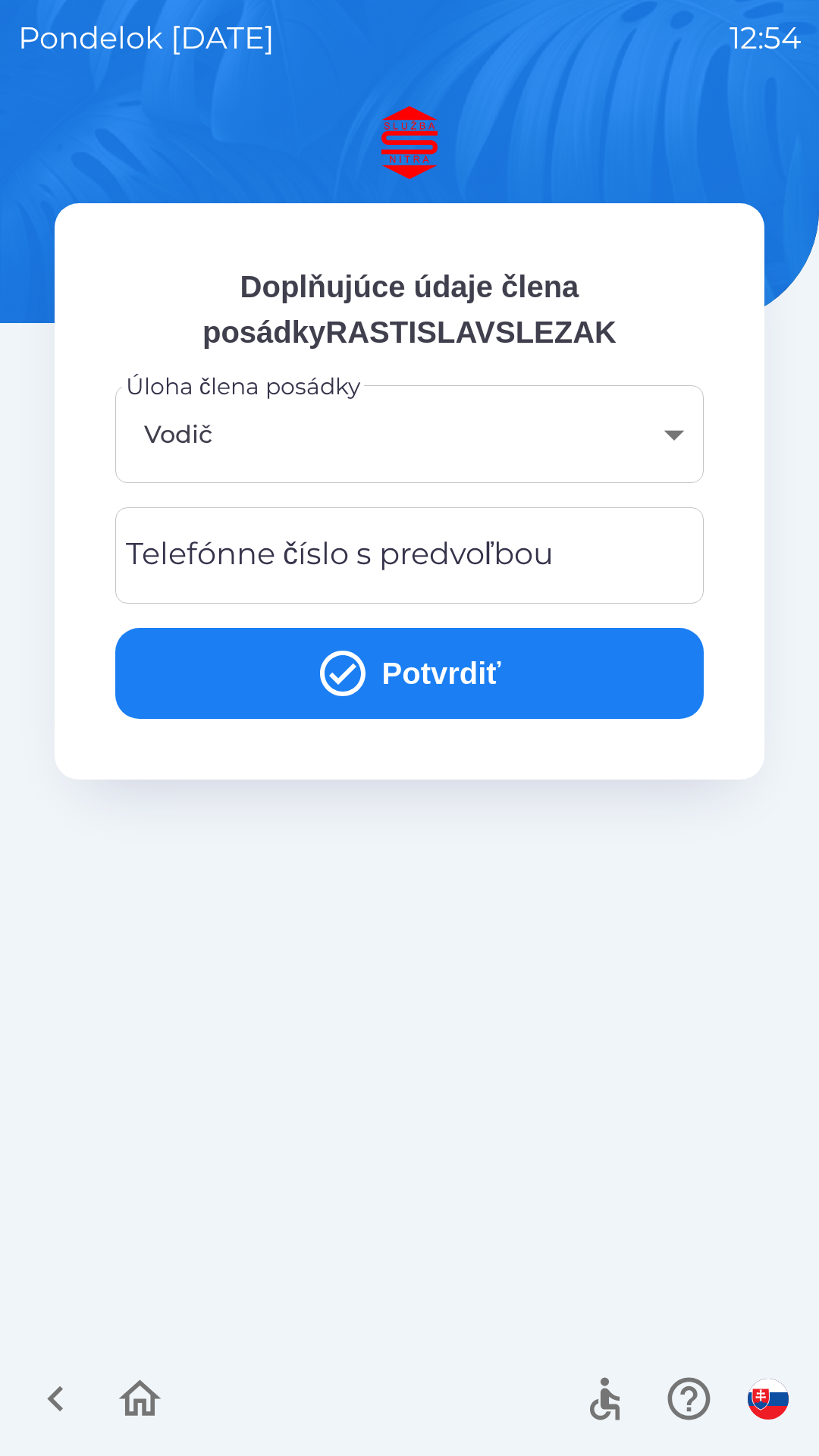
click at [285, 557] on div "Telefónne číslo s predvoľbou Telefónne číslo s predvoľbou" at bounding box center [410, 555] width 589 height 97
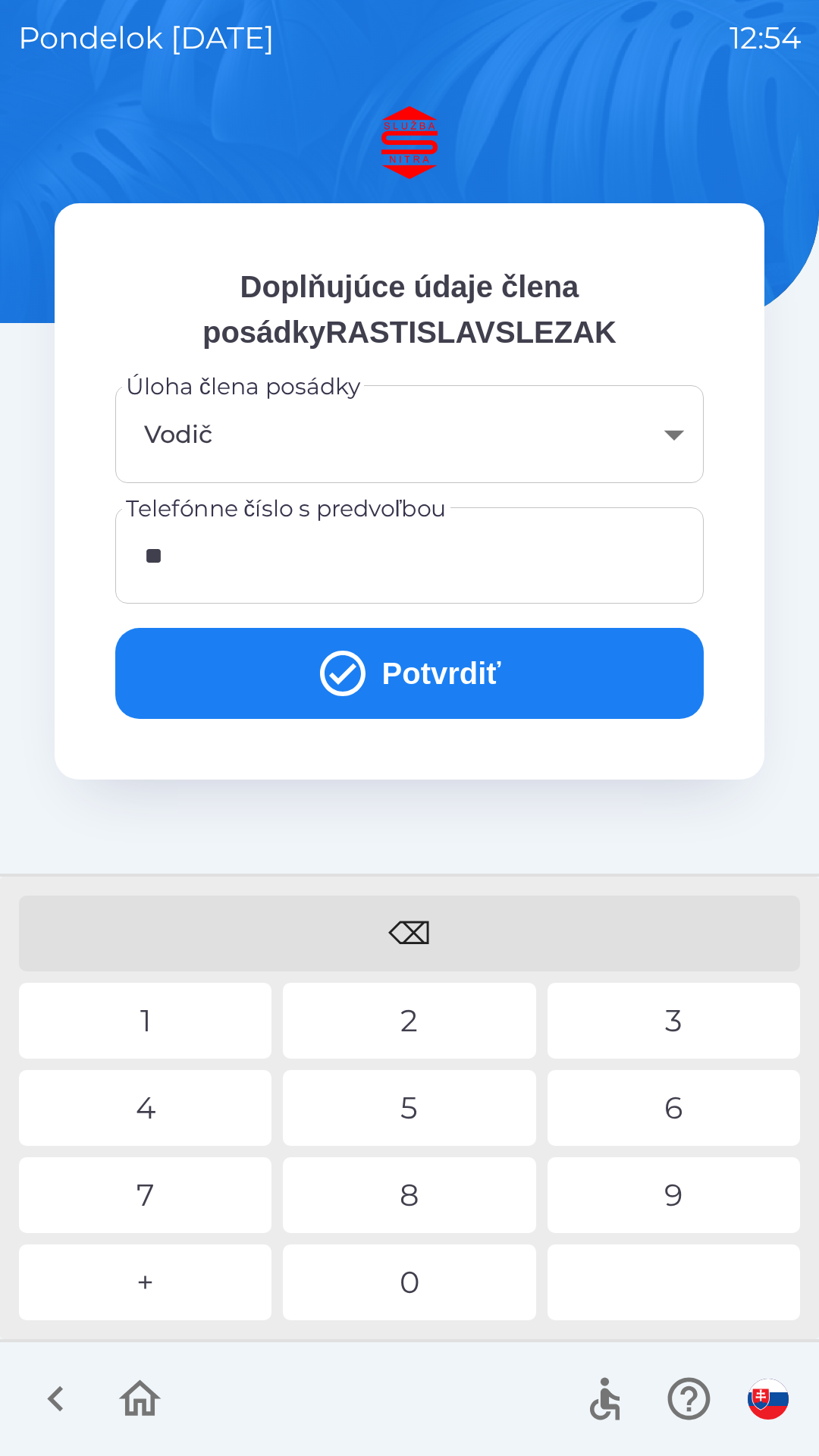
click at [650, 1197] on div "9" at bounding box center [674, 1195] width 252 height 76
click at [471, 1276] on div "0" at bounding box center [409, 1283] width 252 height 76
click at [410, 1094] on div "5" at bounding box center [409, 1108] width 252 height 76
click at [431, 1018] on div "2" at bounding box center [409, 1021] width 252 height 76
click at [412, 1195] on div "8" at bounding box center [409, 1195] width 252 height 76
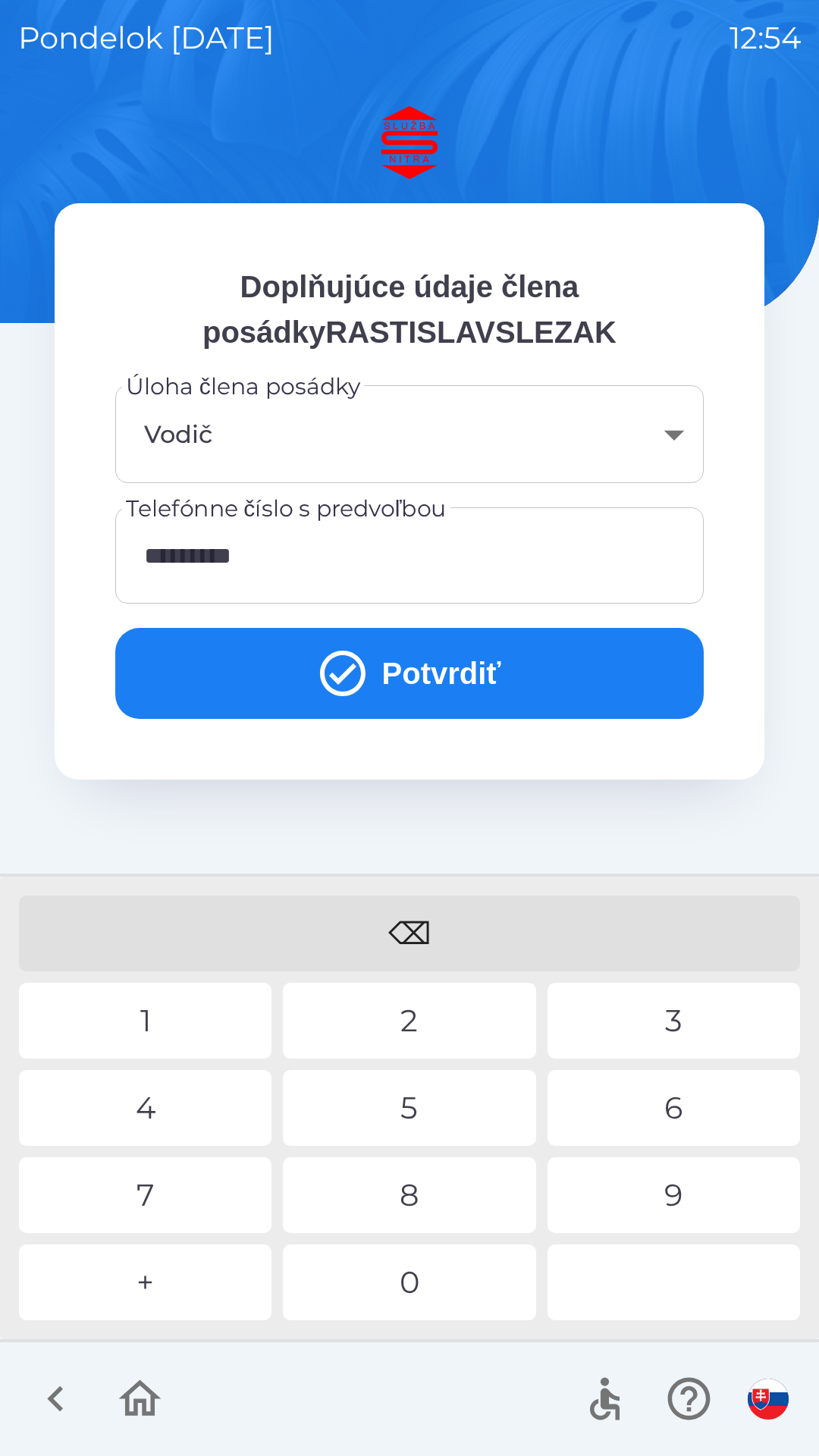
type input "**********"
click at [408, 1206] on div "8" at bounding box center [409, 1195] width 252 height 76
click at [419, 673] on button "Potvrdiť" at bounding box center [410, 673] width 589 height 91
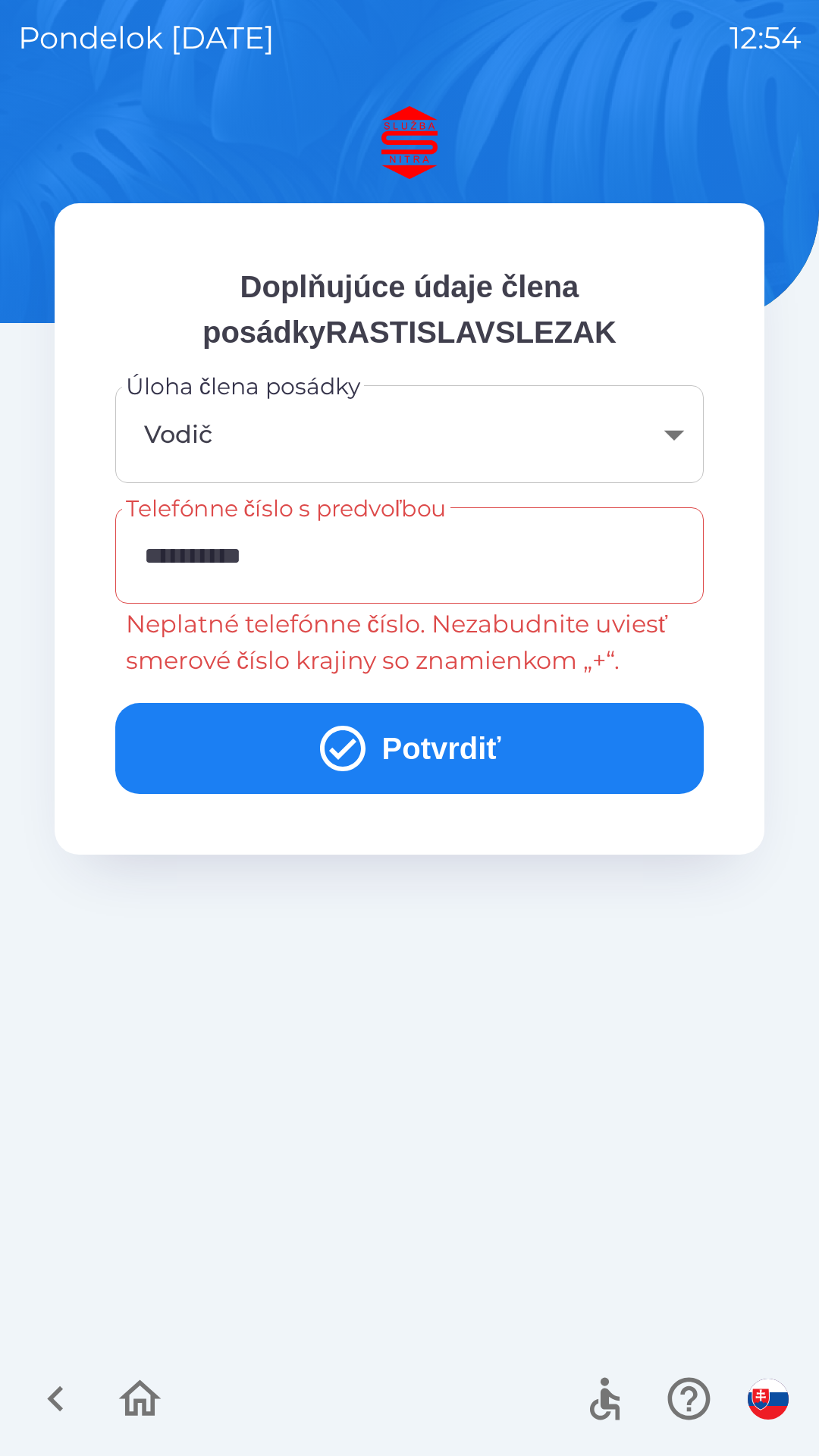
click at [172, 547] on input "**********" at bounding box center [410, 555] width 552 height 60
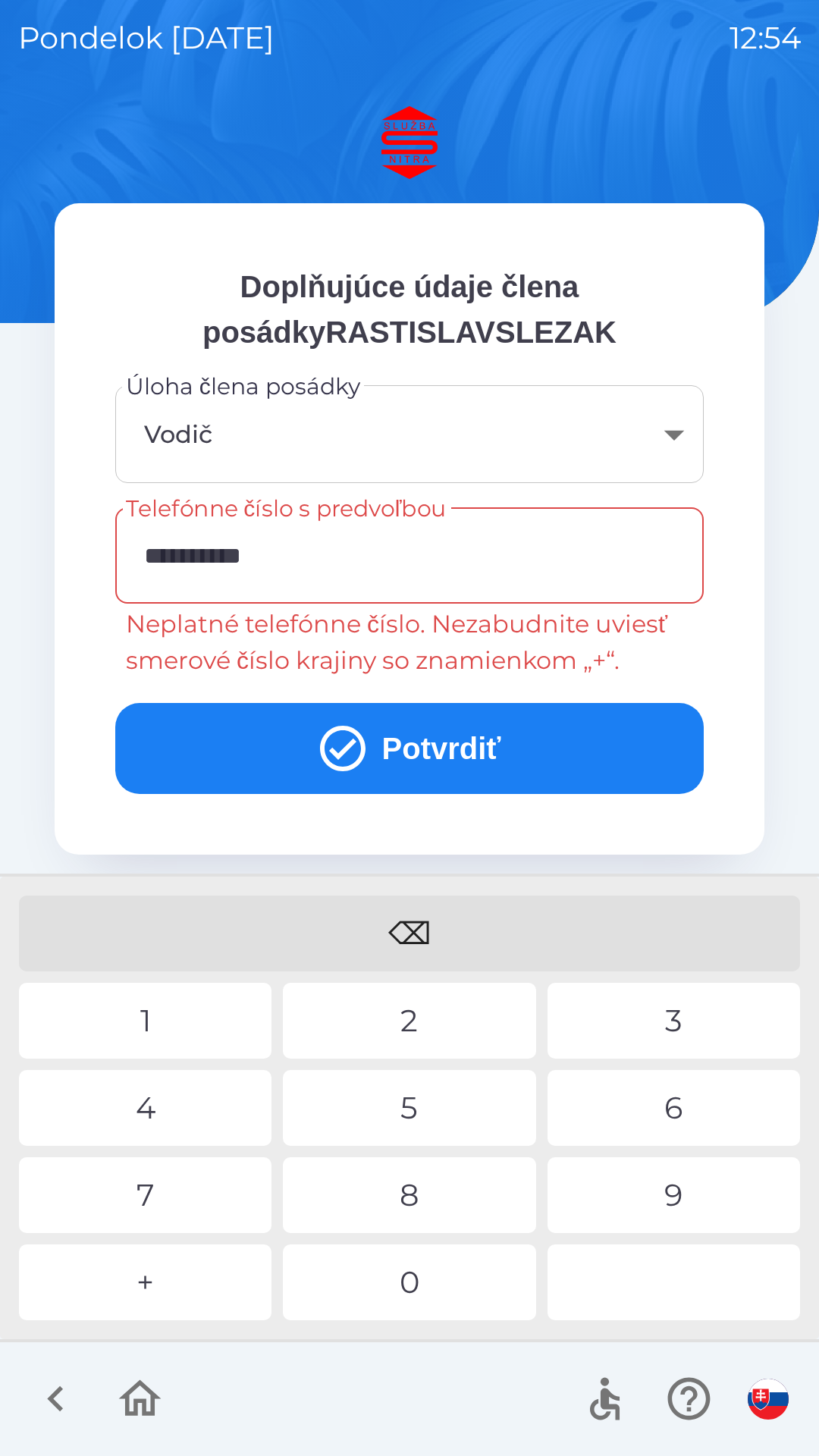
click at [52, 1385] on icon "button" at bounding box center [56, 1399] width 51 height 51
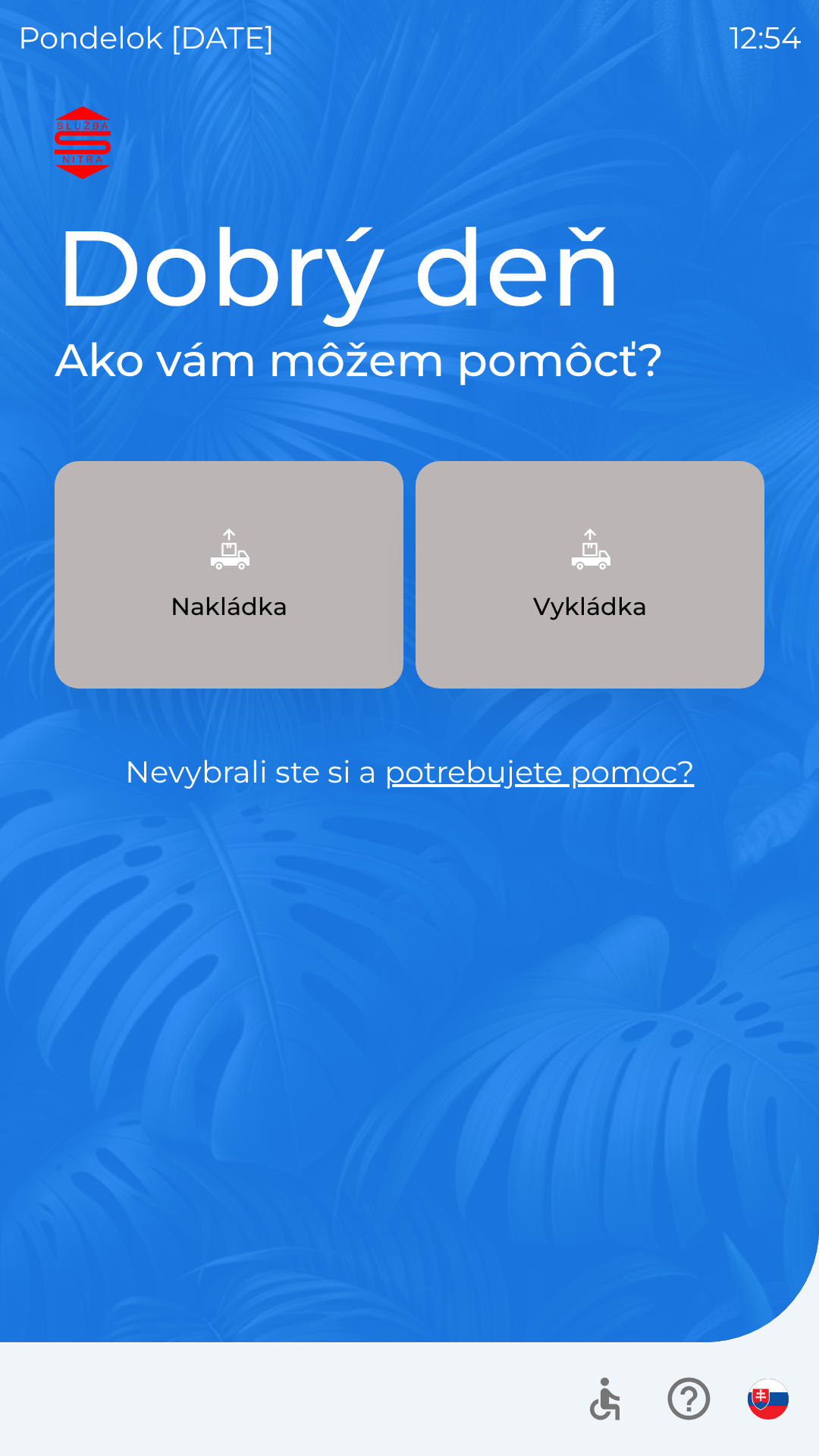
click at [554, 630] on button "Vykládka" at bounding box center [590, 574] width 349 height 228
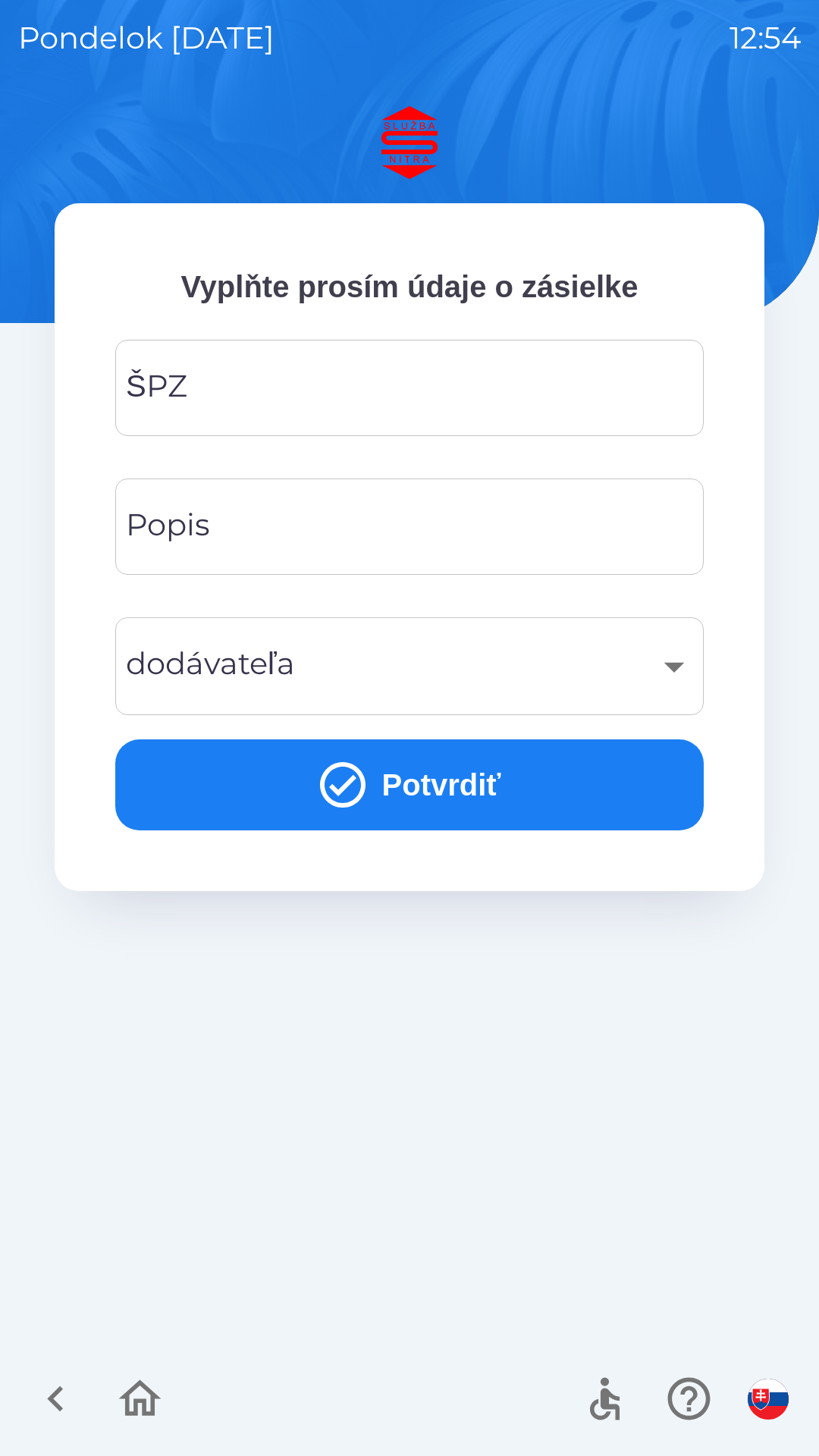
click at [54, 1386] on icon "button" at bounding box center [56, 1399] width 51 height 51
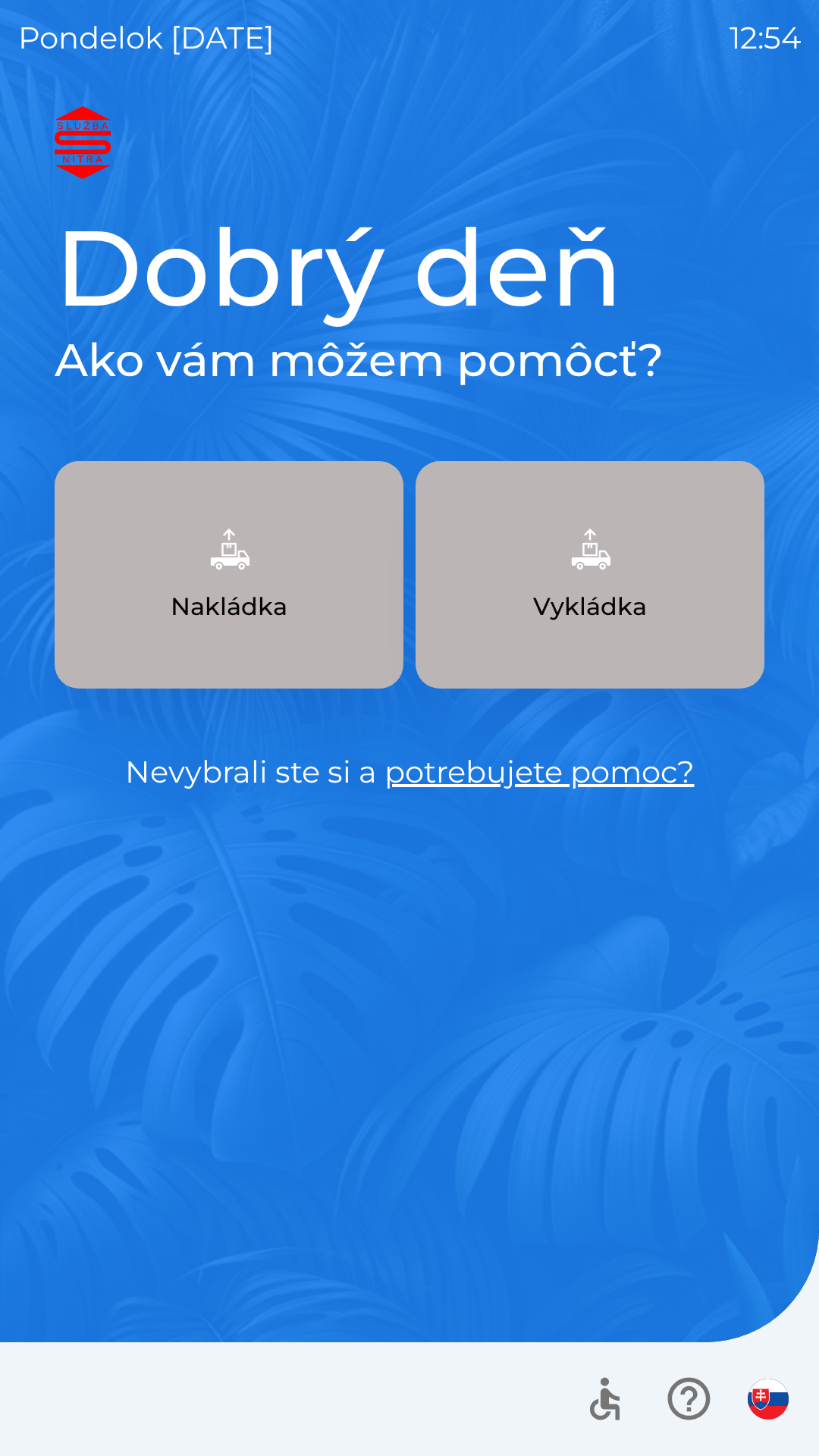
click at [513, 623] on button "Vykládka" at bounding box center [590, 574] width 349 height 228
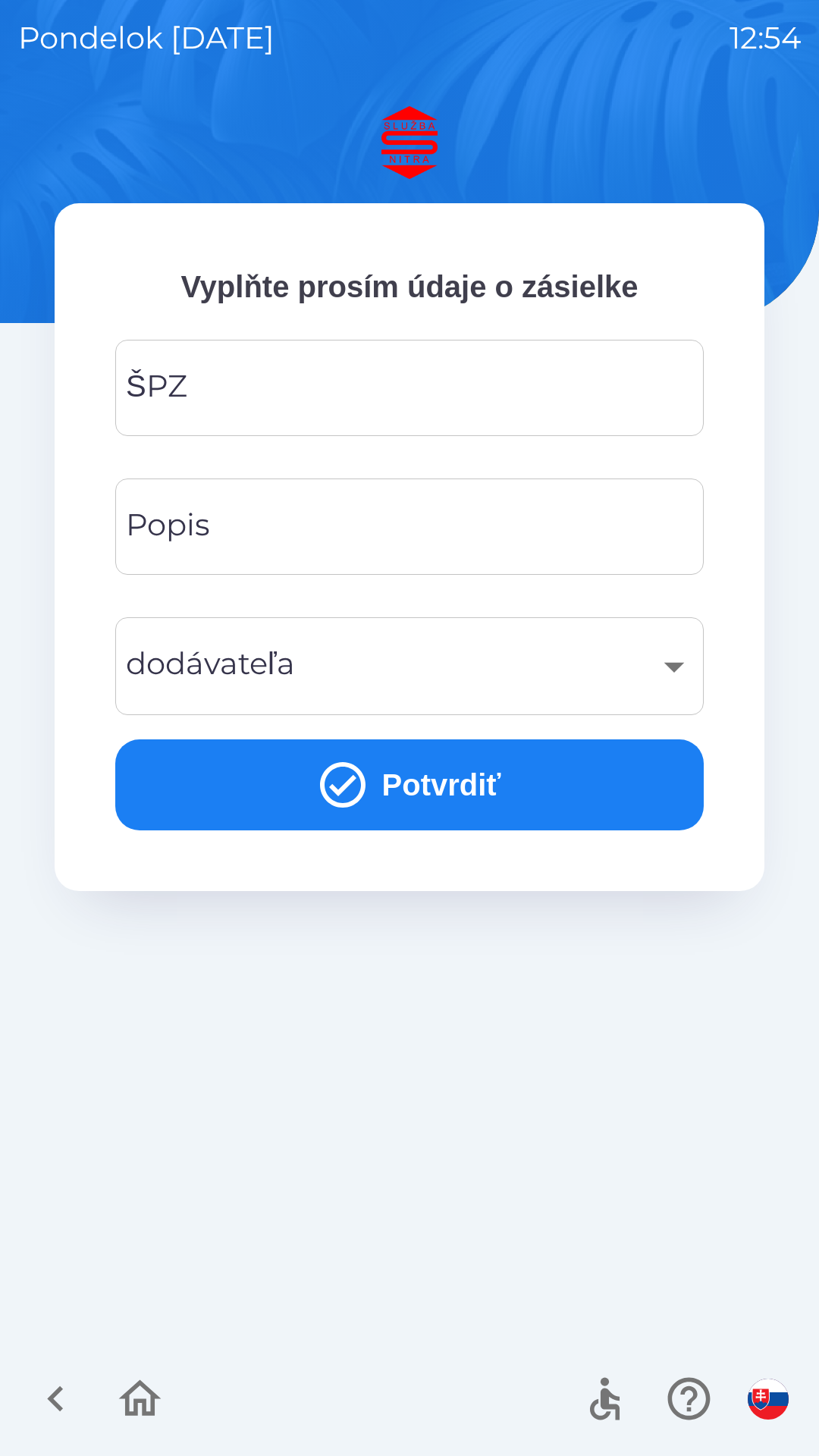
click at [315, 405] on input "ŠPZ" at bounding box center [410, 388] width 552 height 60
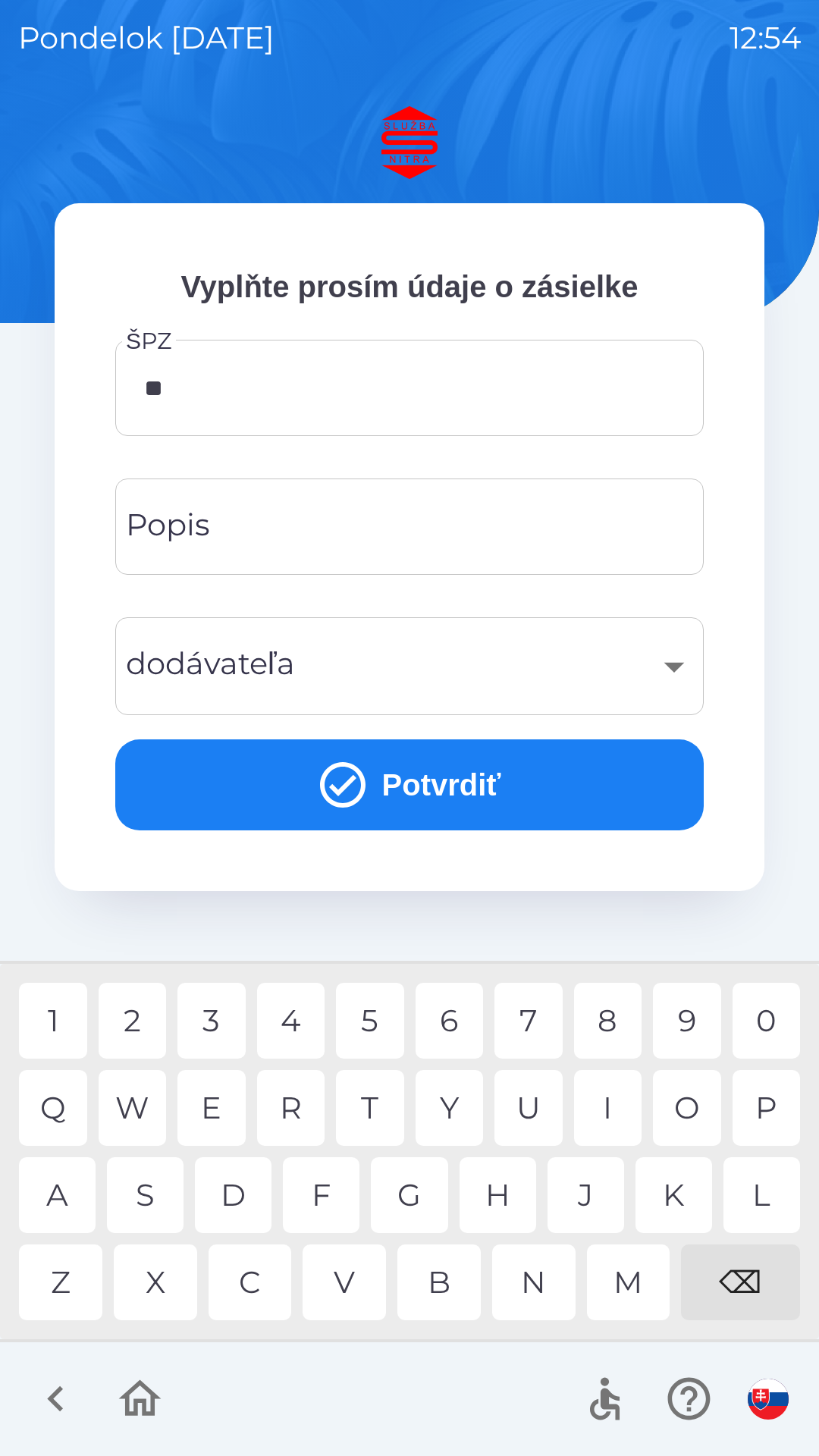
click at [55, 1185] on div "A" at bounding box center [57, 1195] width 77 height 76
click at [603, 1009] on div "8" at bounding box center [609, 1021] width 68 height 76
click at [461, 1010] on div "6" at bounding box center [449, 1021] width 68 height 76
type input "*******"
click at [358, 660] on div "​" at bounding box center [410, 665] width 552 height 62
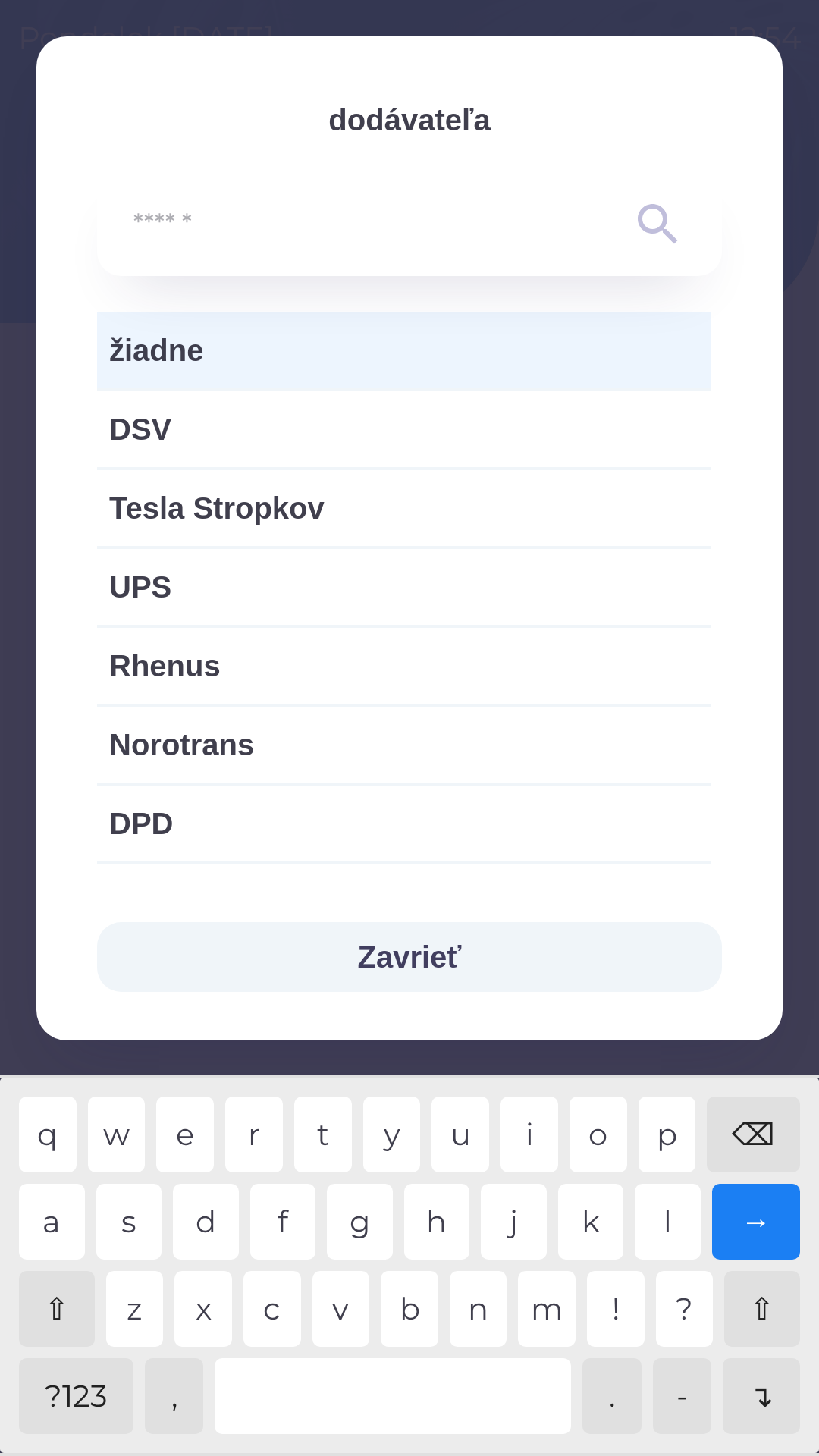
click at [303, 593] on span "UPS" at bounding box center [404, 587] width 590 height 46
type input "***"
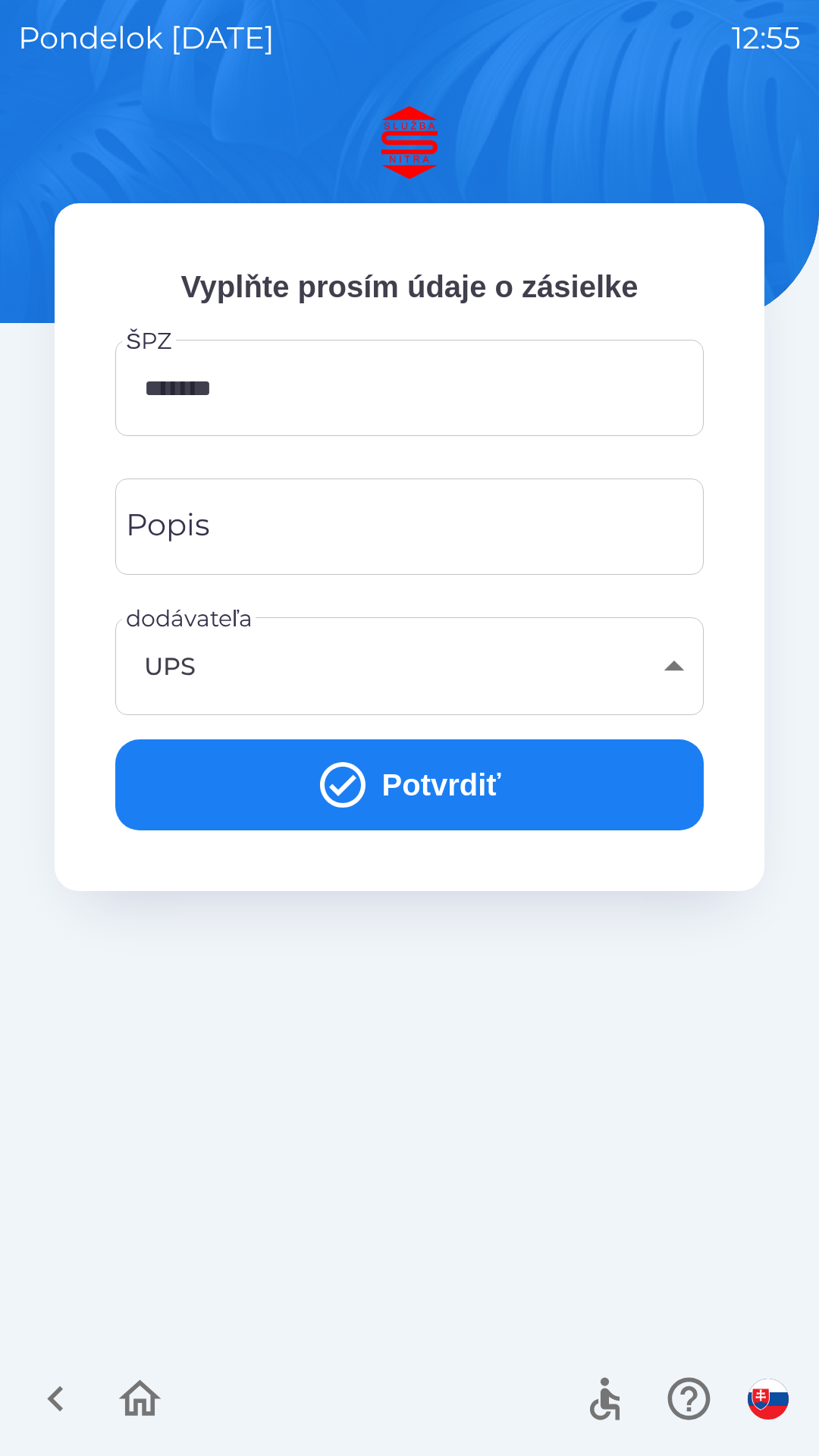
click at [472, 797] on button "Potvrdiť" at bounding box center [410, 785] width 589 height 91
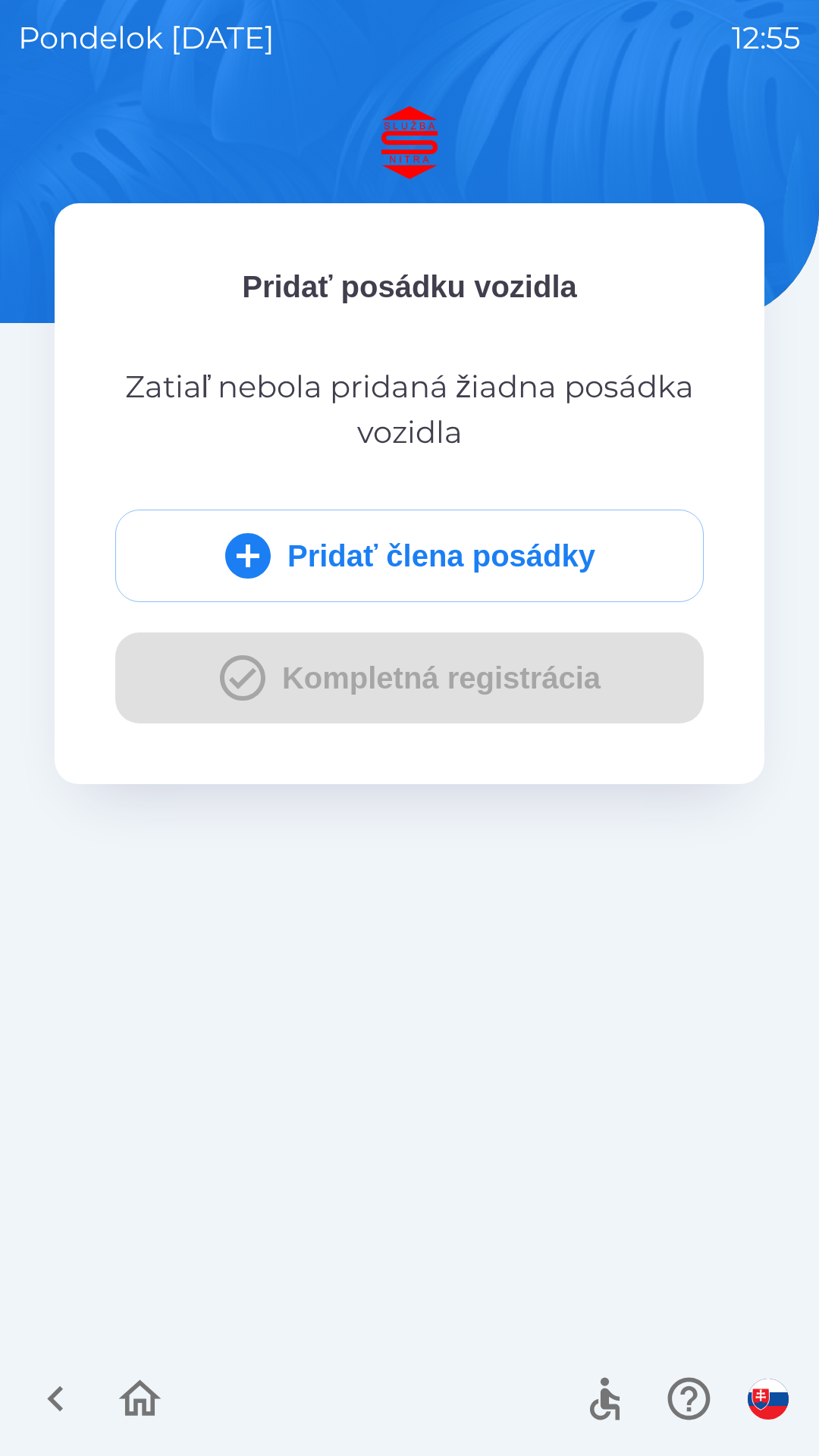
click at [424, 545] on button "Pridať člena posádky" at bounding box center [410, 556] width 589 height 93
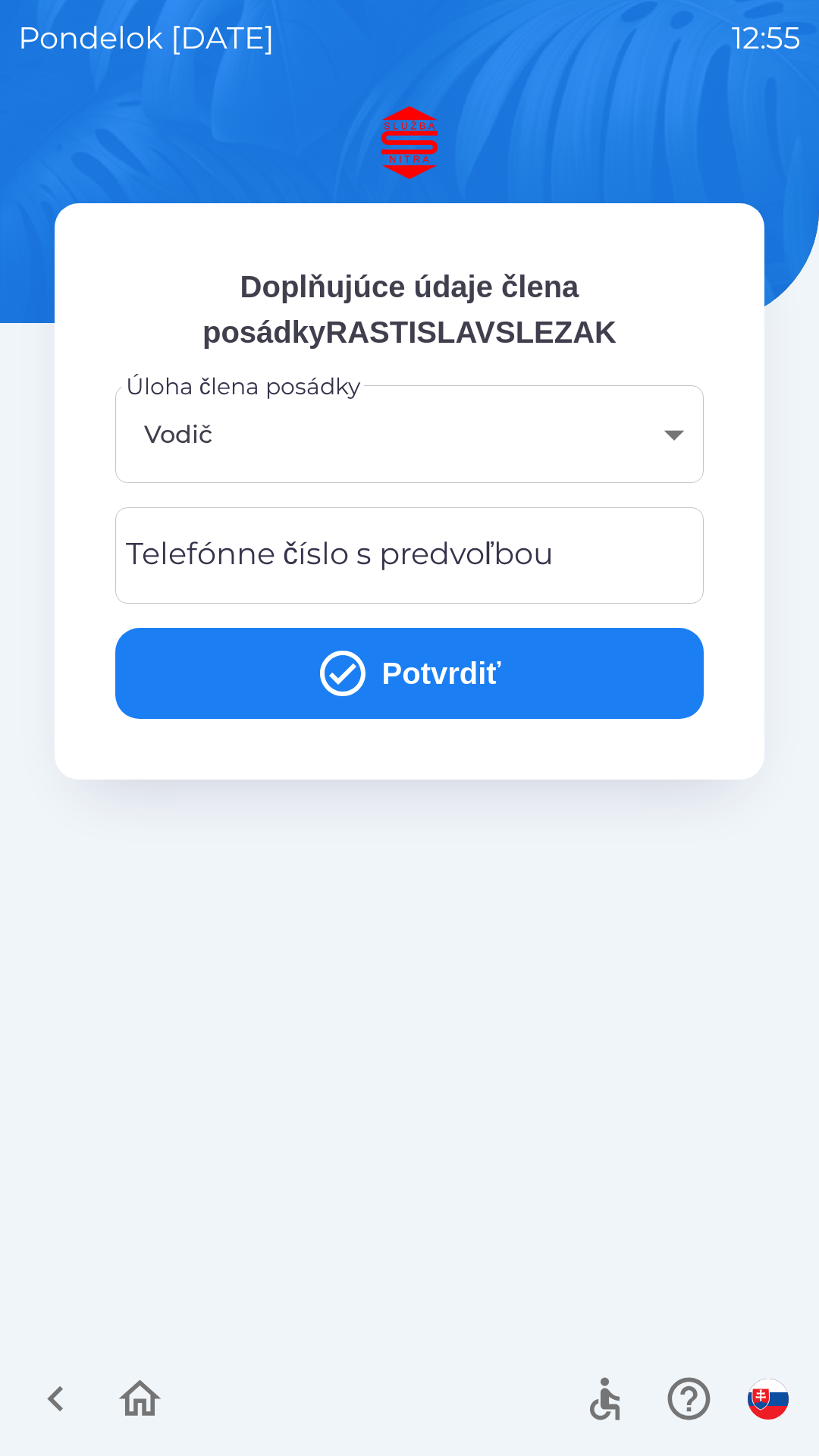
click at [298, 550] on div "Telefónne číslo s predvoľbou Telefónne číslo s predvoľbou" at bounding box center [410, 555] width 589 height 97
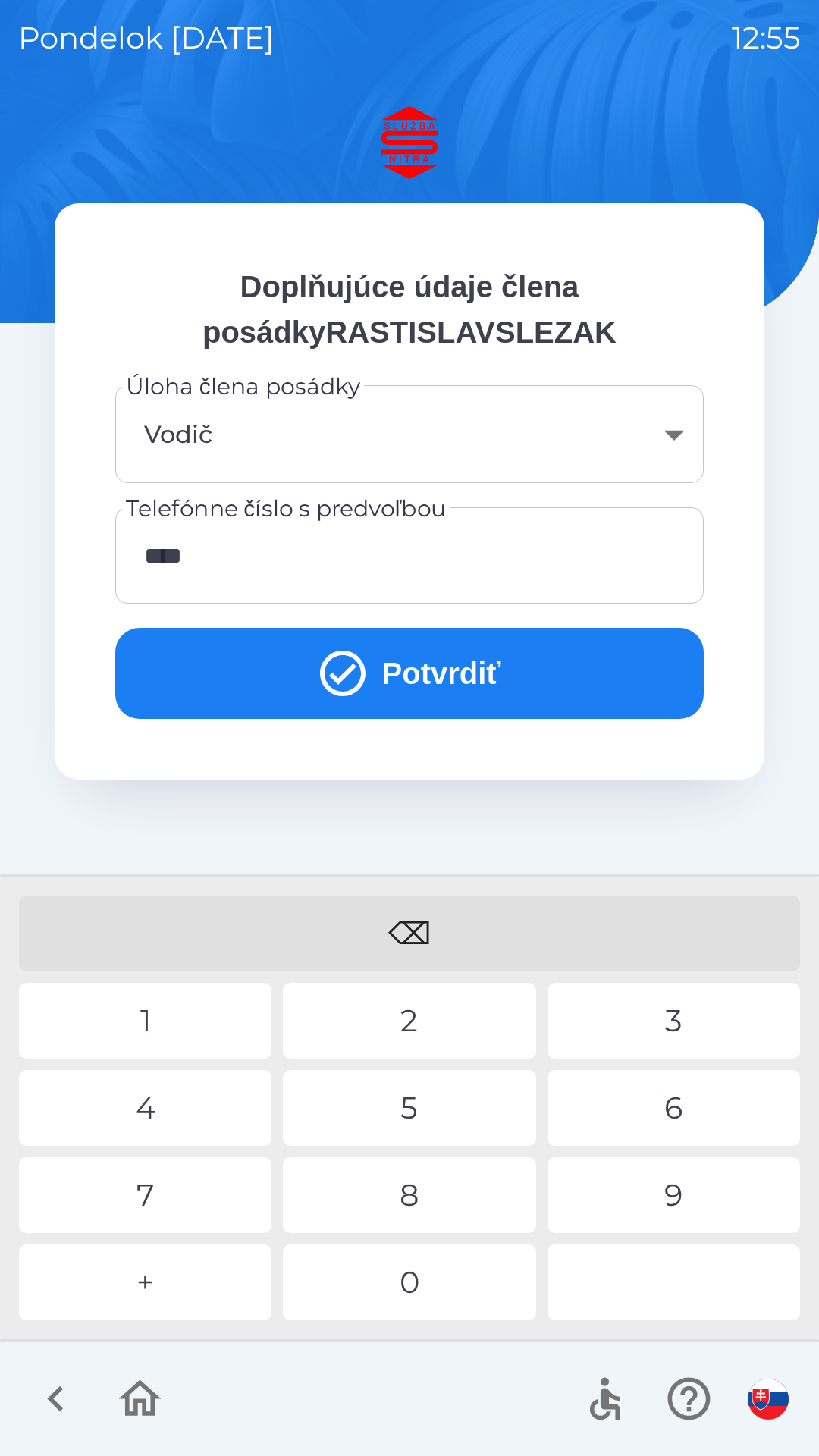
click at [152, 1024] on div "1" at bounding box center [145, 1021] width 252 height 76
click at [428, 1022] on div "2" at bounding box center [409, 1021] width 252 height 76
click at [388, 1199] on div "8" at bounding box center [409, 1195] width 252 height 76
type input "**********"
click at [408, 1212] on div "8" at bounding box center [409, 1195] width 252 height 76
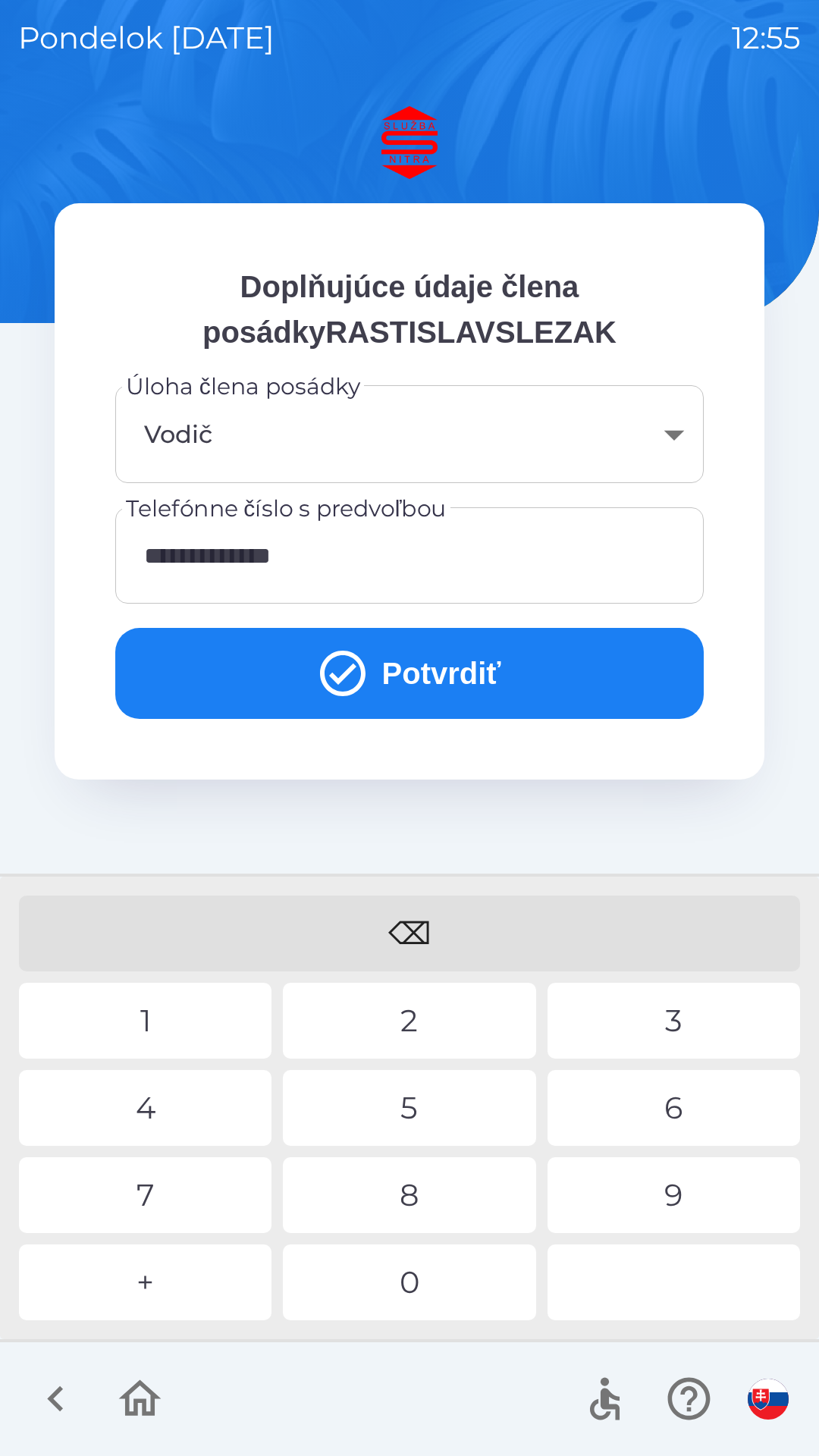
click at [443, 678] on button "Potvrdiť" at bounding box center [410, 673] width 589 height 91
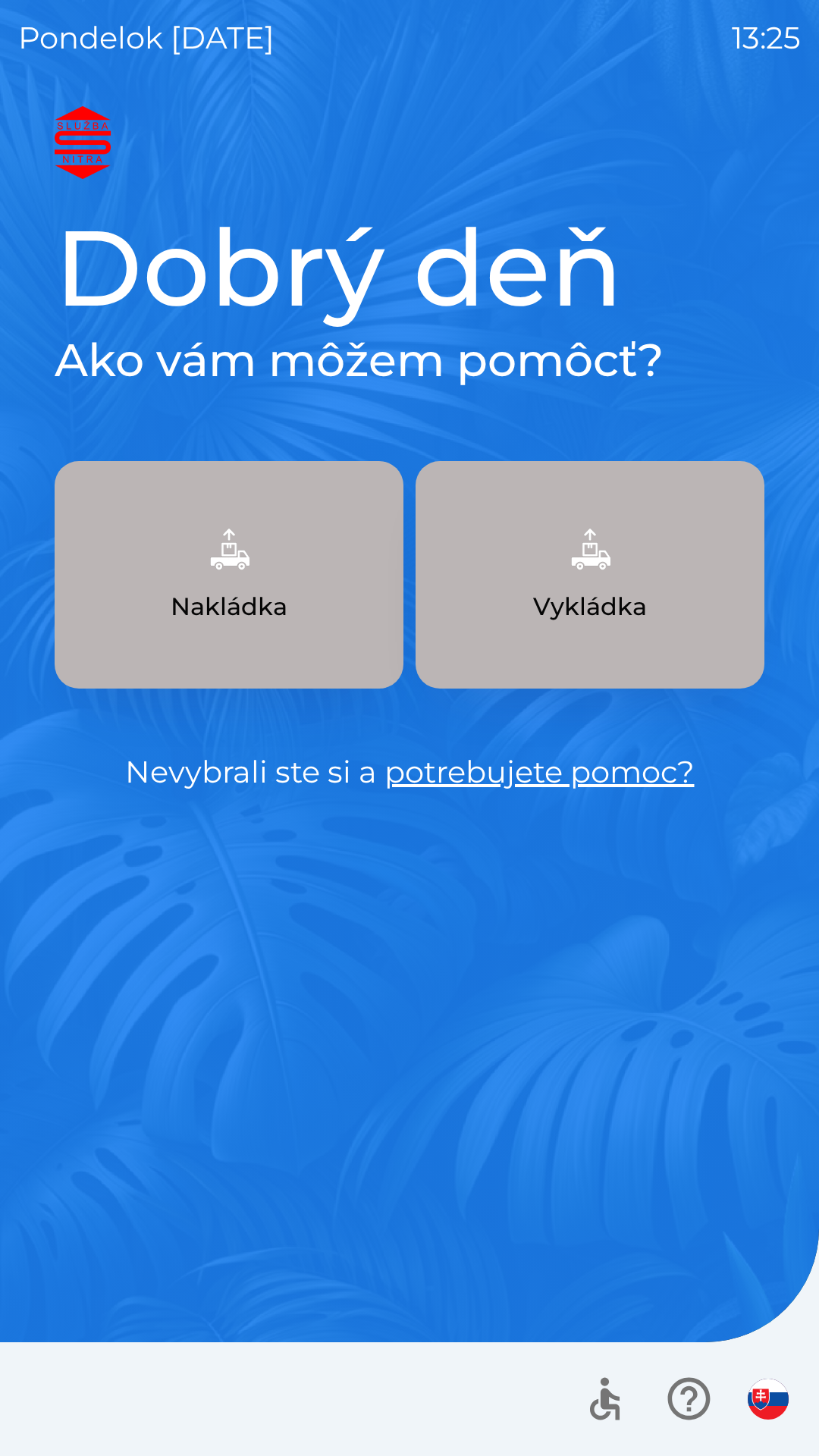
click at [622, 594] on p "Vykládka" at bounding box center [590, 607] width 114 height 36
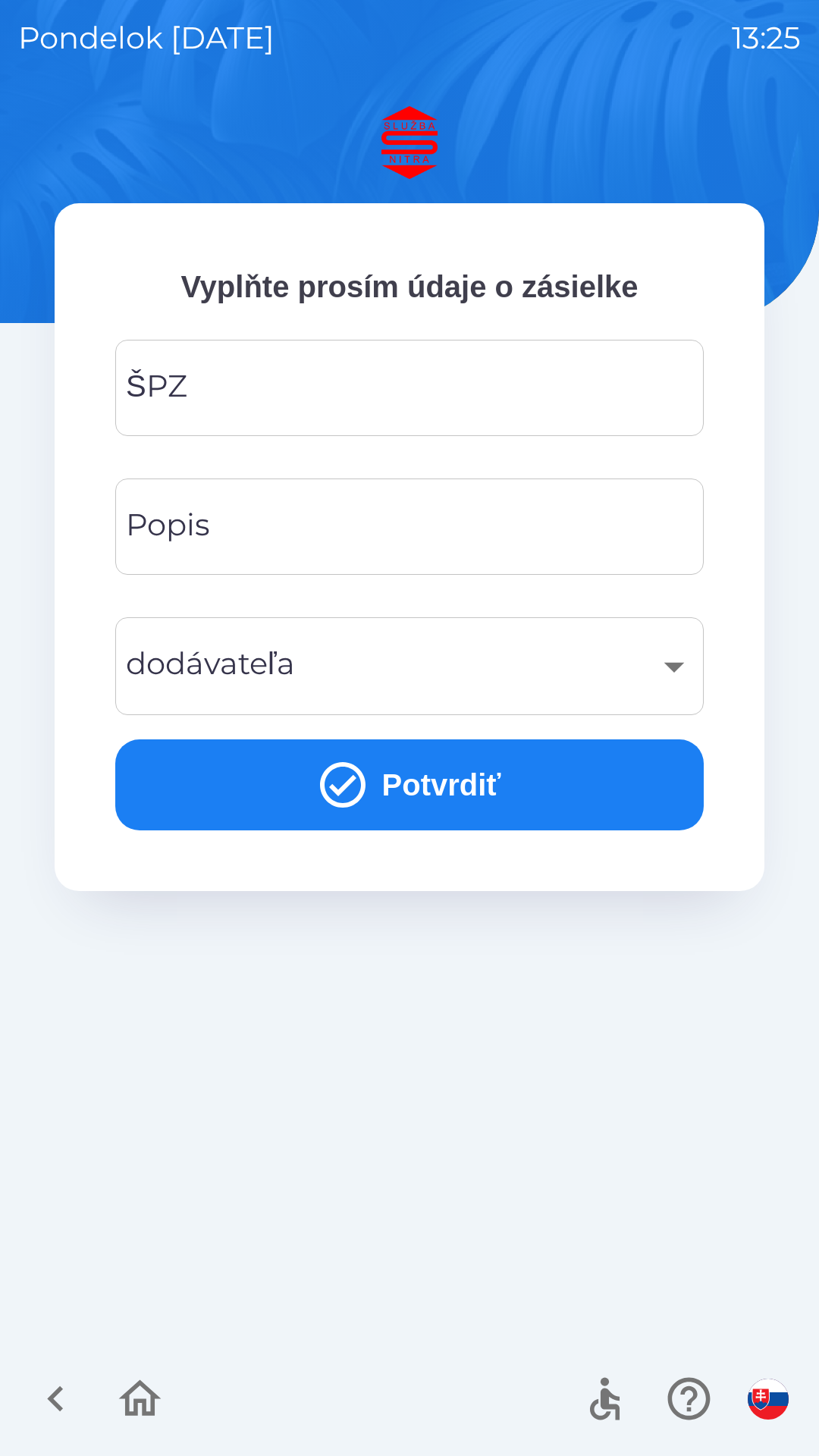
click at [437, 380] on input "ŠPZ" at bounding box center [410, 388] width 552 height 60
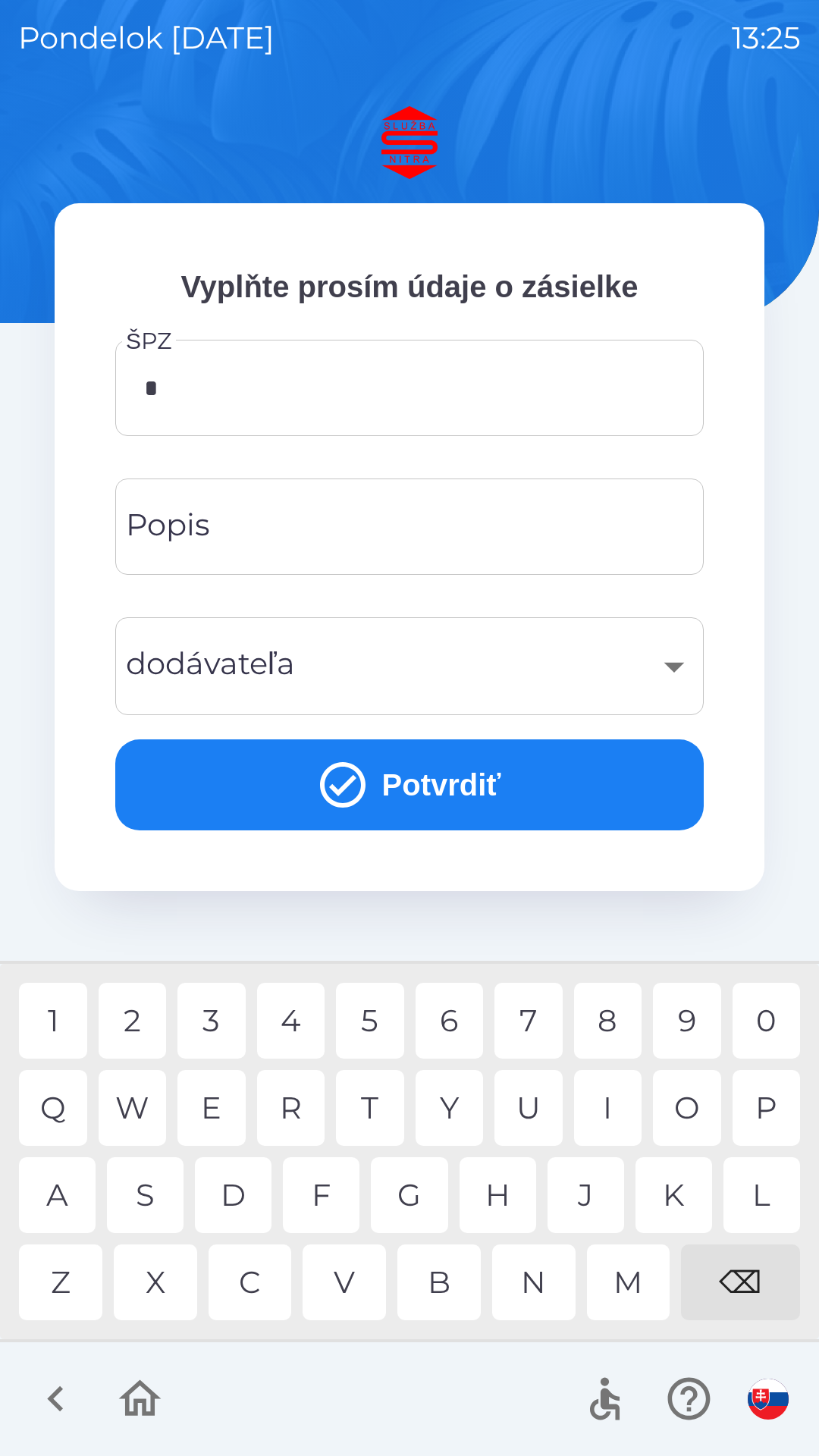
click at [0, 1198] on div "1 2 3 4 5 6 7 8 9 0 Q W E R T Y U I O P A S D F G H J K L Z X C V B N M ⌫" at bounding box center [410, 1152] width 819 height 375
click at [446, 1017] on div "6" at bounding box center [449, 1021] width 68 height 76
type input "*******"
click at [464, 530] on input "Popis" at bounding box center [410, 526] width 552 height 60
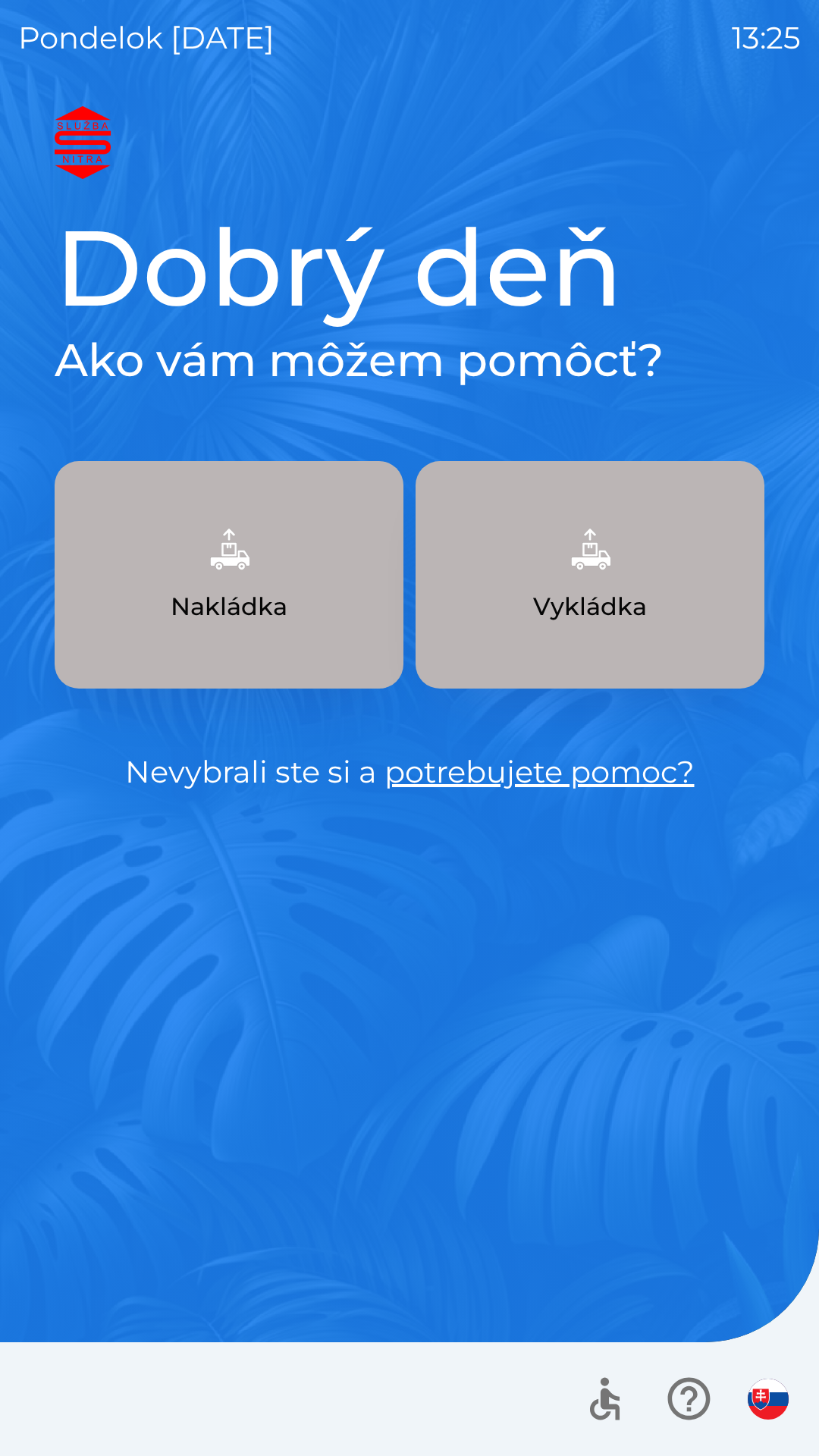
click at [679, 628] on button "Vykládka" at bounding box center [590, 574] width 349 height 228
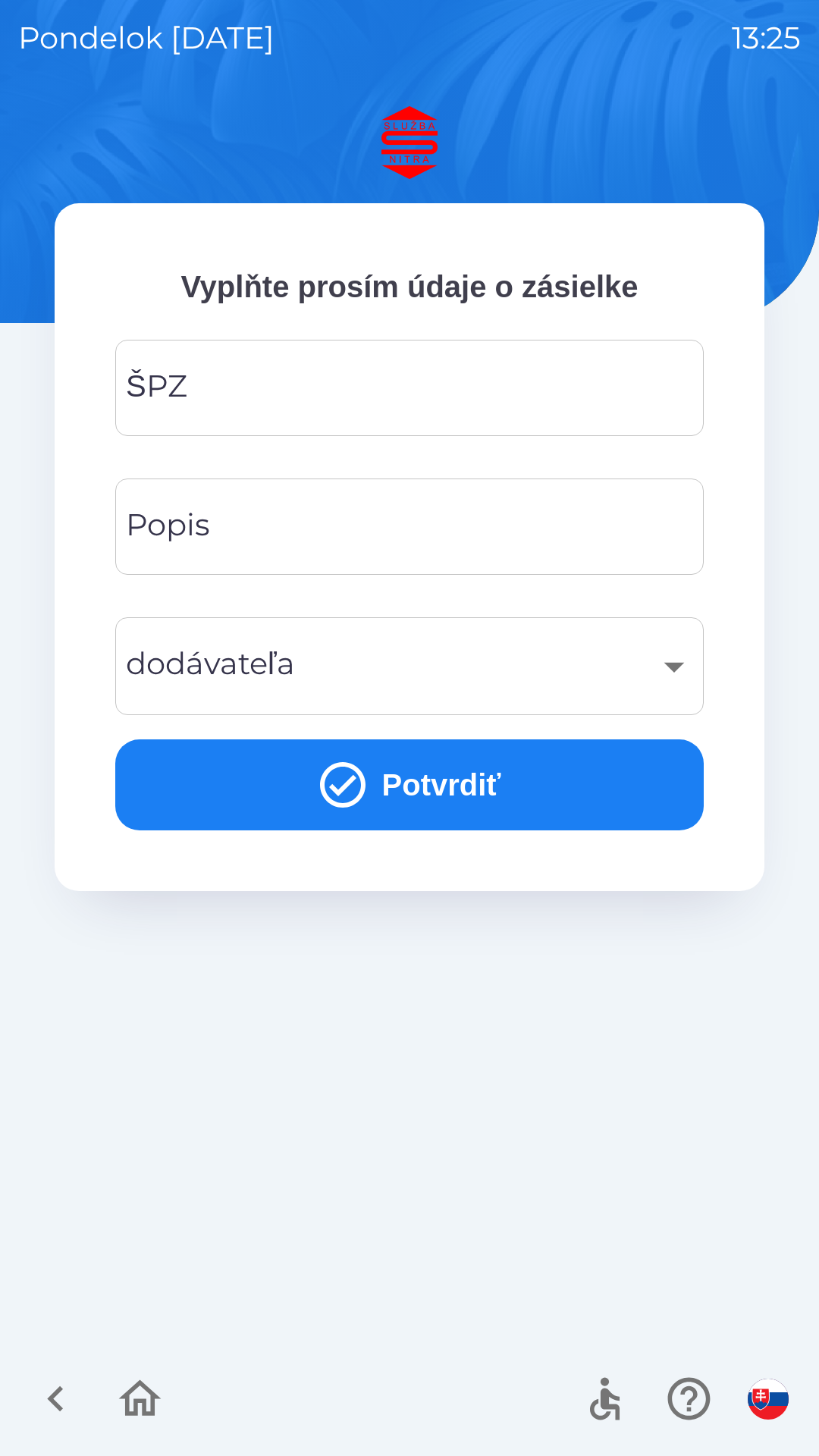
click at [464, 404] on input "ŠPZ" at bounding box center [410, 388] width 552 height 60
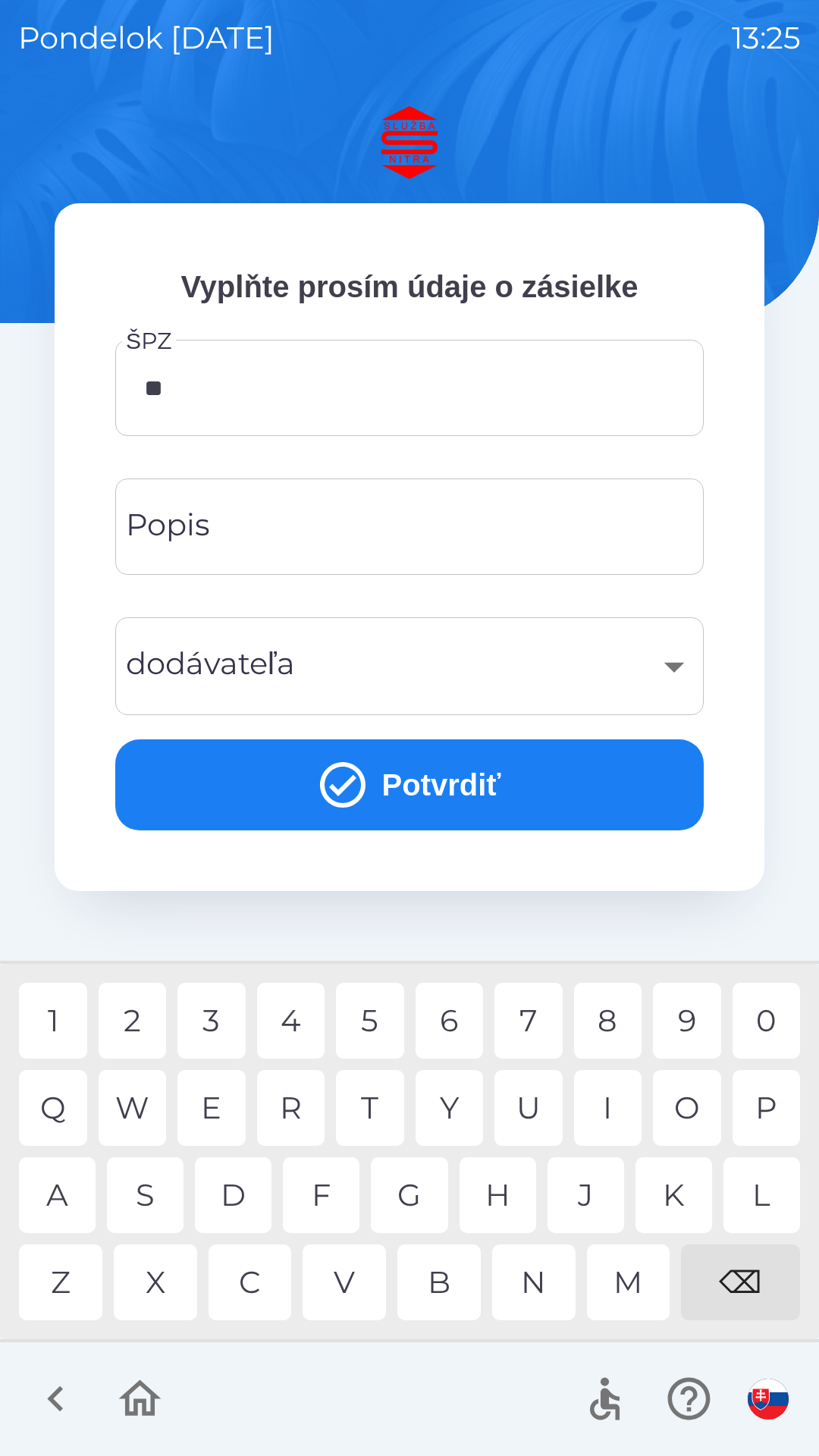
click at [51, 1180] on div "A" at bounding box center [57, 1195] width 77 height 76
click at [131, 1028] on div "2" at bounding box center [133, 1021] width 68 height 76
type input "*******"
click at [453, 524] on input "Popis" at bounding box center [410, 526] width 552 height 60
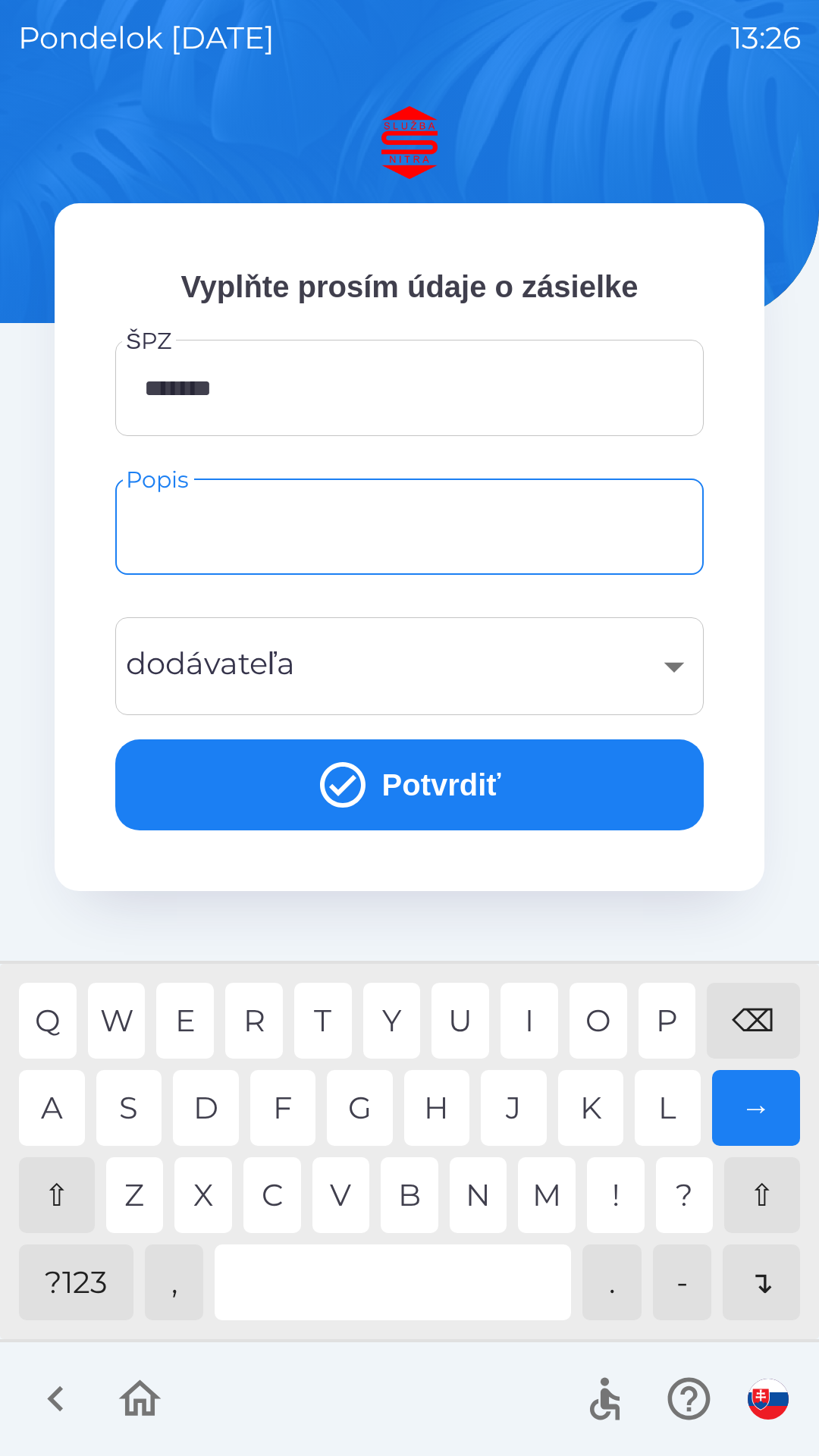
click at [66, 1197] on div "⇧" at bounding box center [57, 1195] width 76 height 76
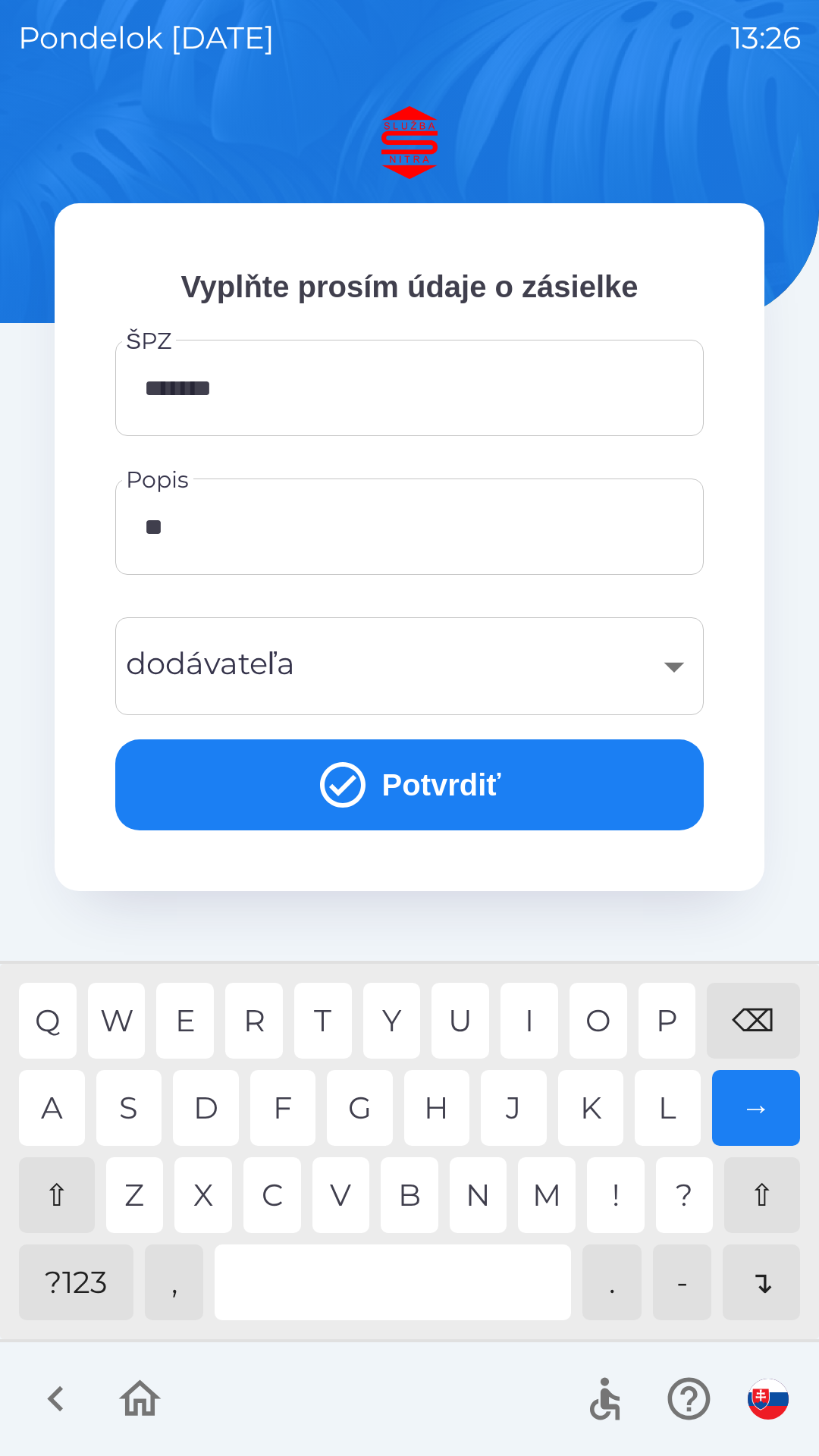
click at [47, 1094] on div "A" at bounding box center [52, 1108] width 66 height 76
click at [173, 1280] on div "," at bounding box center [174, 1283] width 59 height 76
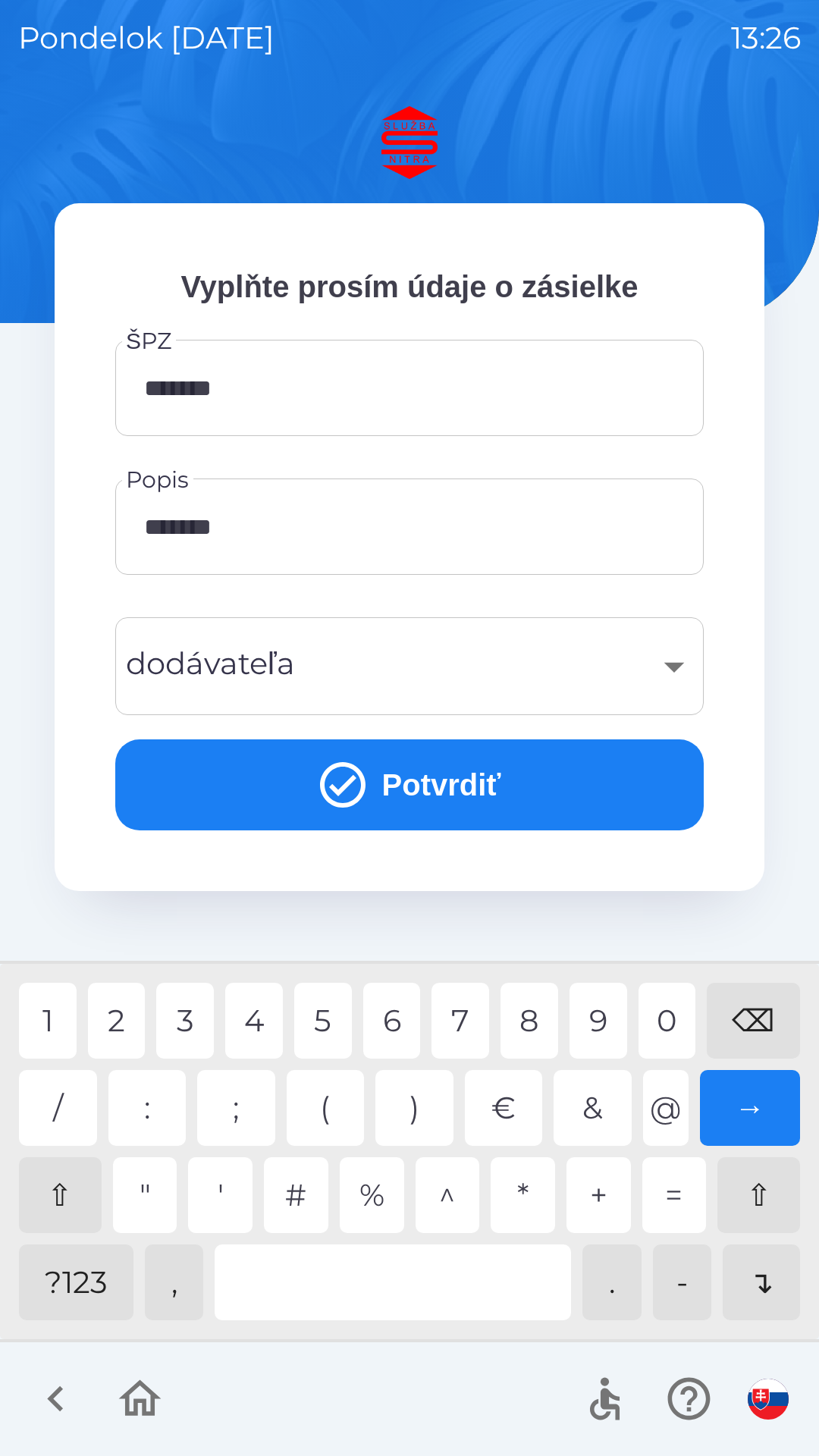
click at [69, 1289] on div "?123" at bounding box center [76, 1283] width 115 height 76
click at [395, 1279] on div at bounding box center [392, 1283] width 356 height 76
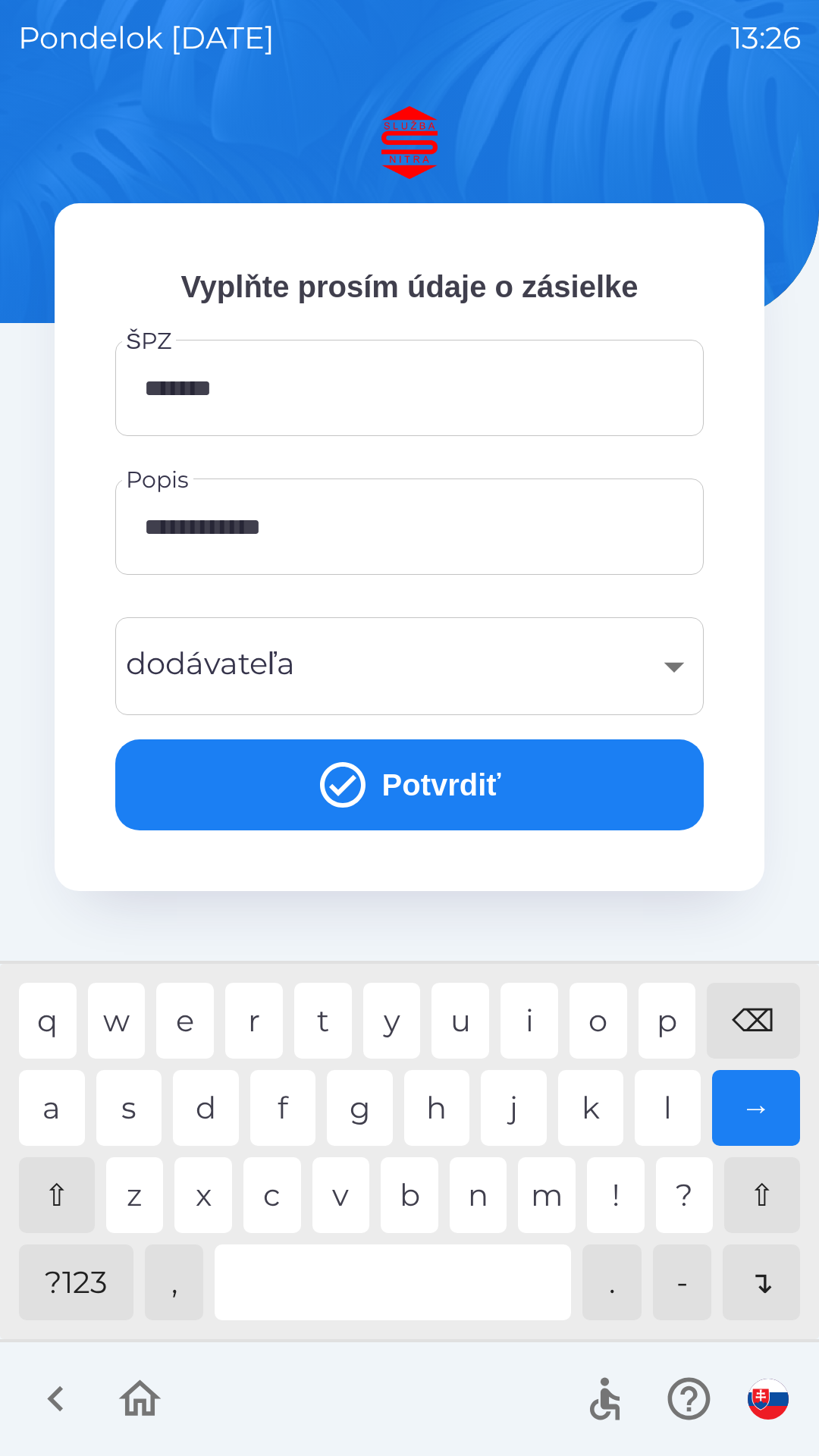
type input "**********"
click at [557, 775] on button "Potvrdiť" at bounding box center [410, 785] width 589 height 91
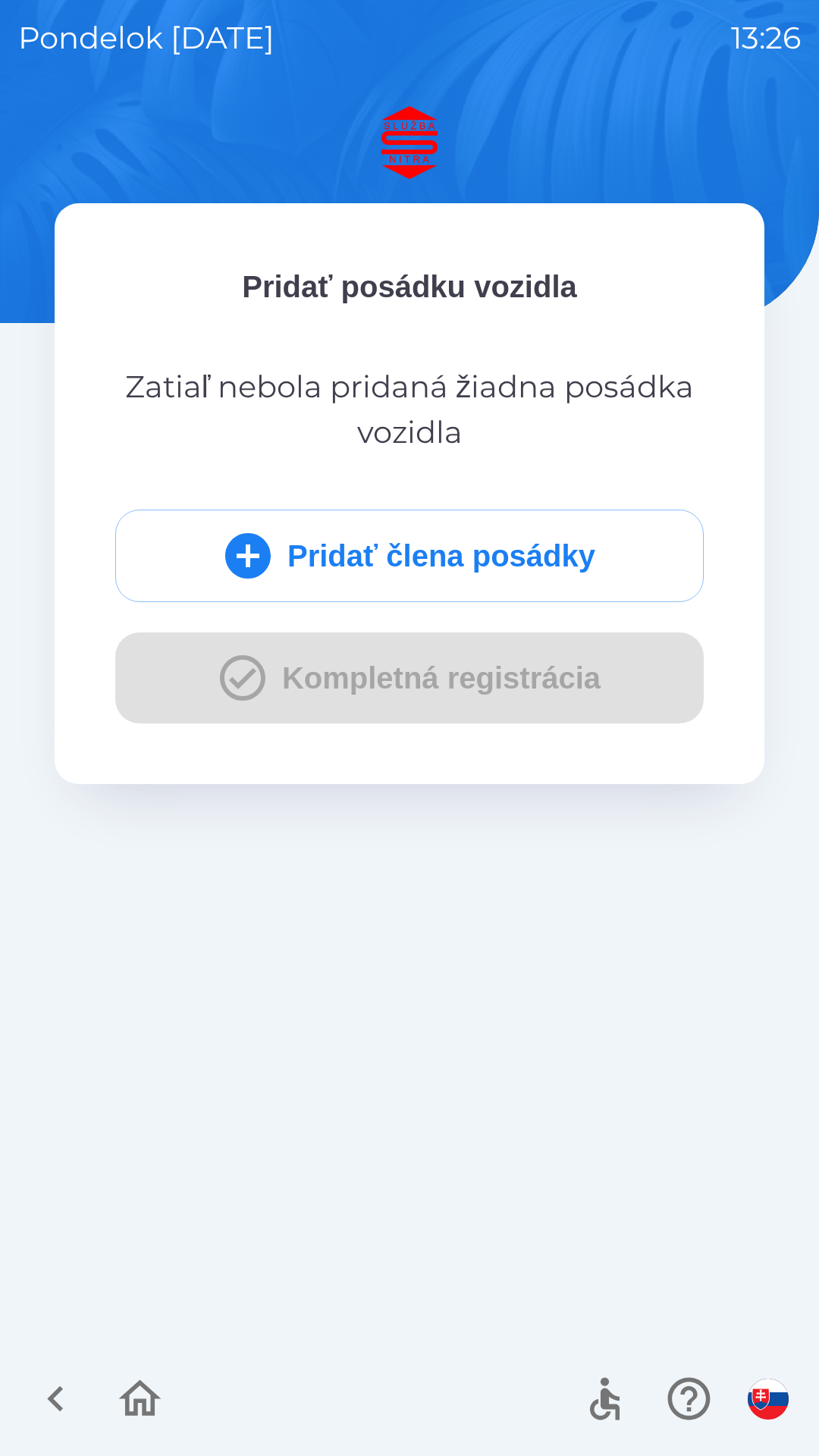
click at [525, 559] on button "Pridať člena posádky" at bounding box center [410, 556] width 589 height 93
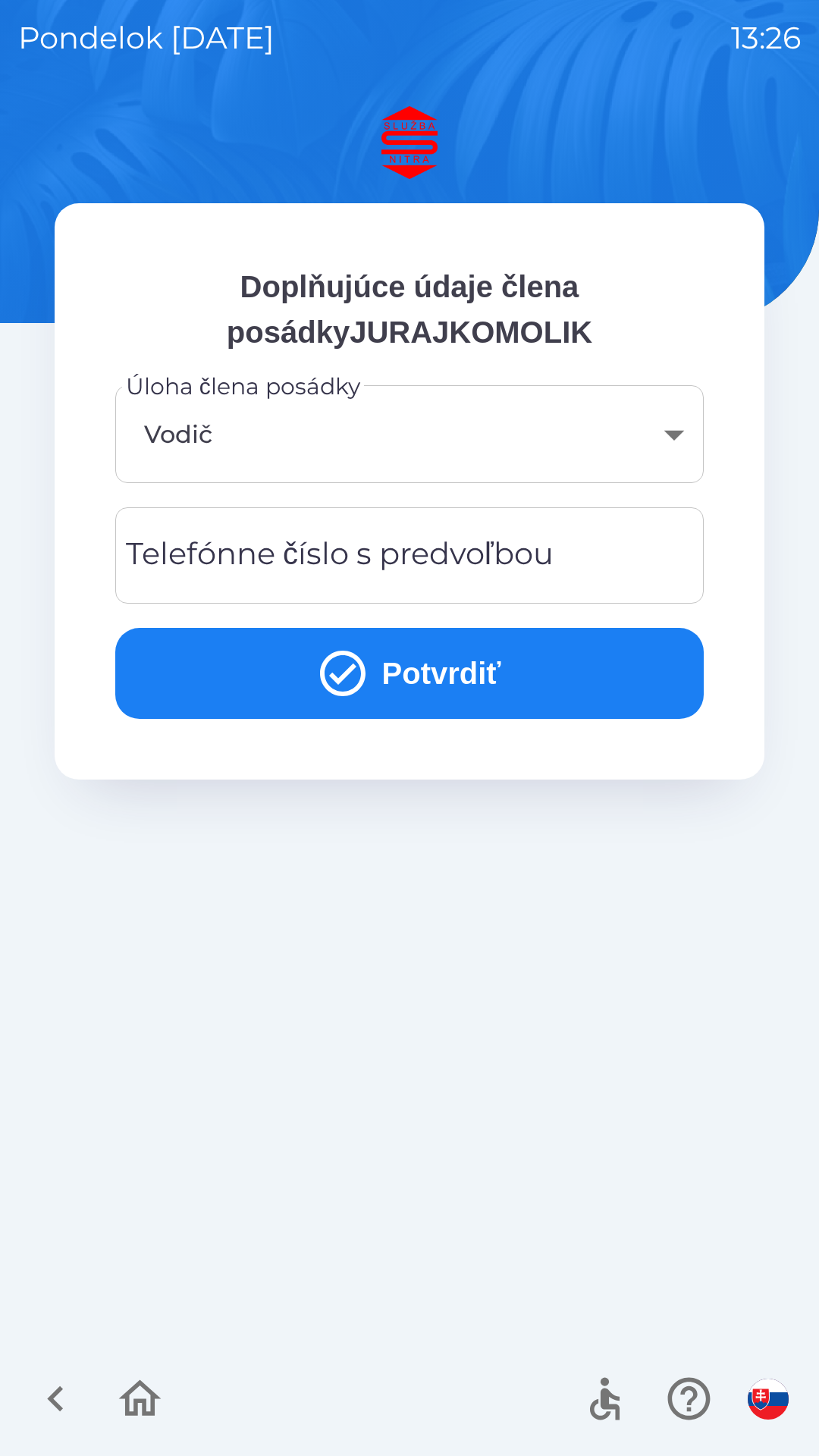
click at [388, 542] on div "Telefónne číslo s predvoľbou Telefónne číslo s predvoľbou" at bounding box center [410, 555] width 589 height 97
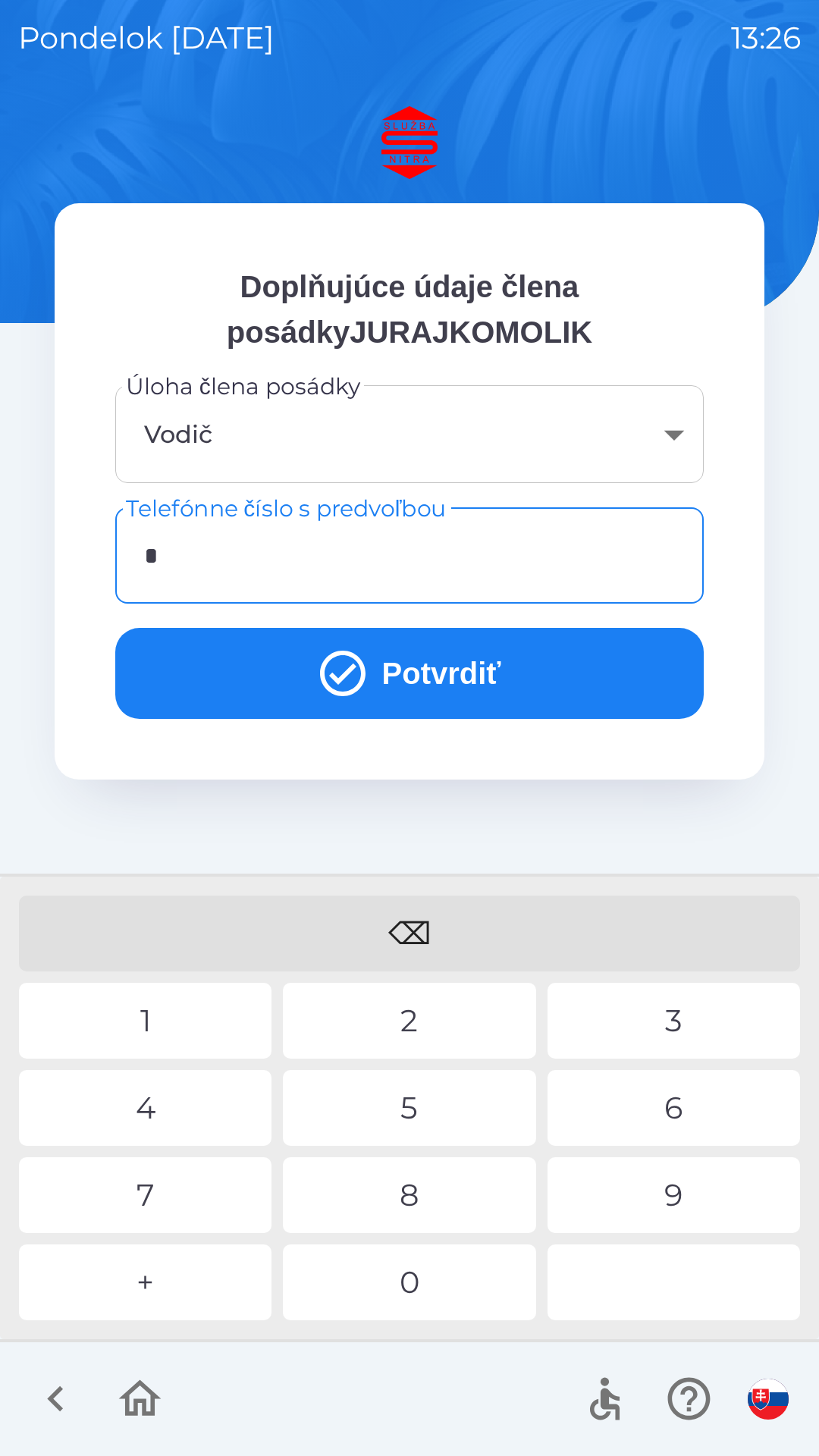
click at [202, 1274] on div "+" at bounding box center [145, 1283] width 252 height 76
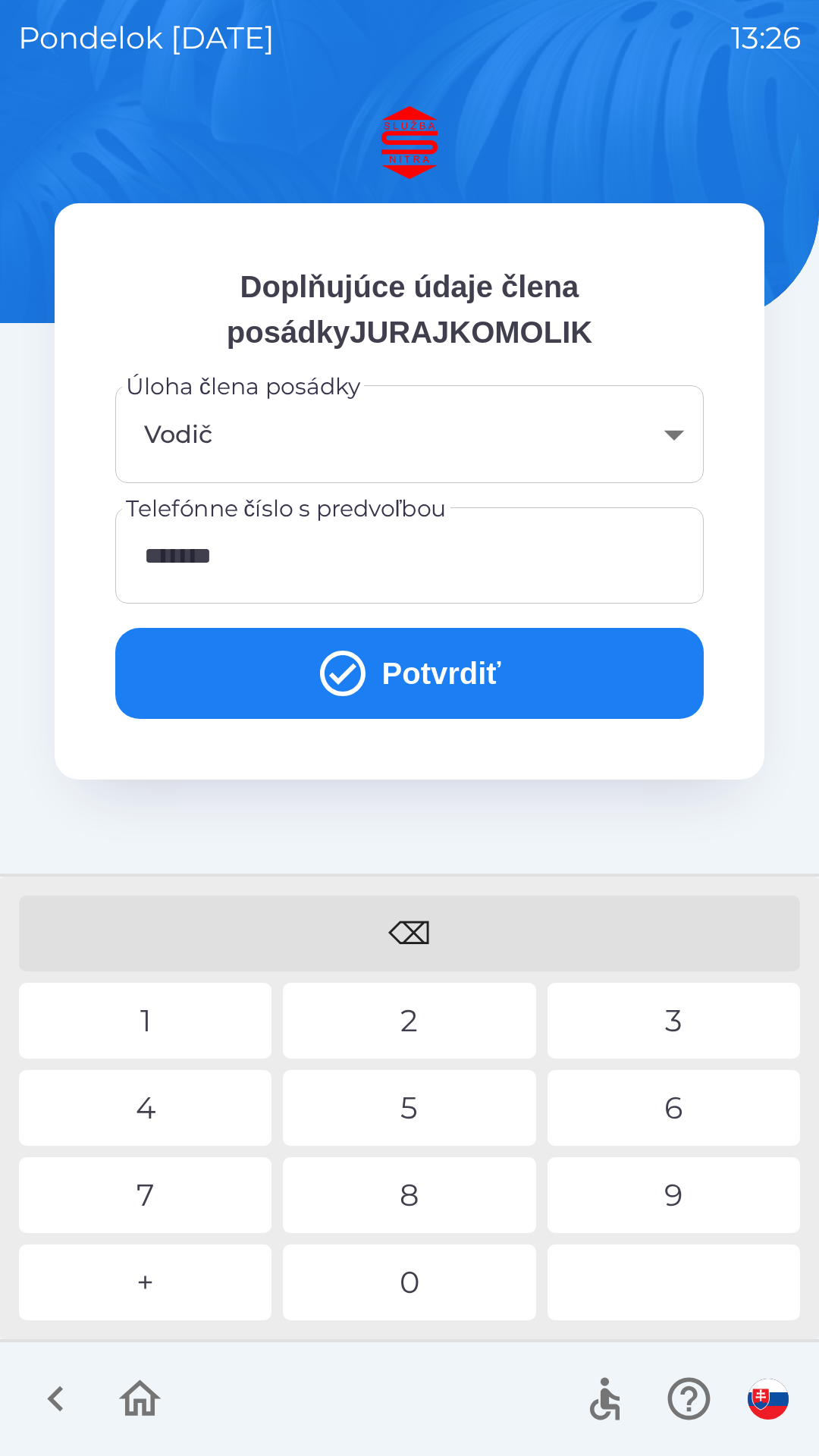
click at [435, 1285] on div "0" at bounding box center [409, 1283] width 252 height 76
click at [652, 1186] on div "9" at bounding box center [674, 1195] width 252 height 76
type input "**********"
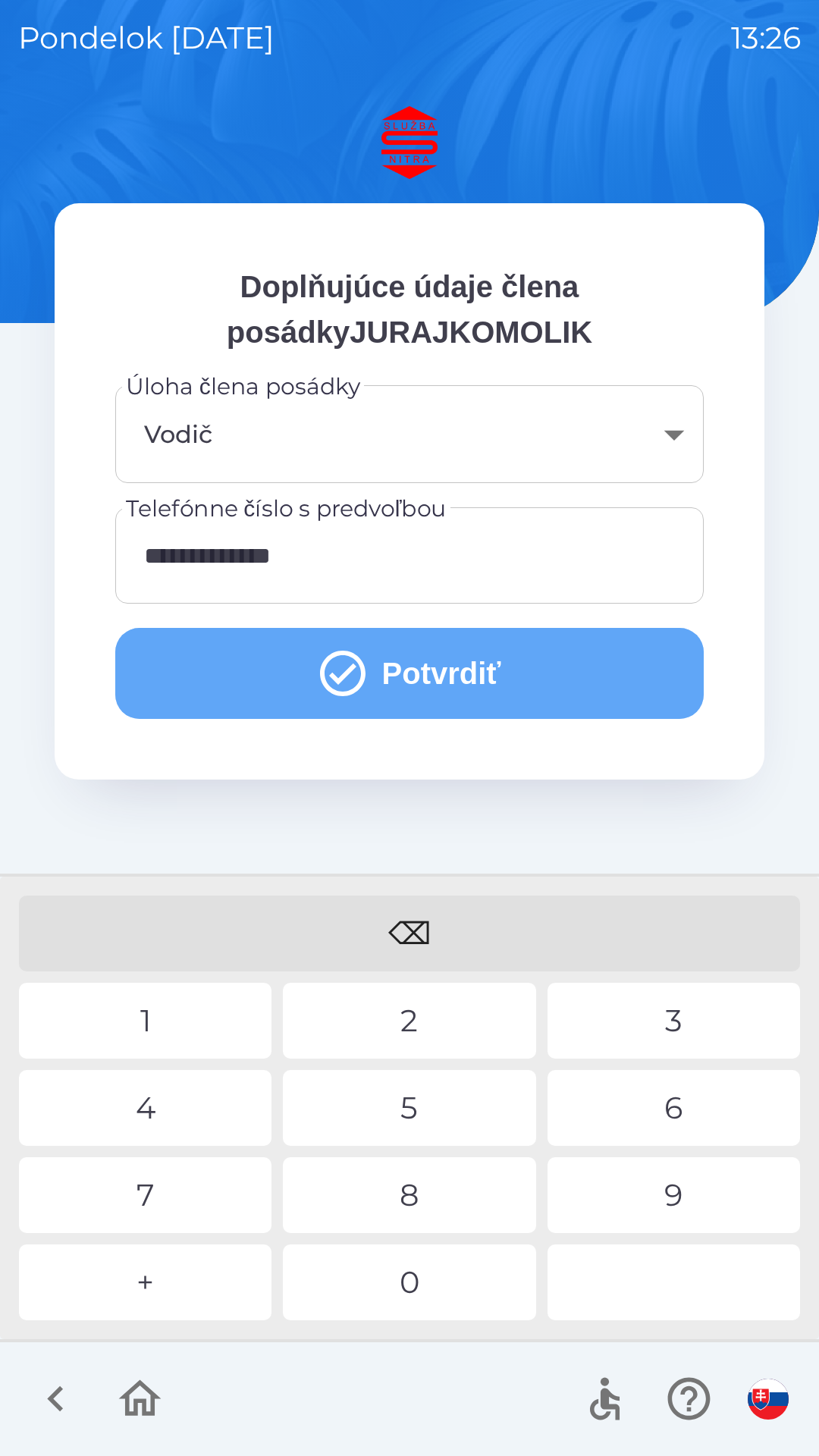
click at [472, 666] on button "Potvrdiť" at bounding box center [410, 673] width 589 height 91
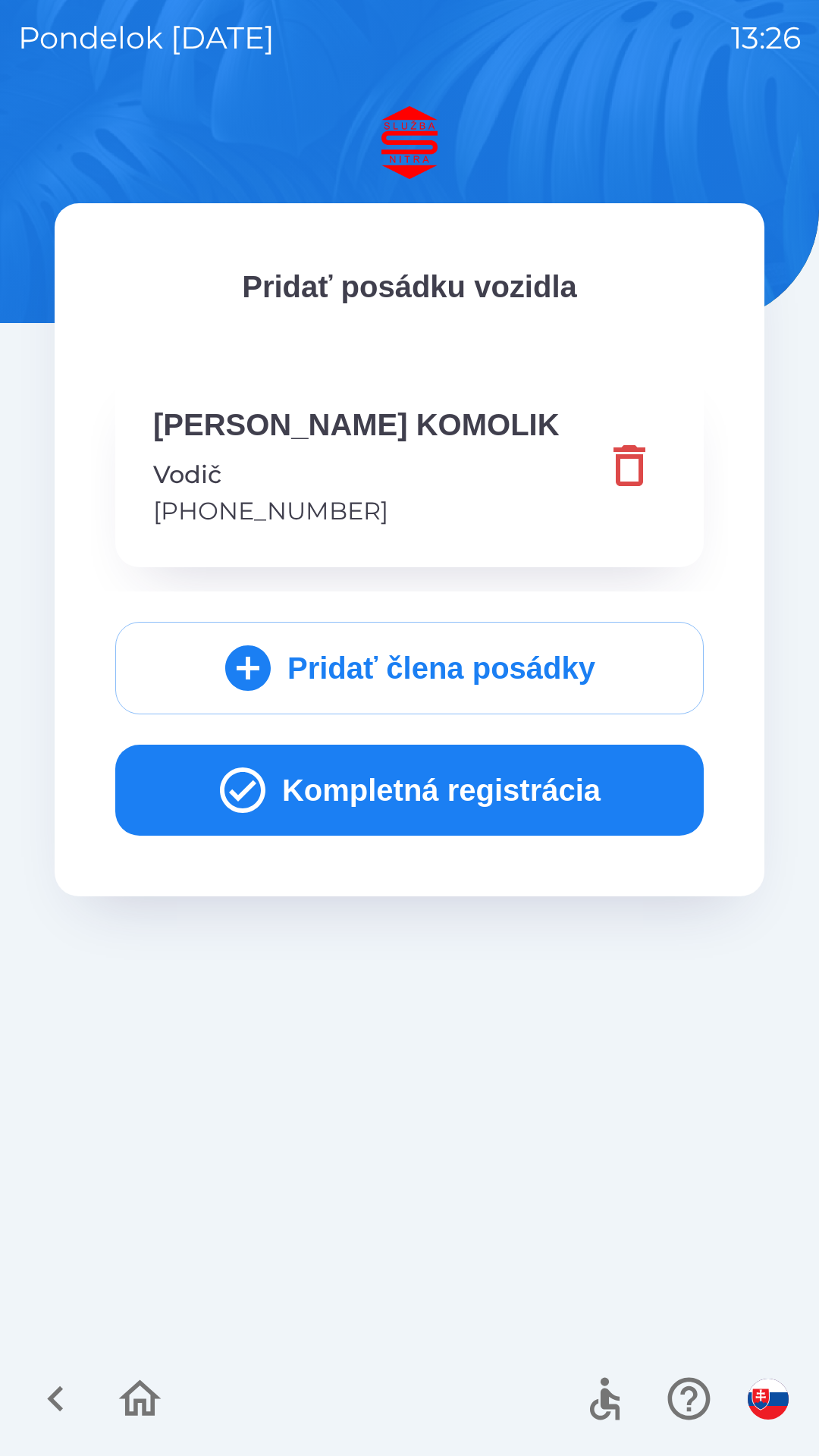
click at [468, 795] on button "Kompletná registrácia" at bounding box center [410, 791] width 589 height 91
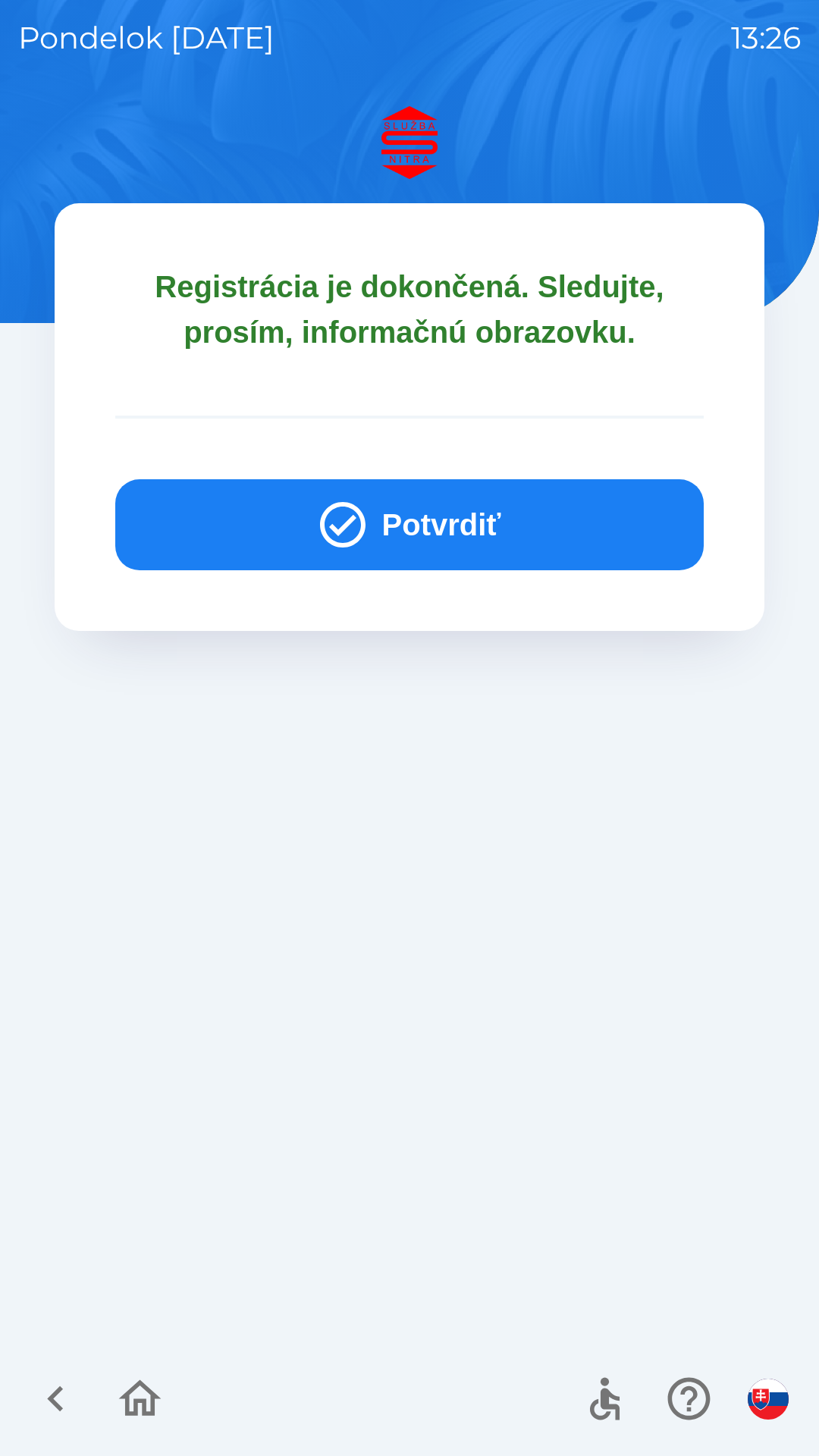
click at [607, 512] on button "Potvrdiť" at bounding box center [410, 525] width 589 height 91
